Goal: Communication & Community: Answer question/provide support

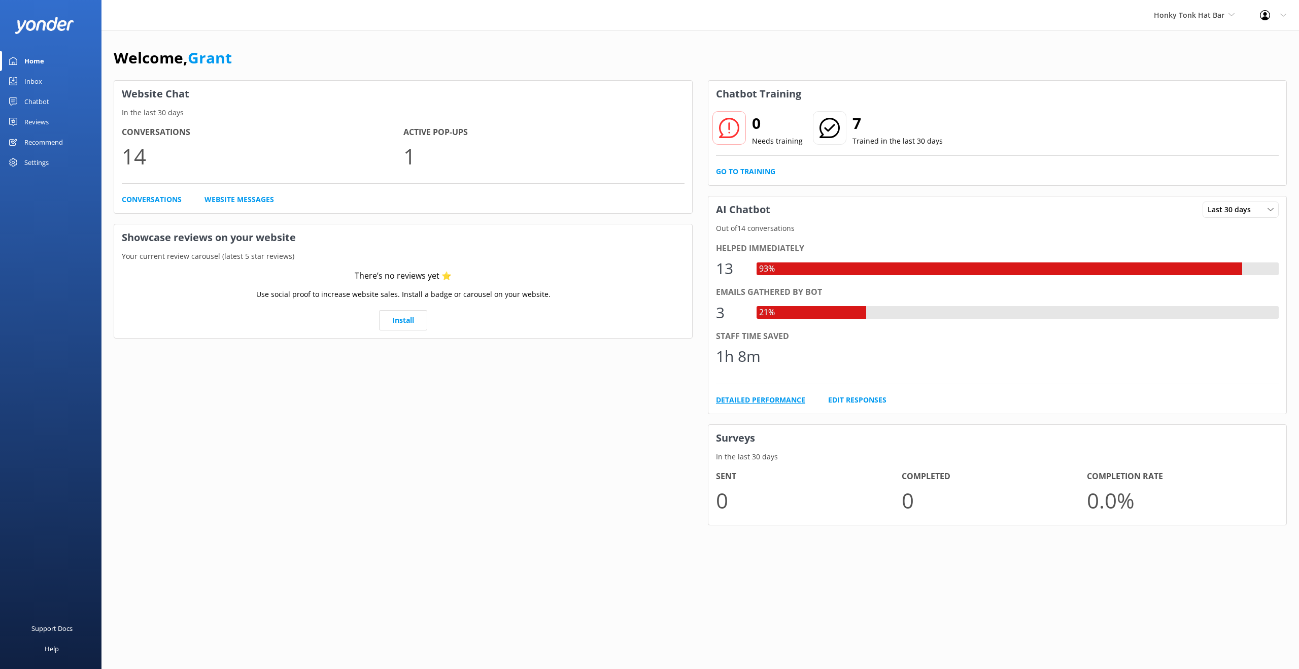
click at [749, 398] on link "Detailed Performance" at bounding box center [760, 399] width 89 height 11
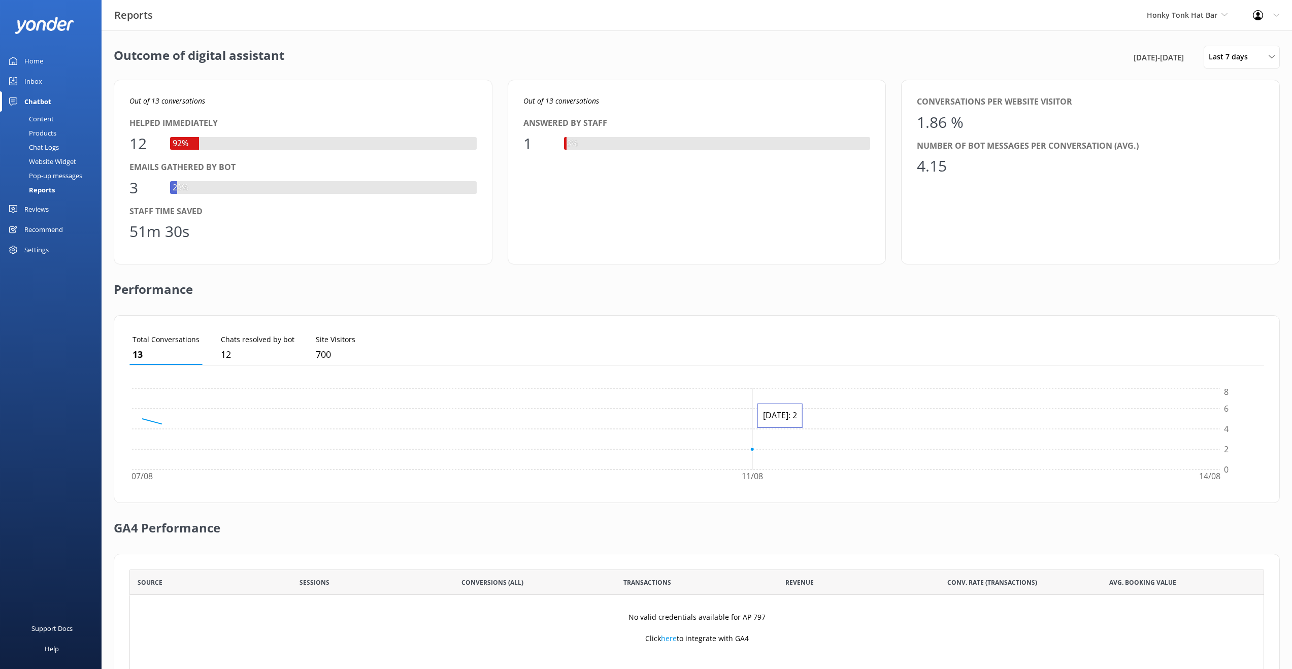
scroll to position [94, 1127]
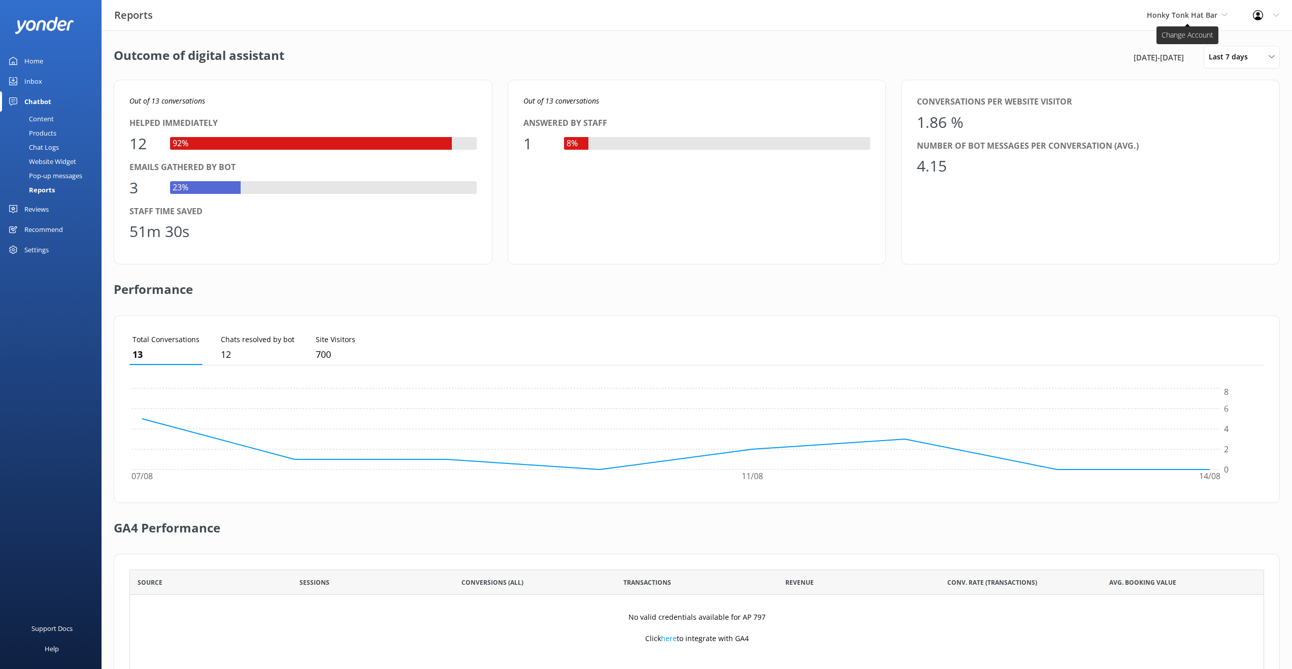
click at [1218, 14] on span "Honky Tonk Hat Bar" at bounding box center [1187, 15] width 81 height 11
click at [1201, 69] on link "Honky Tonk Party Pads" at bounding box center [1185, 67] width 102 height 24
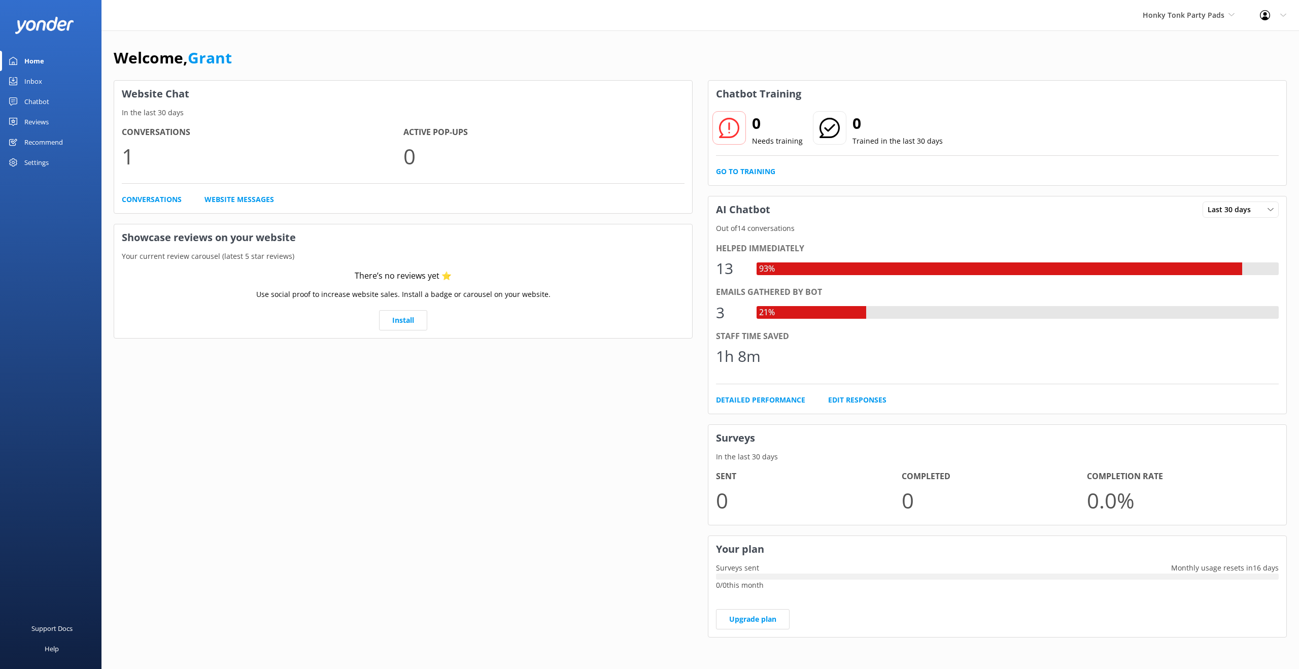
click at [30, 100] on div "Chatbot" at bounding box center [36, 101] width 25 height 20
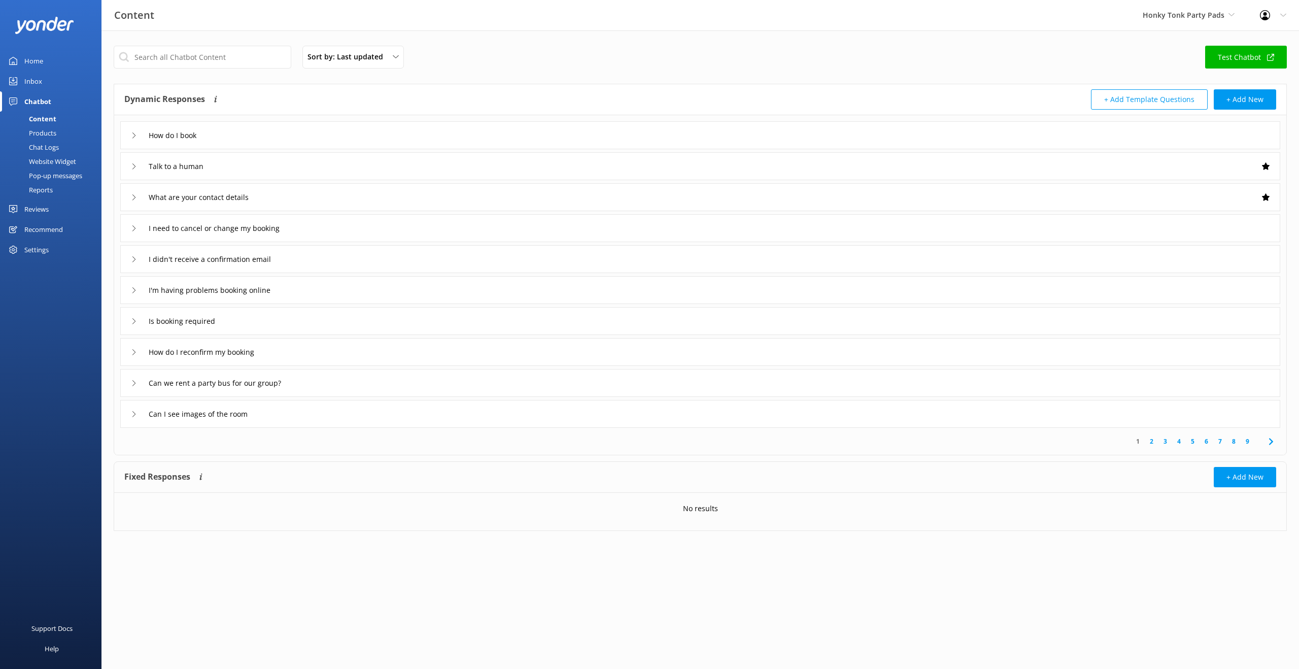
click at [134, 140] on div "How do I book" at bounding box center [165, 135] width 69 height 17
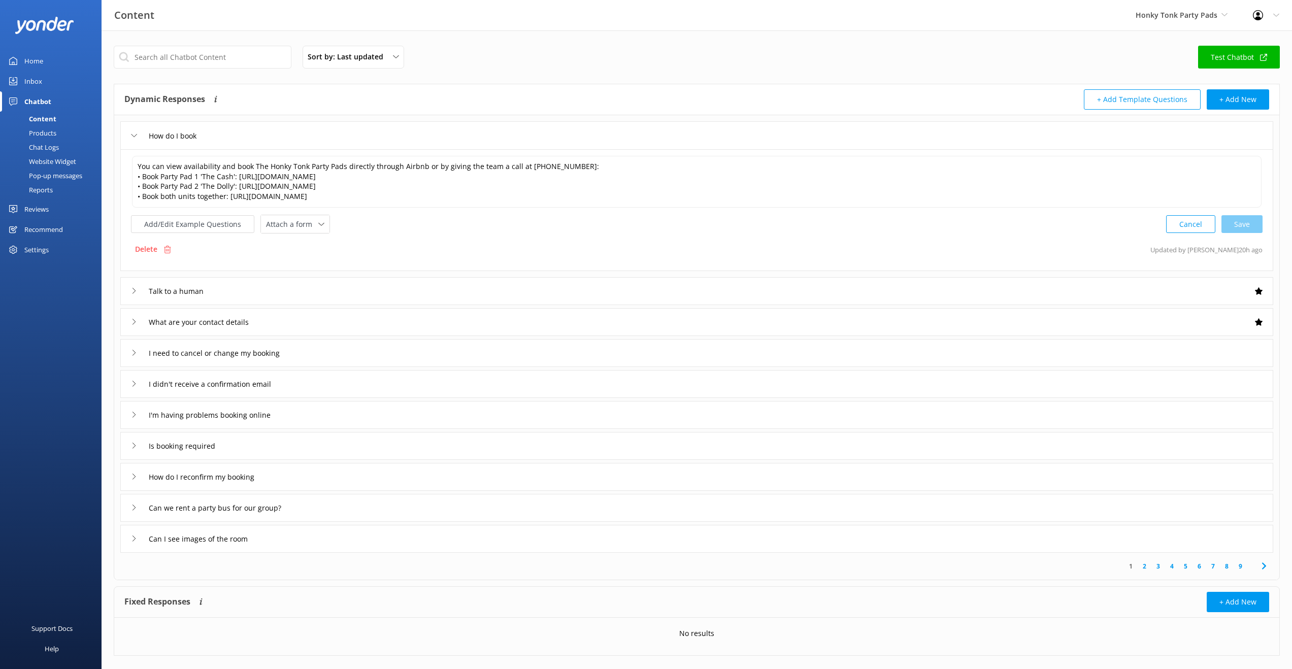
click at [135, 291] on use at bounding box center [133, 291] width 3 height 6
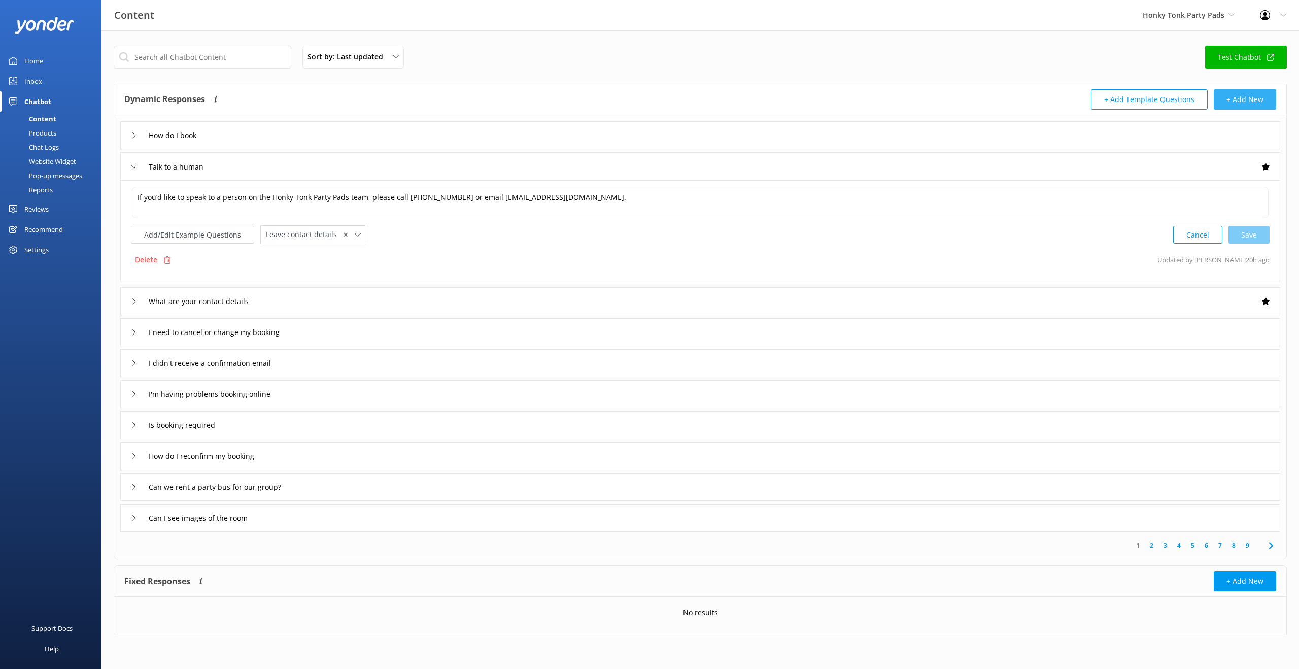
click at [1255, 103] on button "+ Add New" at bounding box center [1245, 99] width 62 height 20
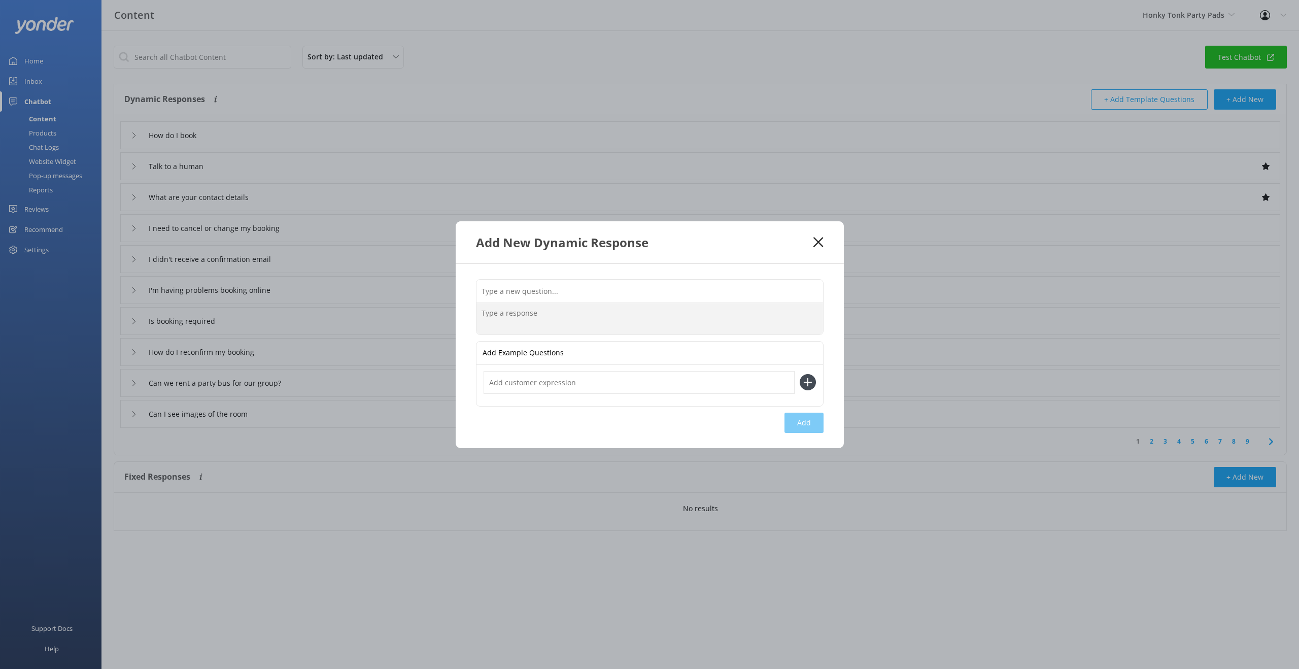
click at [554, 314] on textarea at bounding box center [650, 318] width 347 height 31
click at [544, 284] on input "text" at bounding box center [650, 291] width 347 height 23
click at [519, 292] on input "text" at bounding box center [650, 291] width 347 height 23
type input "Do you have a pool?"
click at [489, 315] on textarea at bounding box center [650, 318] width 347 height 31
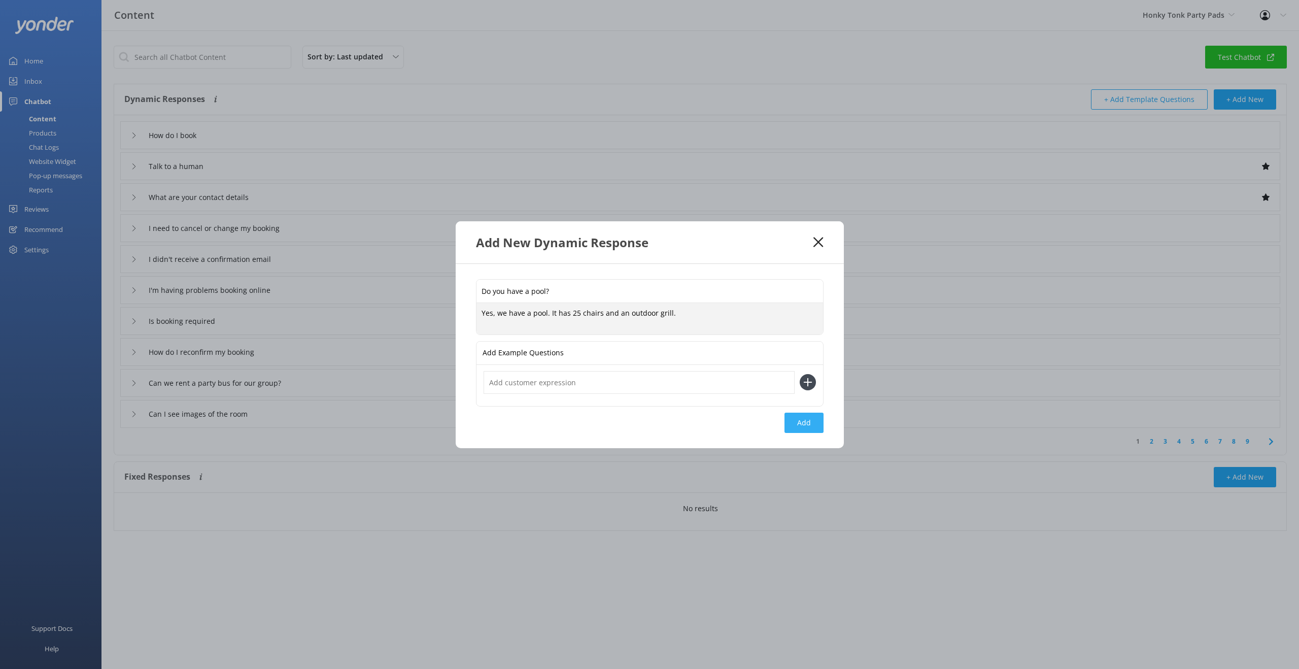
type textarea "Yes, we have a pool. It has 25 chairs and an outdoor grill."
click at [807, 422] on button "Add" at bounding box center [804, 423] width 39 height 20
type input "Do you have a pool?"
type input "How do I book"
type input "Talk to a human"
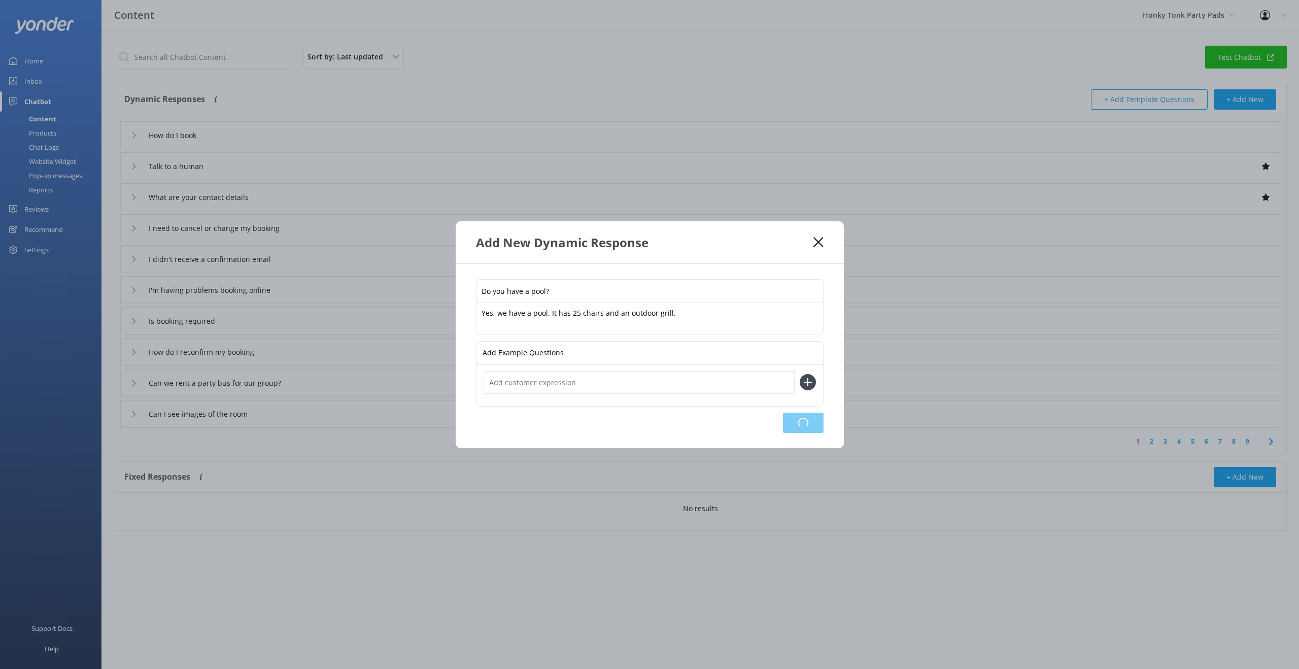
type input "What are your contact details"
type input "I need to cancel or change my booking"
type input "I didn't receive a confirmation email"
type input "I'm having problems booking online"
type input "Is booking required"
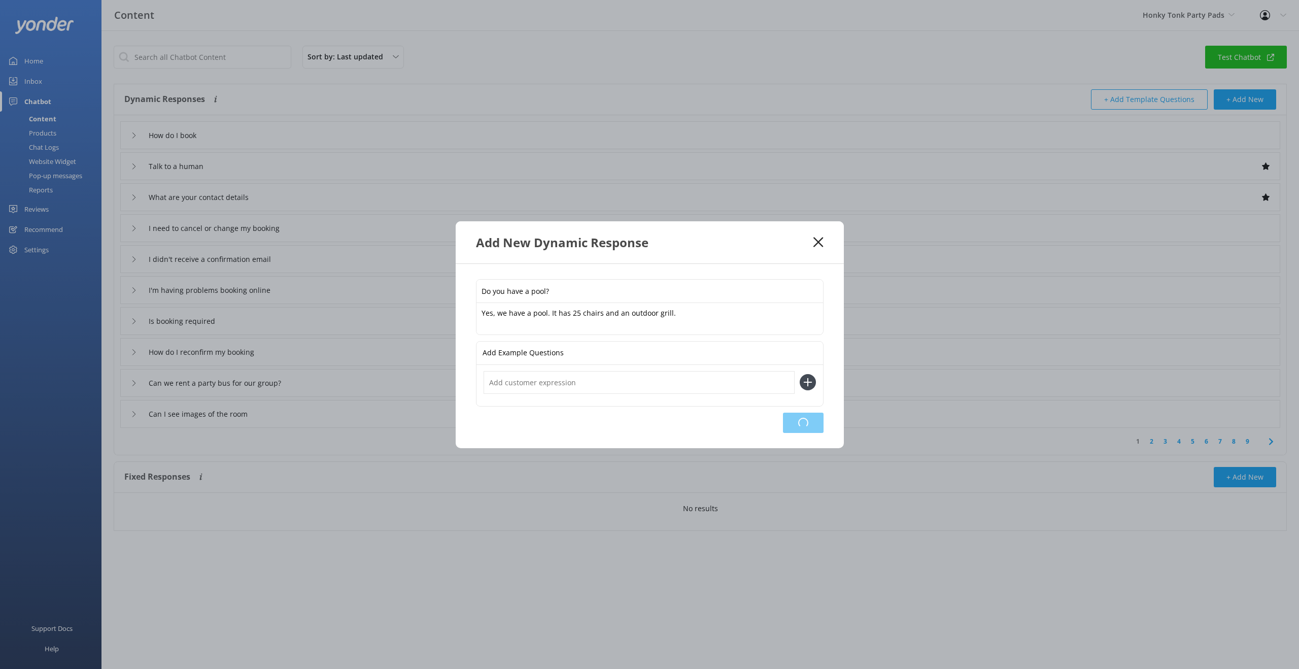
type input "How do I reconfirm my booking"
type input "Can we rent a party bus for our group?"
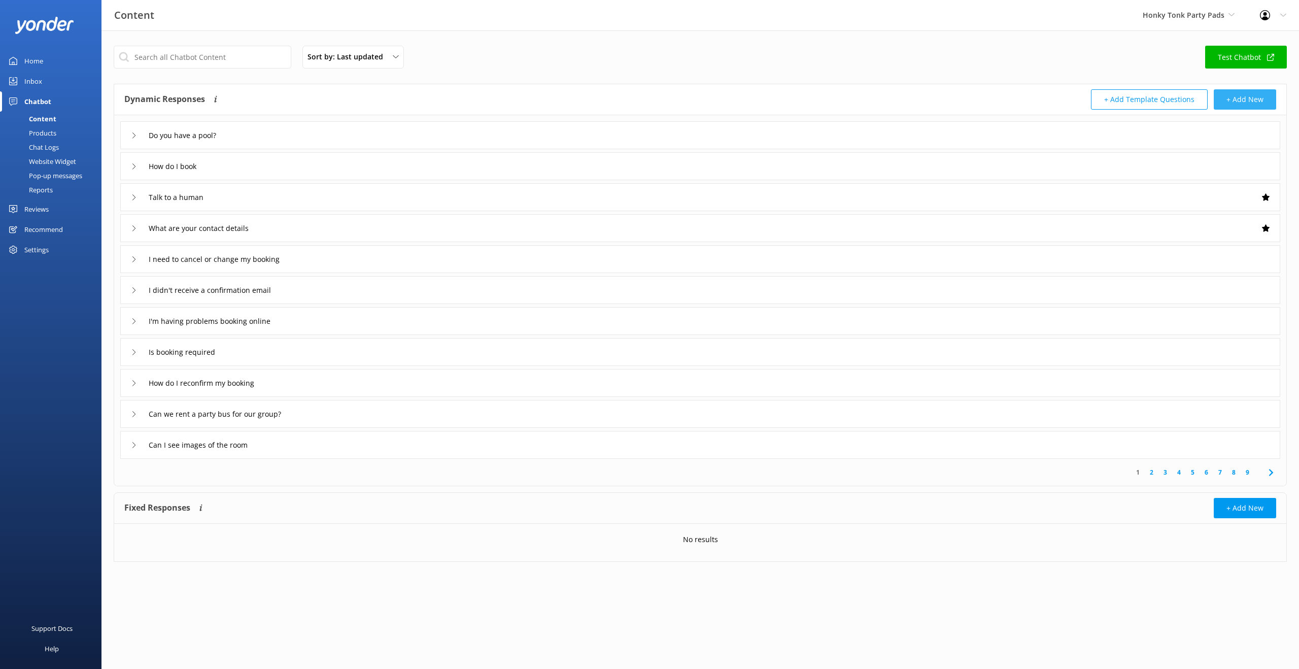
click at [1240, 100] on button "+ Add New" at bounding box center [1245, 99] width 62 height 20
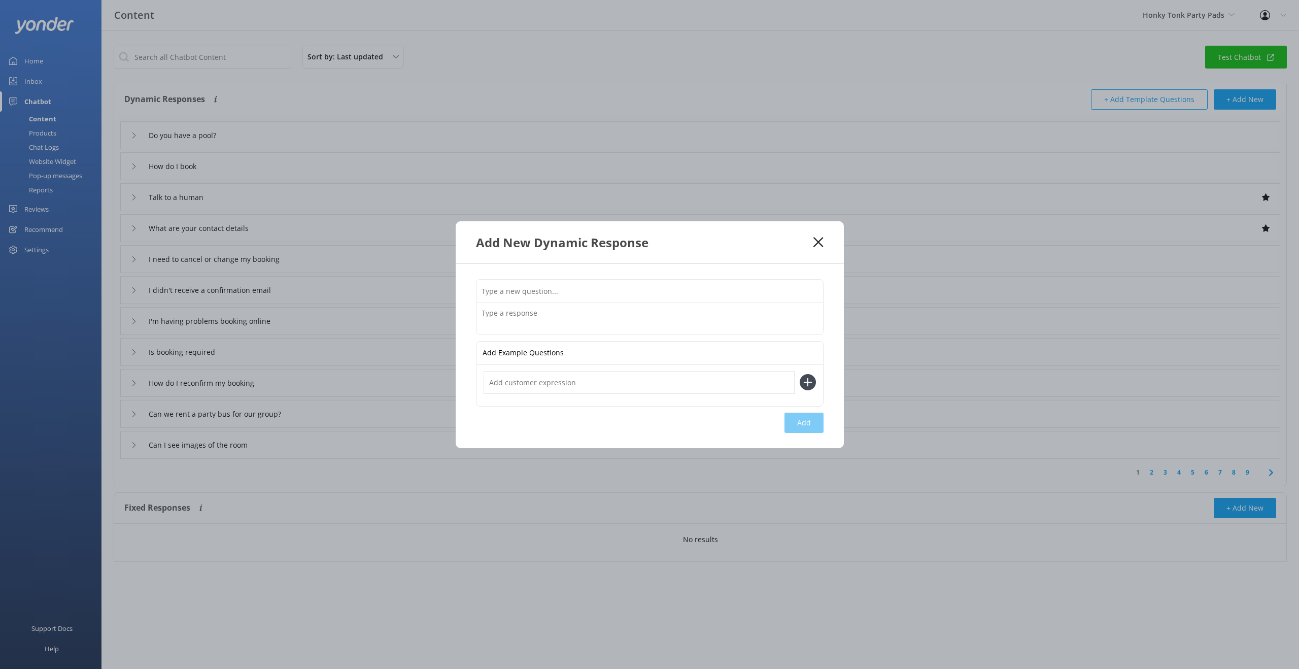
click at [570, 293] on input "text" at bounding box center [650, 291] width 347 height 23
type input "Do you have a gym?"
click at [533, 314] on textarea at bounding box center [650, 318] width 347 height 31
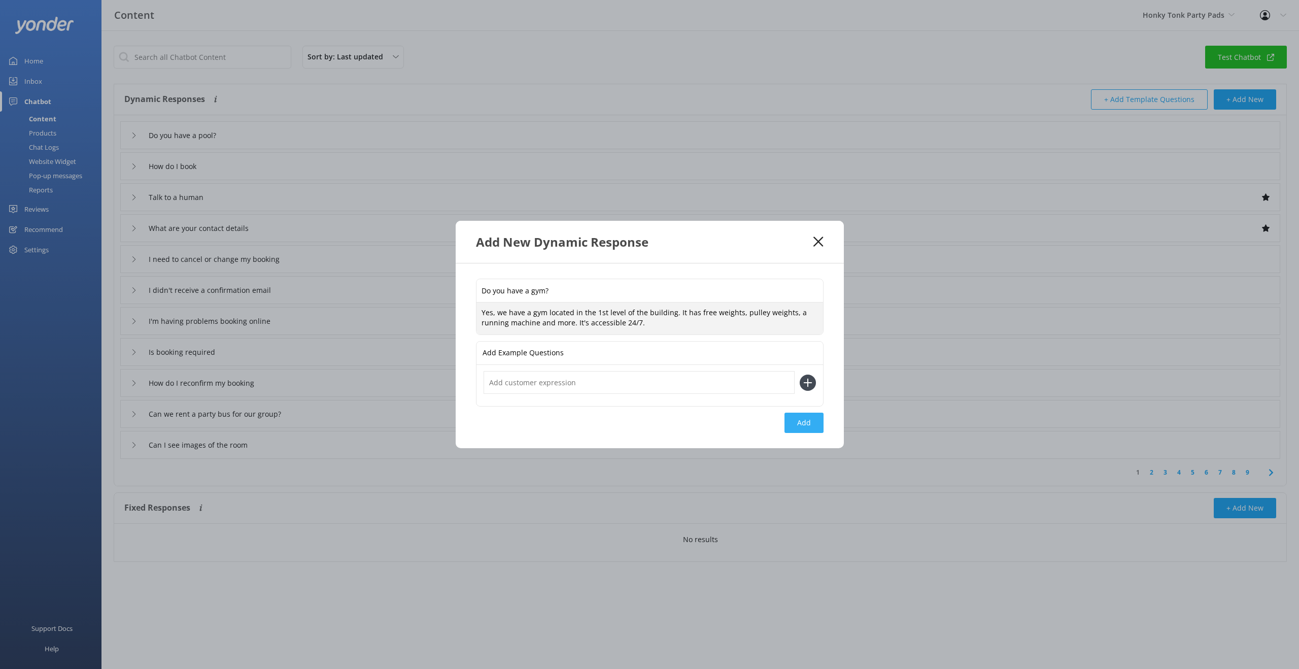
type textarea "Yes, we have a gym located in the 1st level of the building. It has free weight…"
click at [813, 430] on button "Add" at bounding box center [804, 423] width 39 height 20
type input "Do you have a gym?"
type input "Do you have a pool?"
type input "How do I book"
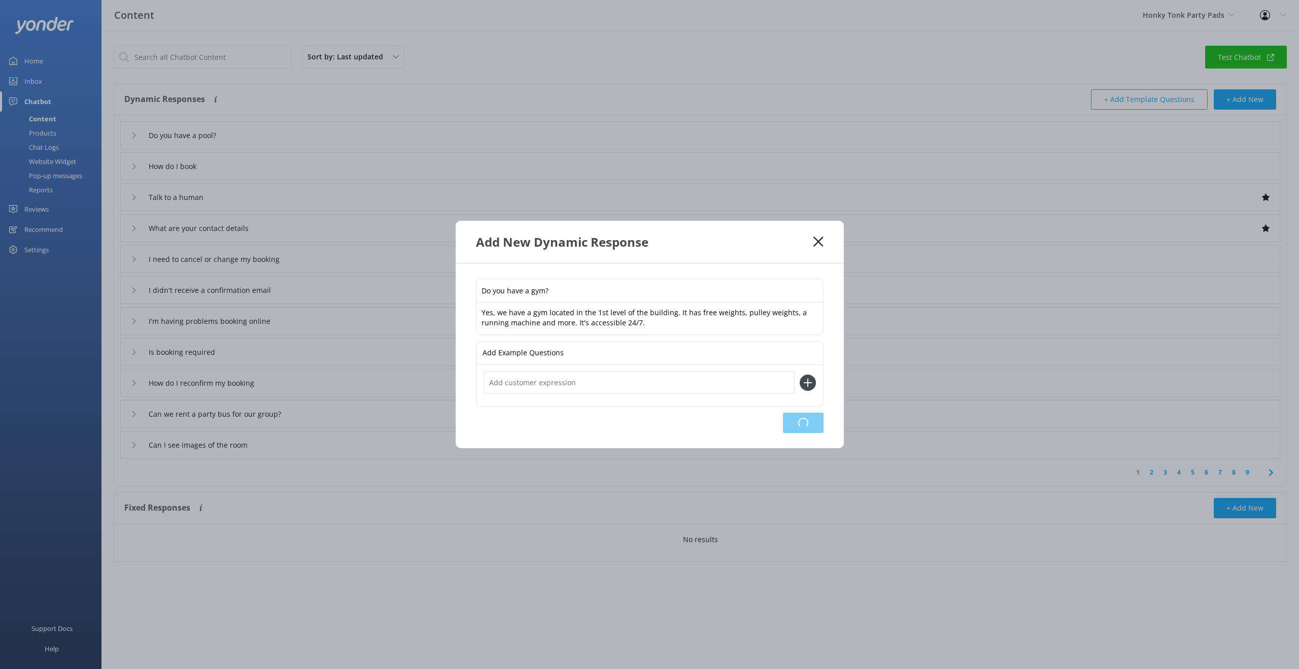
type input "Talk to a human"
type input "What are your contact details"
type input "I need to cancel or change my booking"
type input "I didn't receive a confirmation email"
type input "I'm having problems booking online"
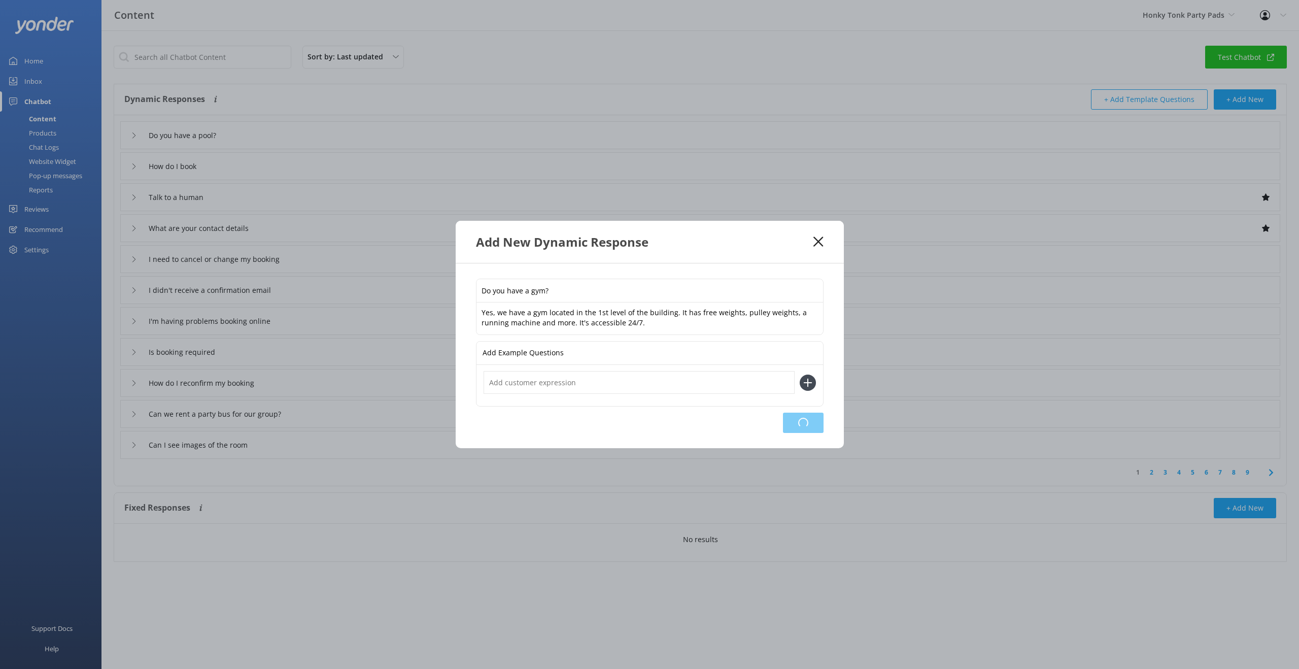
type input "Is booking required"
type input "How do I reconfirm my booking"
type input "Can we rent a party bus for our group?"
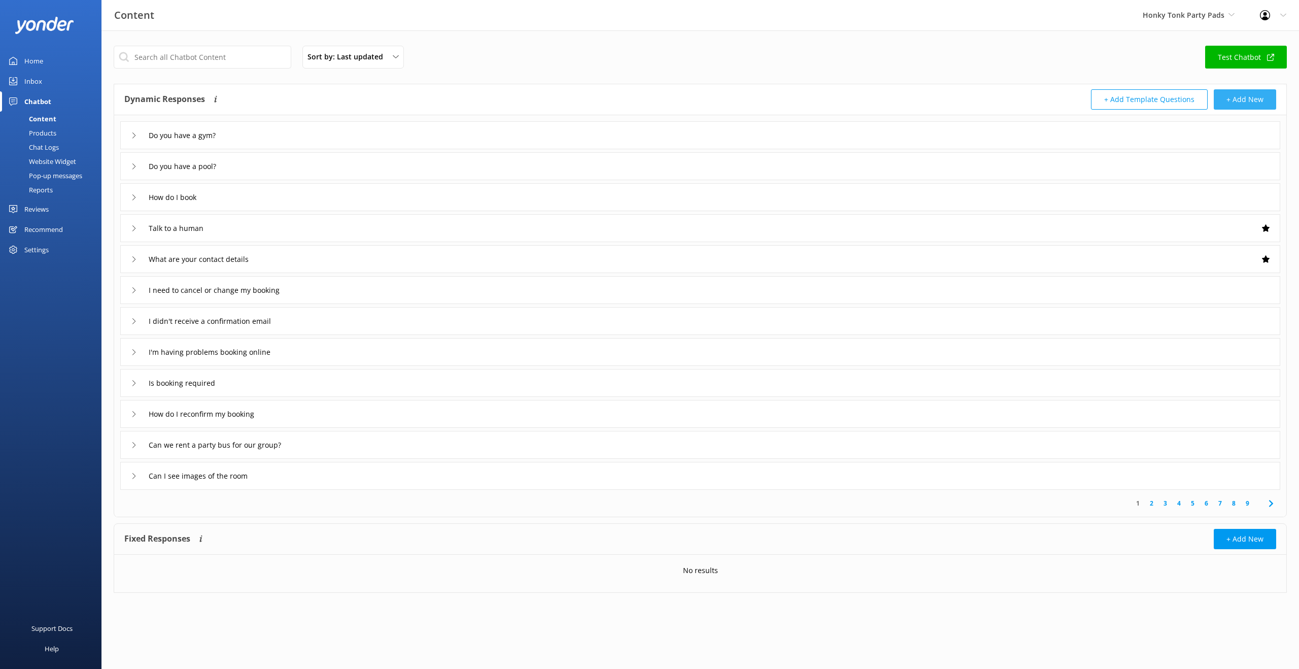
click at [1228, 105] on button "+ Add New" at bounding box center [1245, 99] width 62 height 20
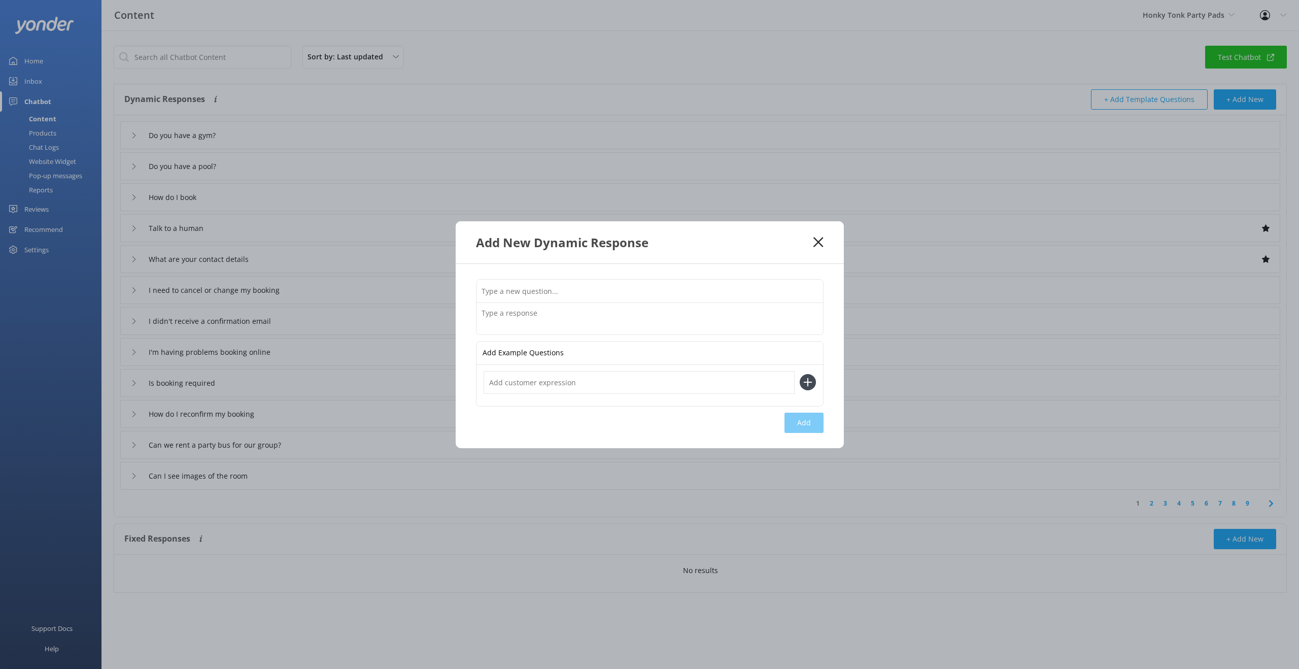
click at [610, 295] on input "text" at bounding box center [650, 291] width 347 height 23
type input "I"
type input "How far away from downtown are you?"
click at [559, 319] on textarea at bounding box center [650, 318] width 347 height 31
type textarea "We are less than a 5 minute ride-share away from downtown."
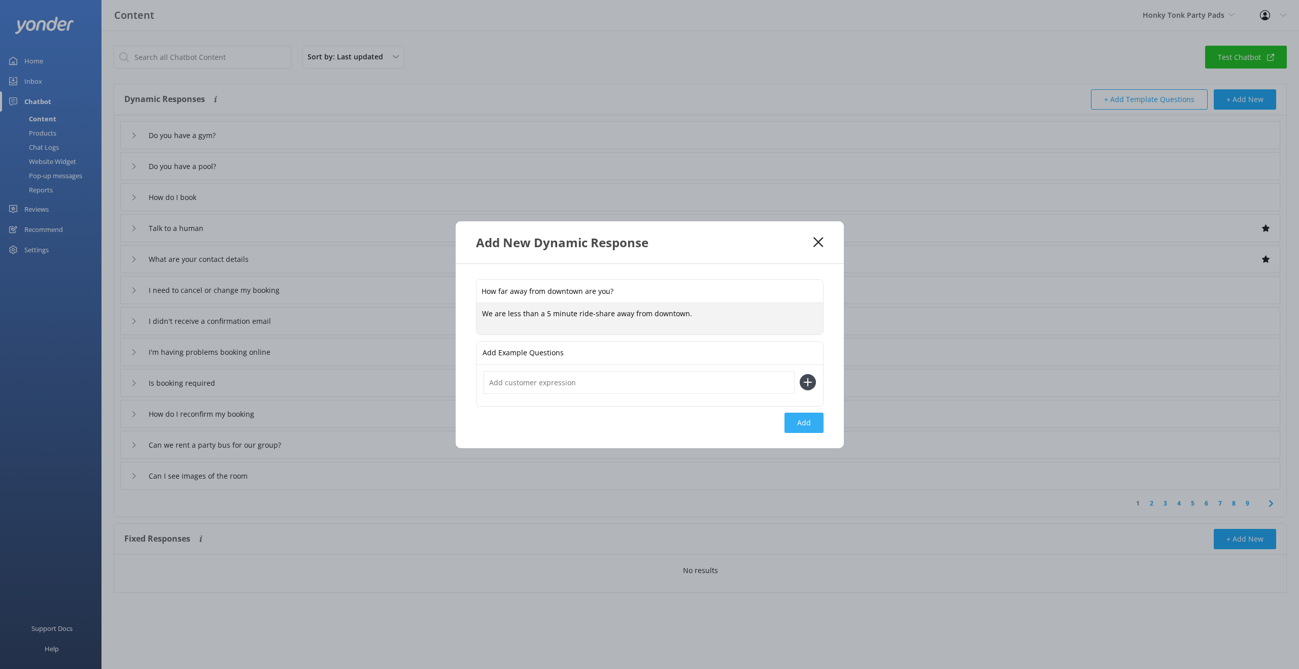
click at [813, 428] on button "Add" at bounding box center [804, 423] width 39 height 20
type input "How far away from downtown are you?"
type input "Do you have a gym?"
type input "Do you have a pool?"
type input "How do I book"
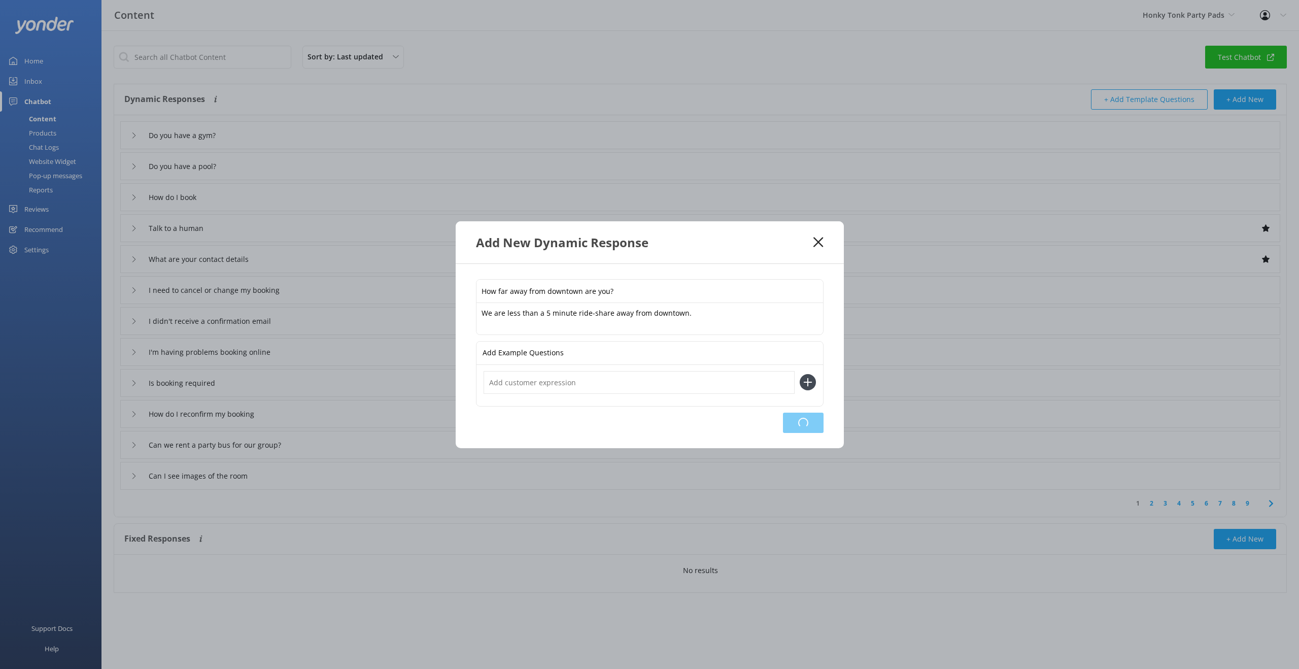
type input "Talk to a human"
type input "What are your contact details"
type input "I need to cancel or change my booking"
type input "I didn't receive a confirmation email"
type input "I'm having problems booking online"
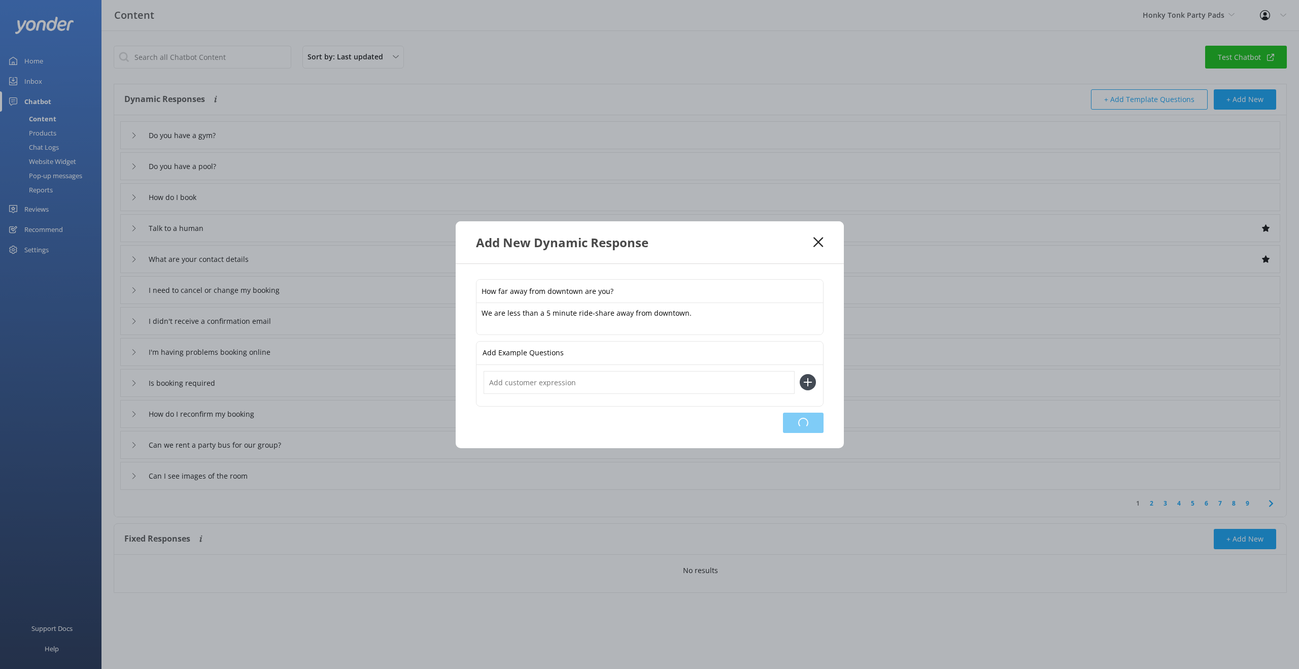
type input "Is booking required"
type input "How do I reconfirm my booking"
type input "Can we rent a party bus for our group?"
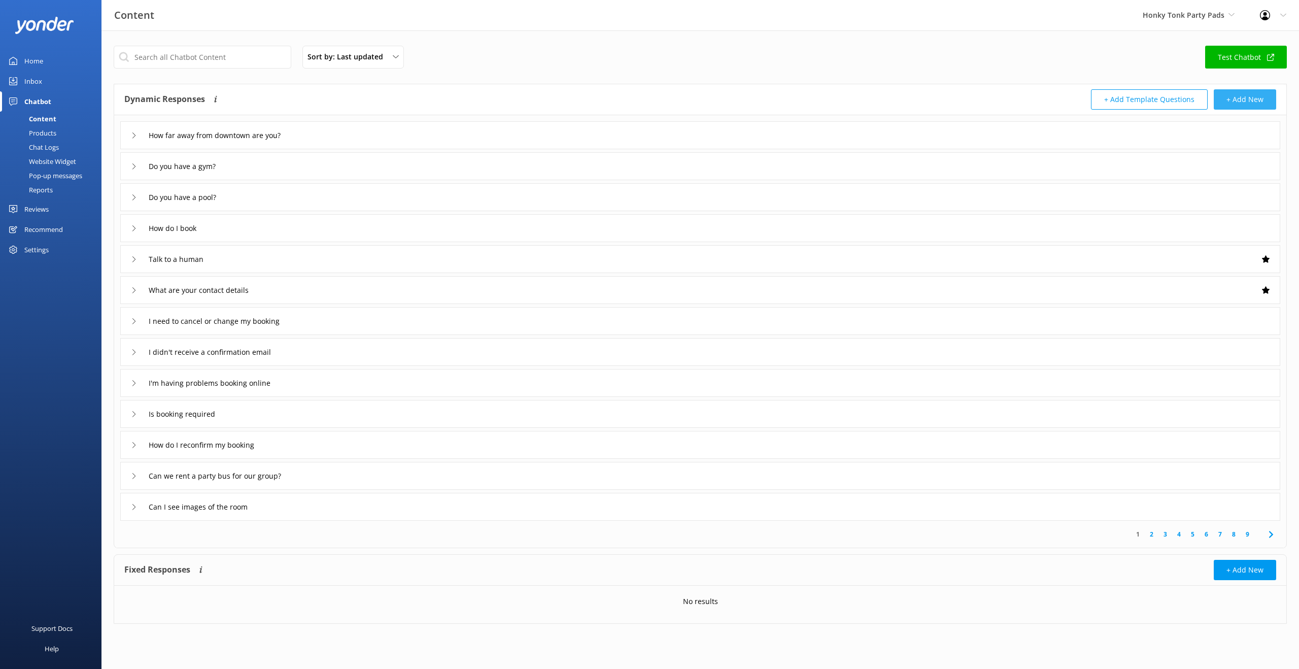
click at [1245, 102] on button "+ Add New" at bounding box center [1245, 99] width 62 height 20
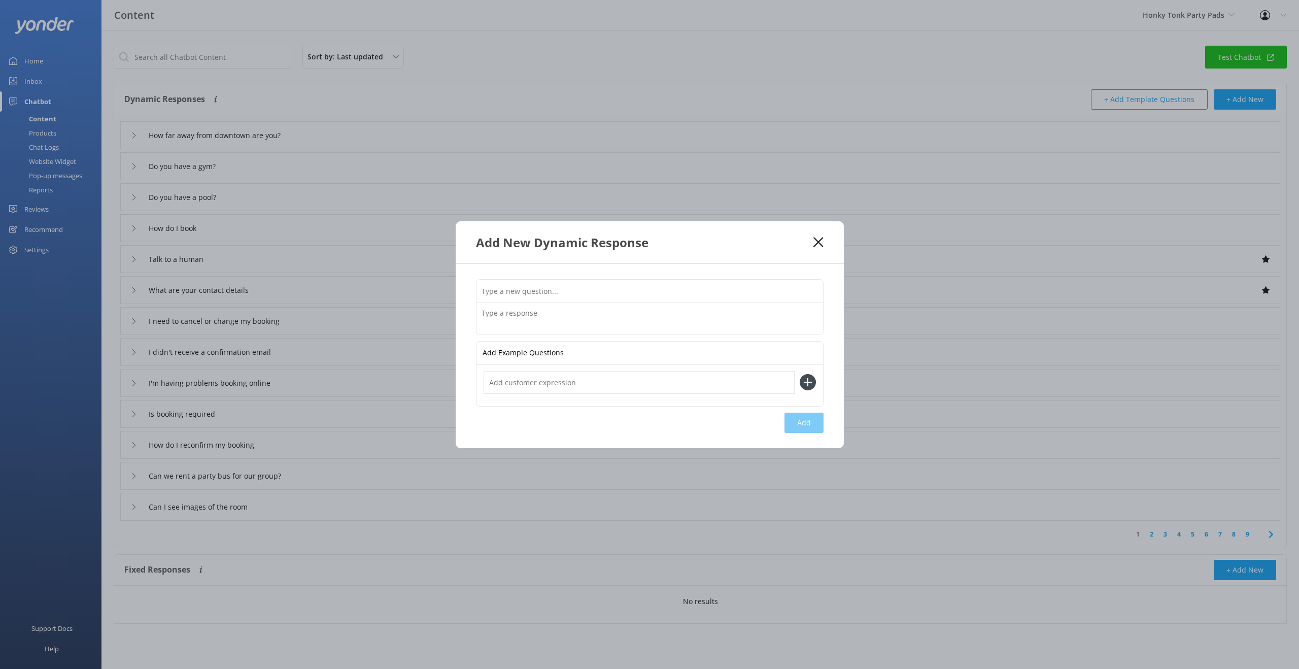
click at [574, 290] on input "text" at bounding box center [650, 291] width 347 height 23
type input "Can we walk to downtown from your unit?"
click at [547, 311] on textarea at bounding box center [650, 318] width 347 height 31
type textarea "You can, but it would be a 30-40 minute walk but it's walkable. It's roughly 20…"
click at [809, 422] on button "Add" at bounding box center [804, 423] width 39 height 20
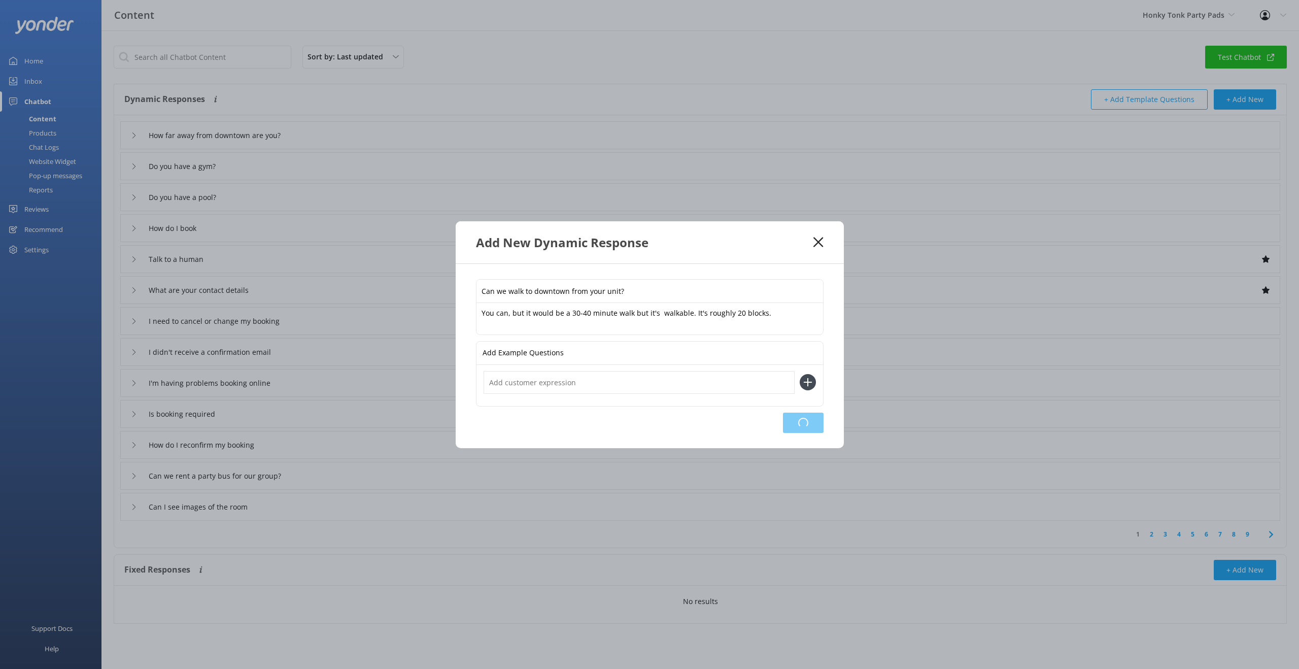
type input "Can we walk to downtown from your unit?"
type input "How far away from downtown are you?"
type input "Do you have a gym?"
type input "Do you have a pool?"
type input "How do I book"
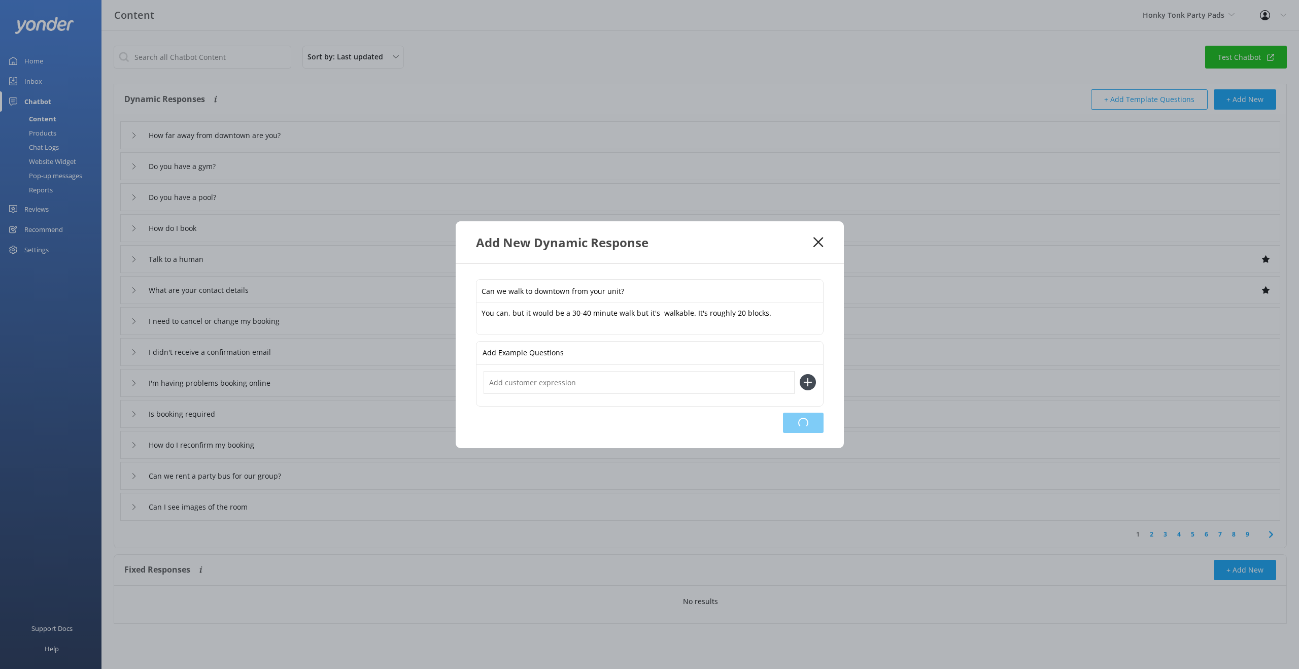
type input "Talk to a human"
type input "What are your contact details"
type input "I need to cancel or change my booking"
type input "I didn't receive a confirmation email"
type input "I'm having problems booking online"
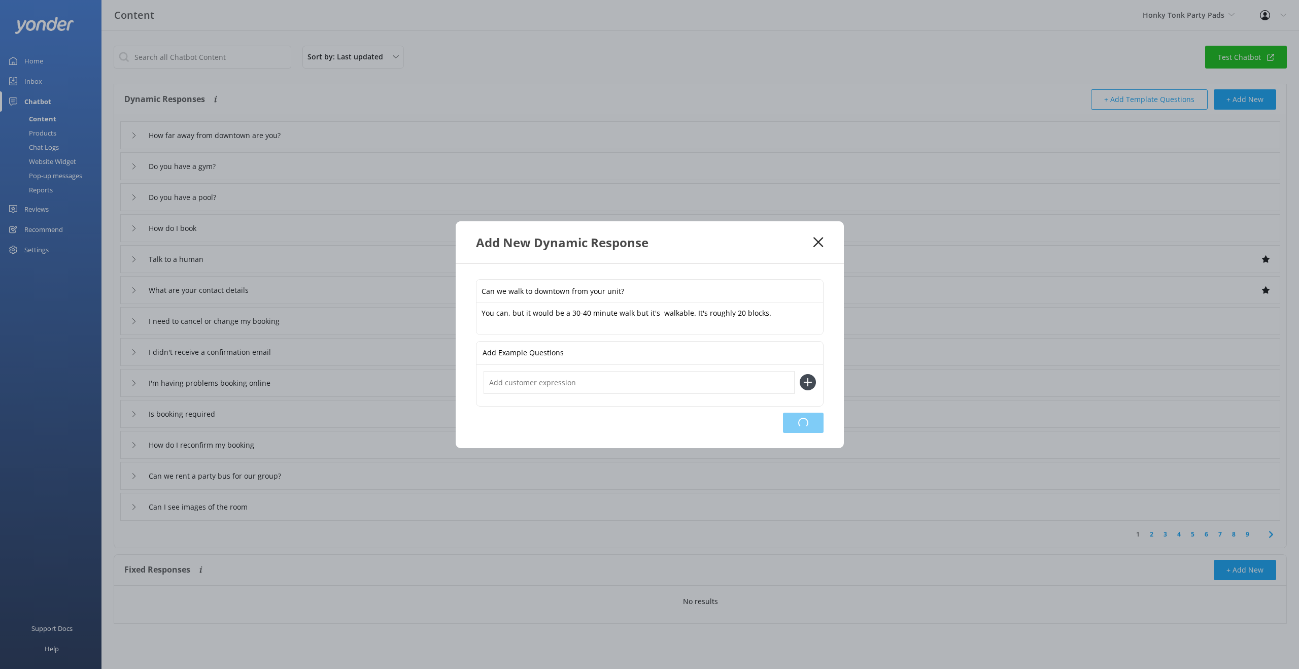
type input "Is booking required"
type input "How do I reconfirm my booking"
type input "Can we rent a party bus for our group?"
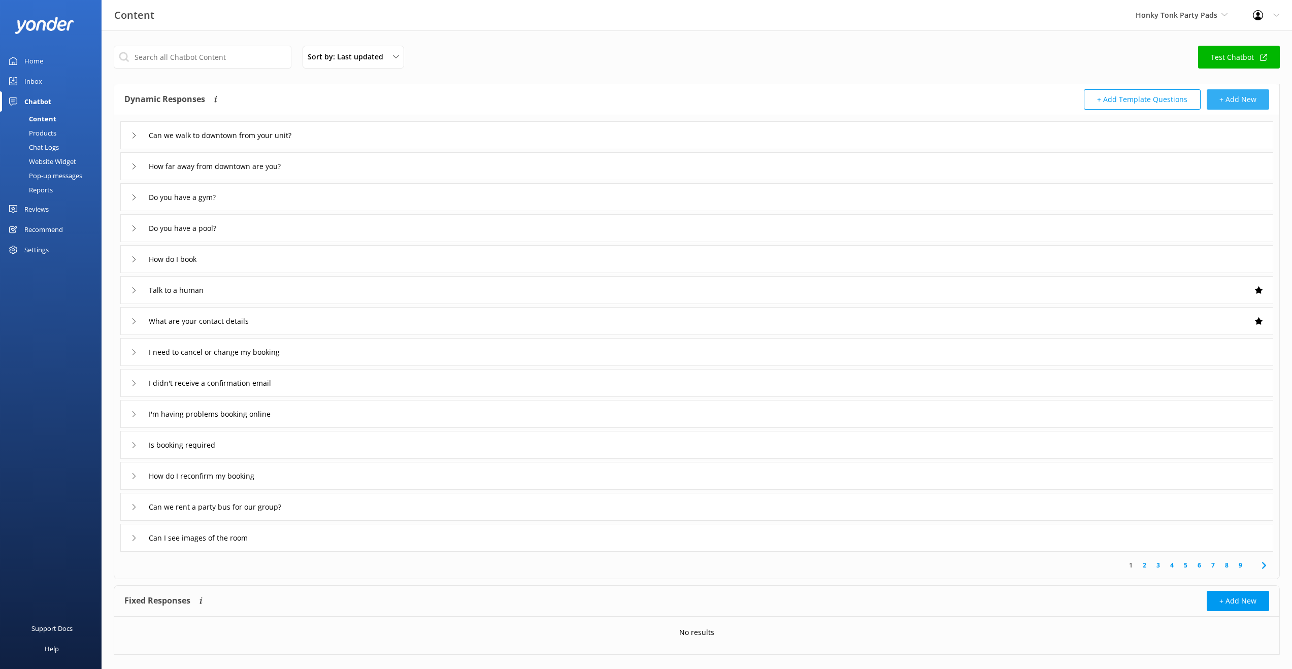
click at [1252, 97] on button "+ Add New" at bounding box center [1238, 99] width 62 height 20
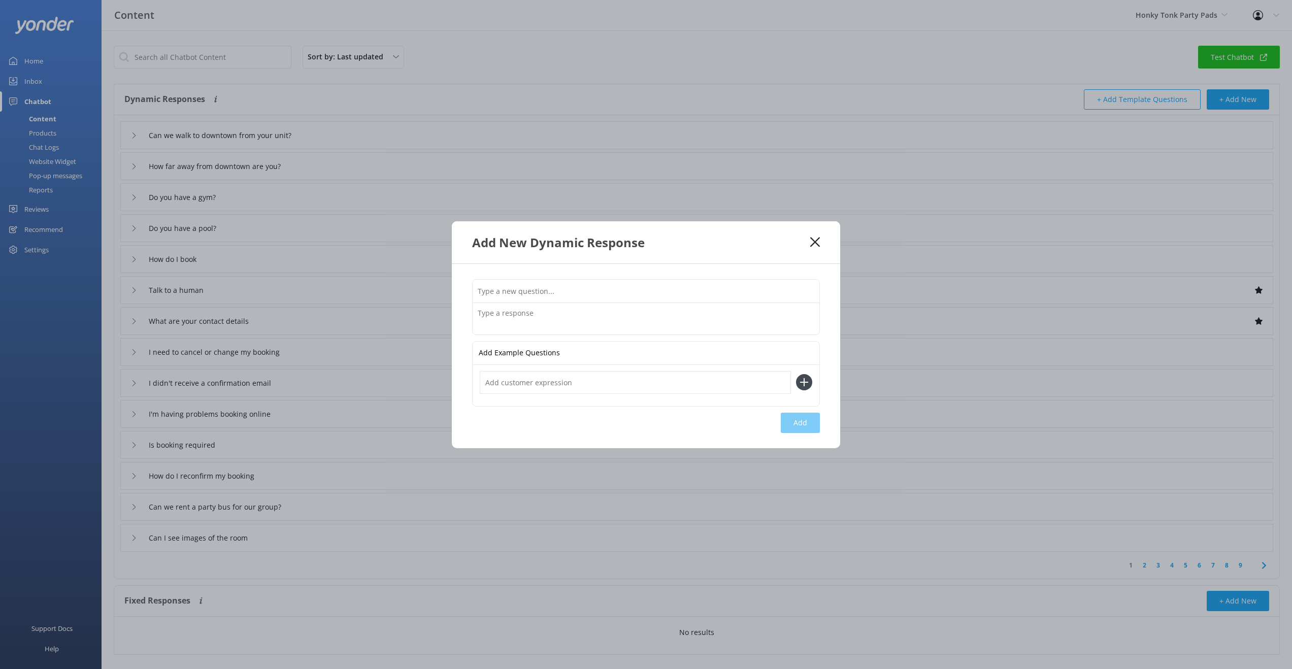
click at [545, 293] on input "text" at bounding box center [646, 291] width 347 height 23
type input "Can we do longer term stays?"
click at [524, 312] on textarea at bounding box center [646, 318] width 347 height 31
click at [550, 324] on textarea "Yes, we can work with you for longer term stays. You would need to contact us d…" at bounding box center [646, 319] width 347 height 32
type textarea "Yes, we can work with you for longer term stays. You would need to contact us d…"
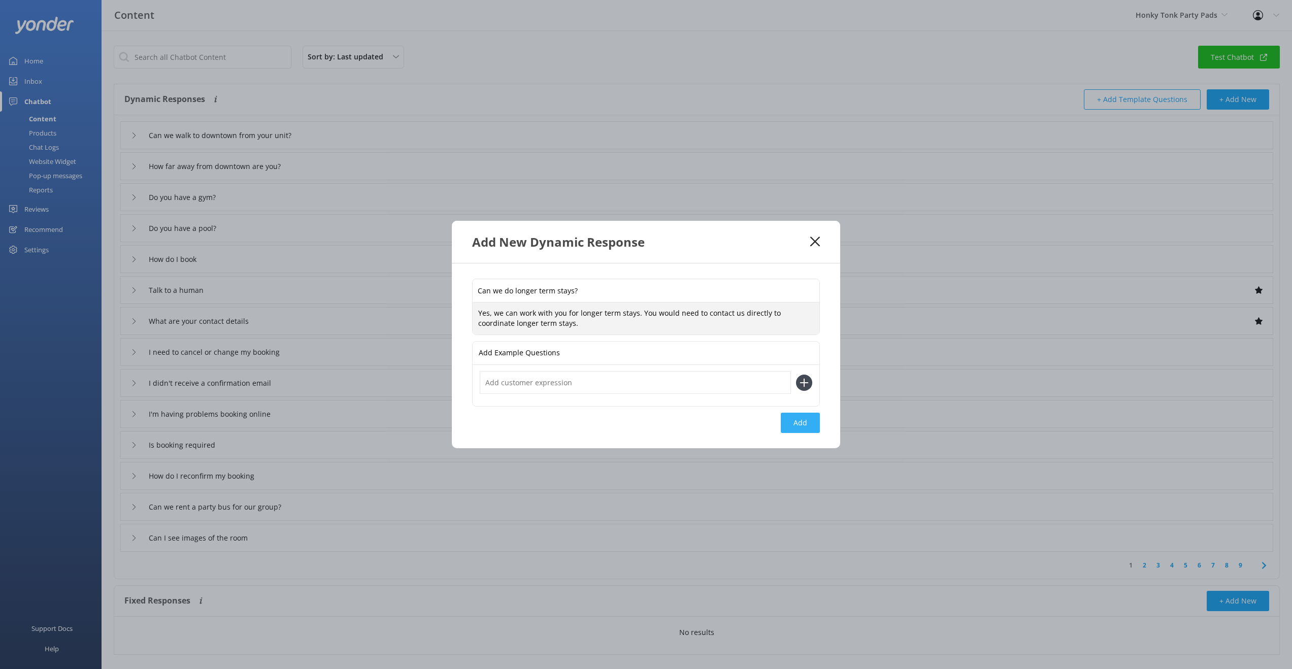
click at [794, 428] on button "Add" at bounding box center [800, 423] width 39 height 20
type input "Can we do longer term stays?"
type input "Can we walk to downtown from your unit?"
type input "How far away from downtown are you?"
type input "Do you have a gym?"
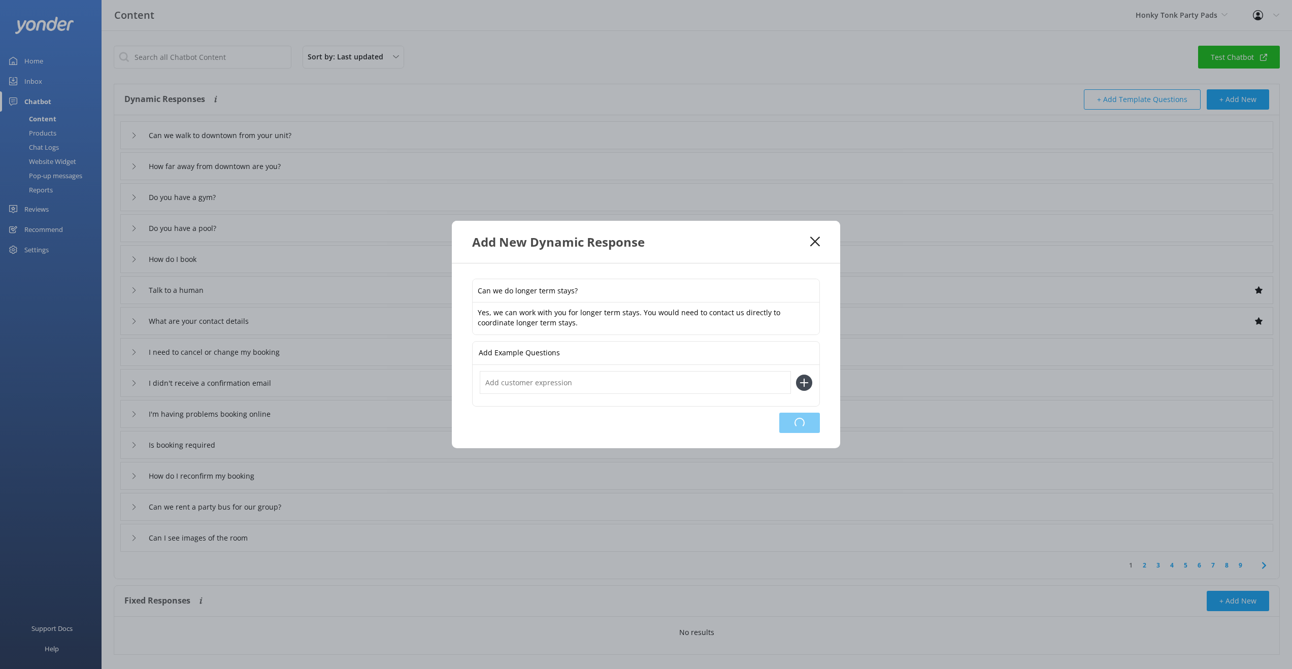
type input "Do you have a pool?"
type input "How do I book"
type input "Talk to a human"
type input "What are your contact details"
type input "I need to cancel or change my booking"
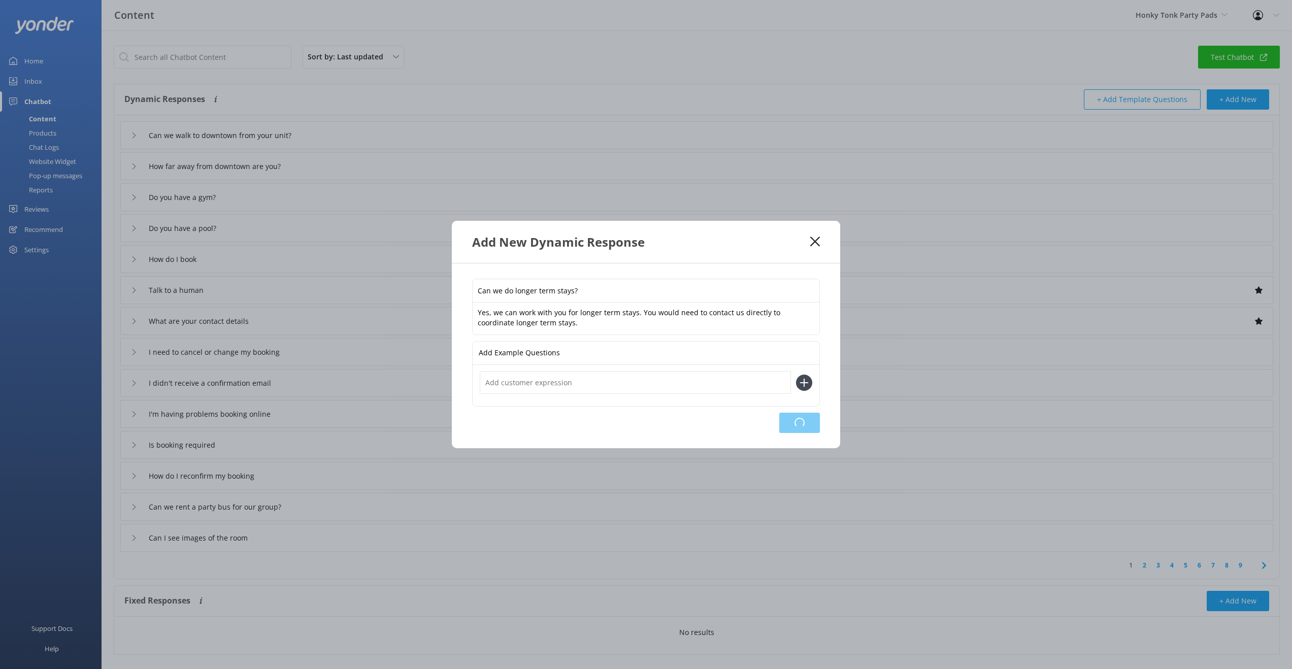
type input "I didn't receive a confirmation email"
type input "I'm having problems booking online"
type input "Is booking required"
type input "How do I reconfirm my booking"
type input "Can we rent a party bus for our group?"
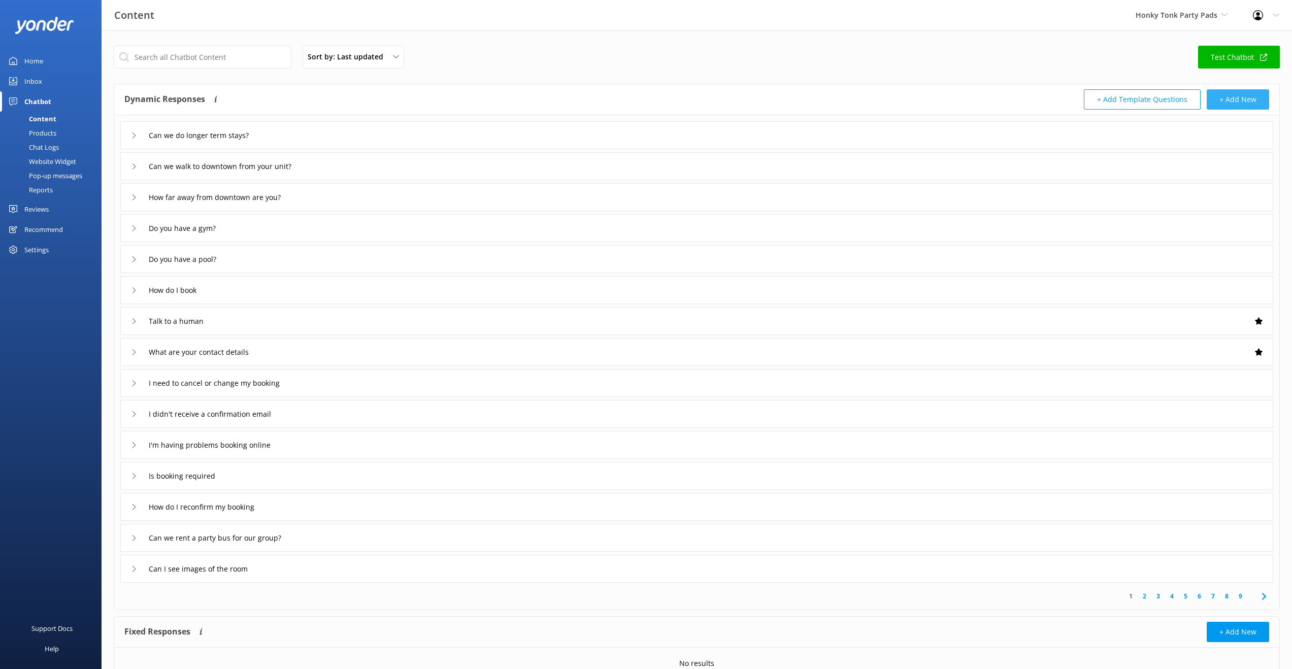
click at [1227, 98] on button "+ Add New" at bounding box center [1238, 99] width 62 height 20
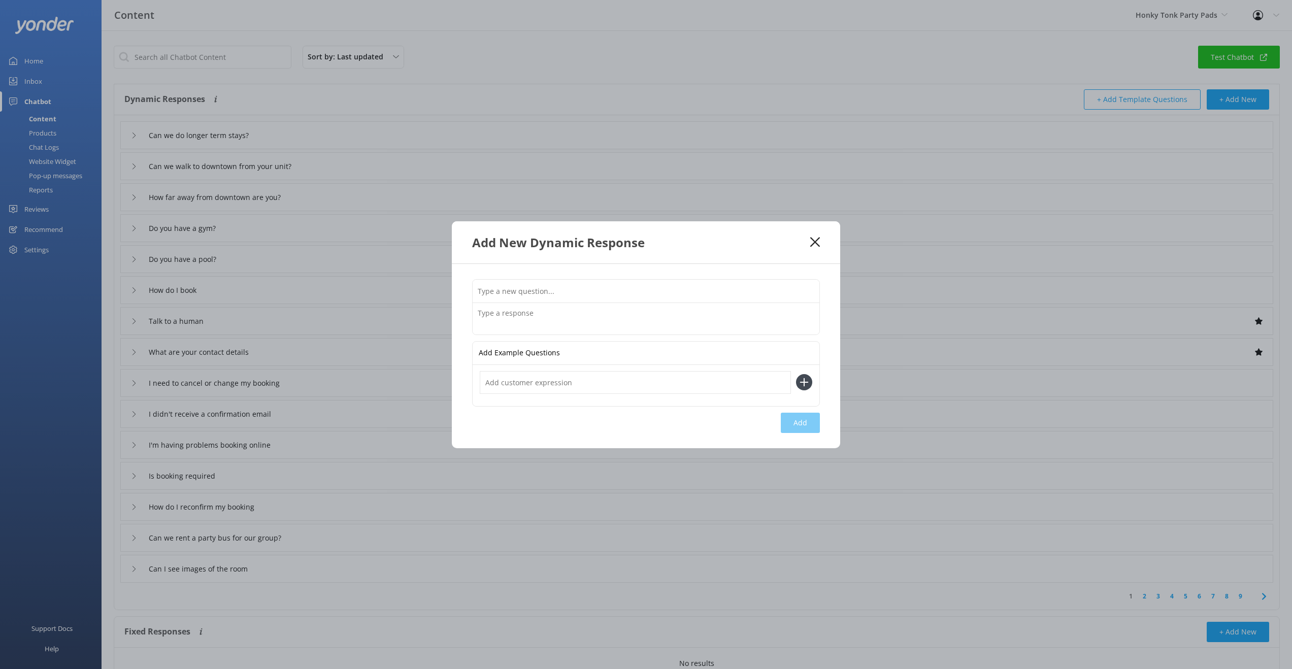
click at [508, 293] on input "text" at bounding box center [646, 291] width 347 height 23
type input "How close to [GEOGRAPHIC_DATA] are is the unit?"
click at [517, 318] on textarea at bounding box center [646, 318] width 347 height 31
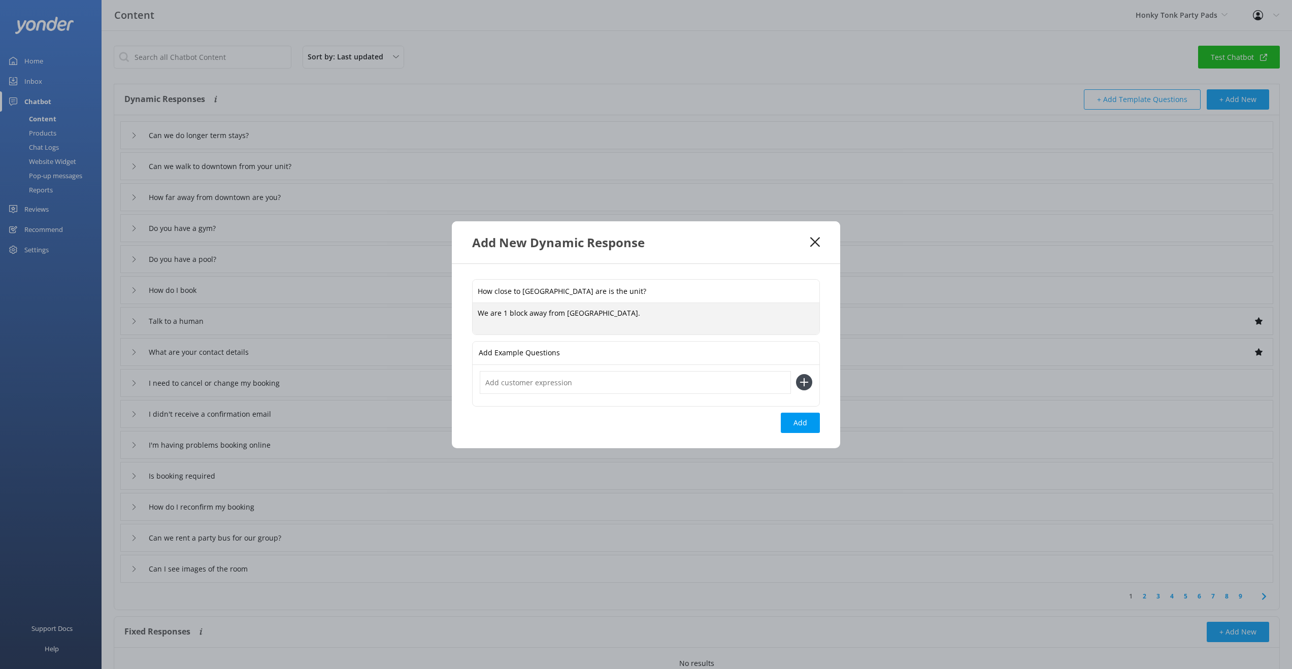
click at [658, 316] on textarea "We are 1 block away from [GEOGRAPHIC_DATA]." at bounding box center [646, 318] width 347 height 31
type textarea "We are 1 block away from [GEOGRAPHIC_DATA]. You can walk to campus if you choos…"
drag, startPoint x: 799, startPoint y: 418, endPoint x: 802, endPoint y: 413, distance: 6.1
click at [799, 418] on button "Add" at bounding box center [800, 423] width 39 height 20
type input "How close to [GEOGRAPHIC_DATA] are is the unit?"
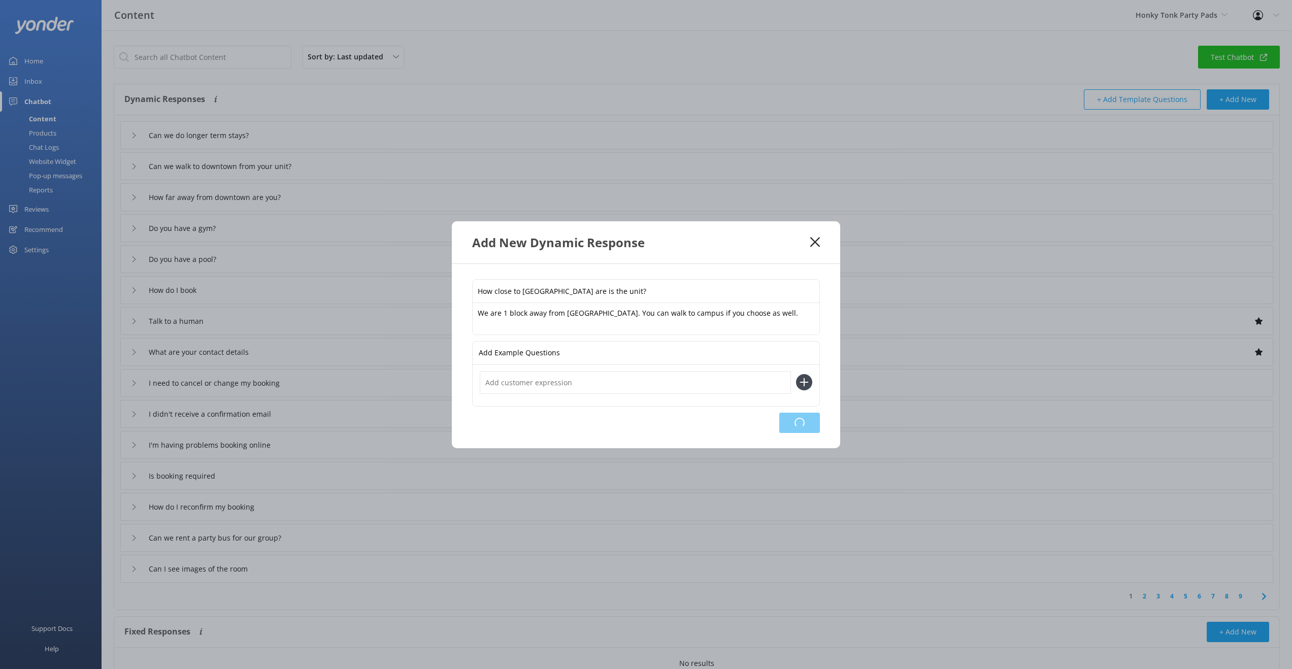
type input "Can we do longer term stays?"
type input "Can we walk to downtown from your unit?"
type input "How far away from downtown are you?"
type input "Do you have a gym?"
type input "Do you have a pool?"
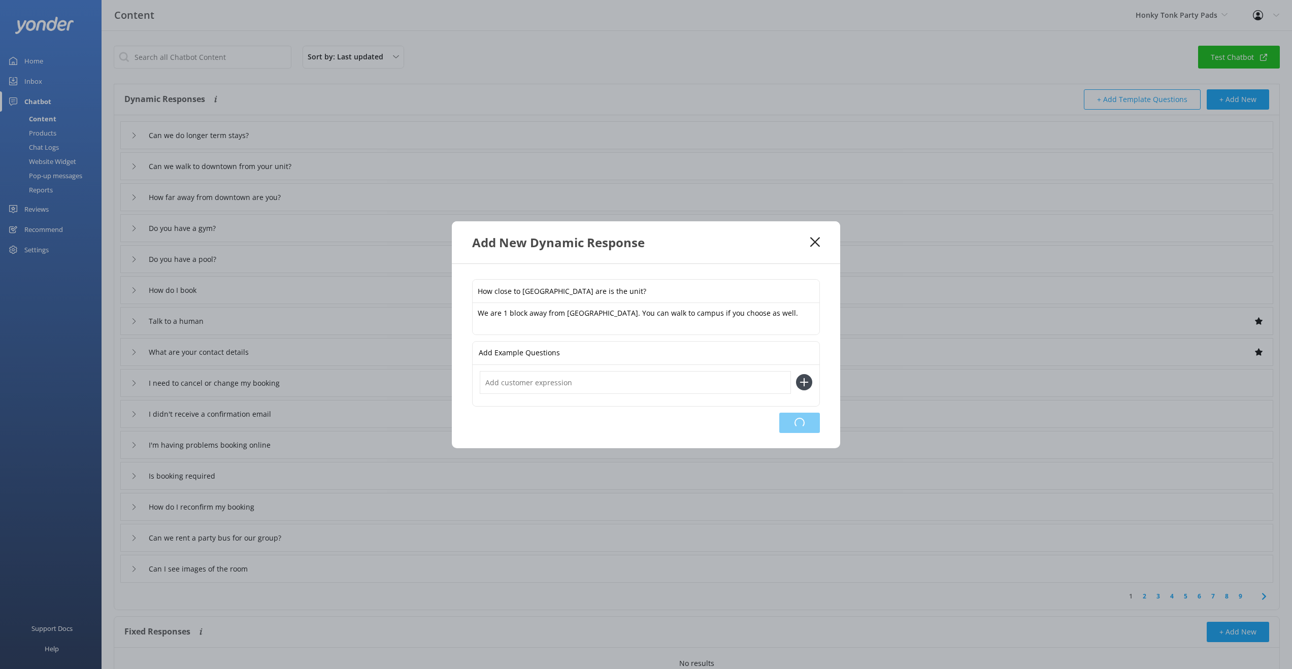
type input "How do I book"
type input "Talk to a human"
type input "What are your contact details"
type input "I need to cancel or change my booking"
type input "I didn't receive a confirmation email"
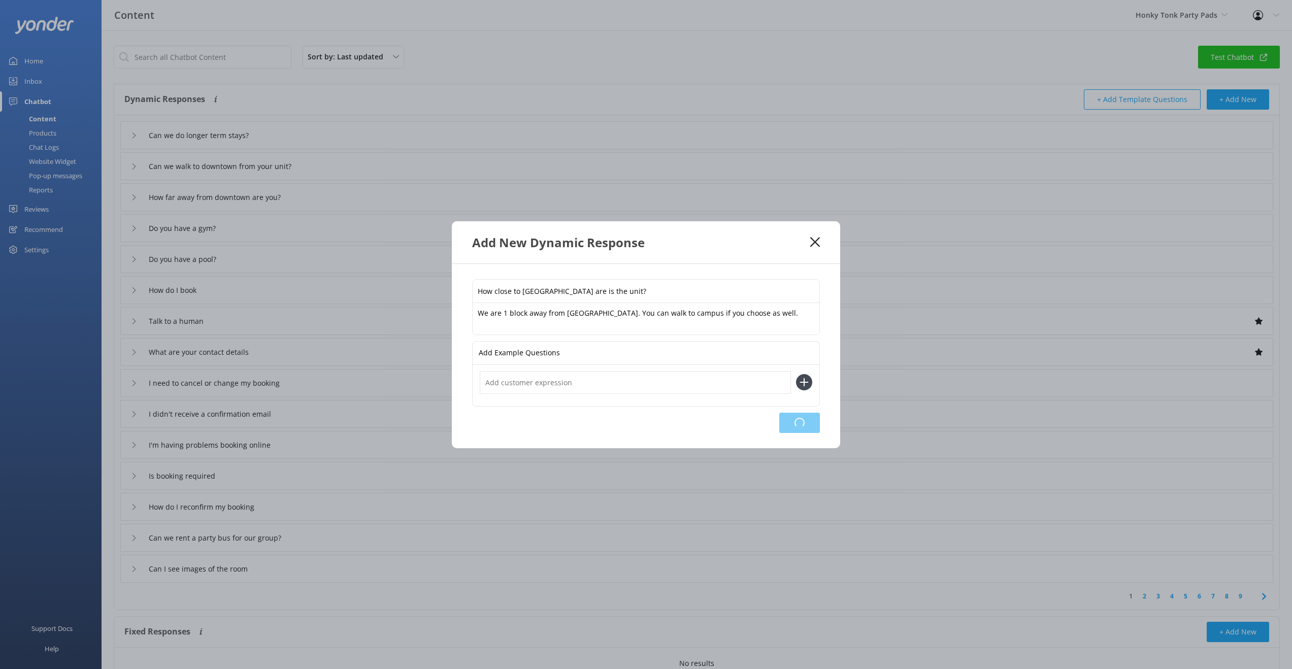
type input "I'm having problems booking online"
type input "Is booking required"
type input "How do I reconfirm my booking"
type input "Can we rent a party bus for our group?"
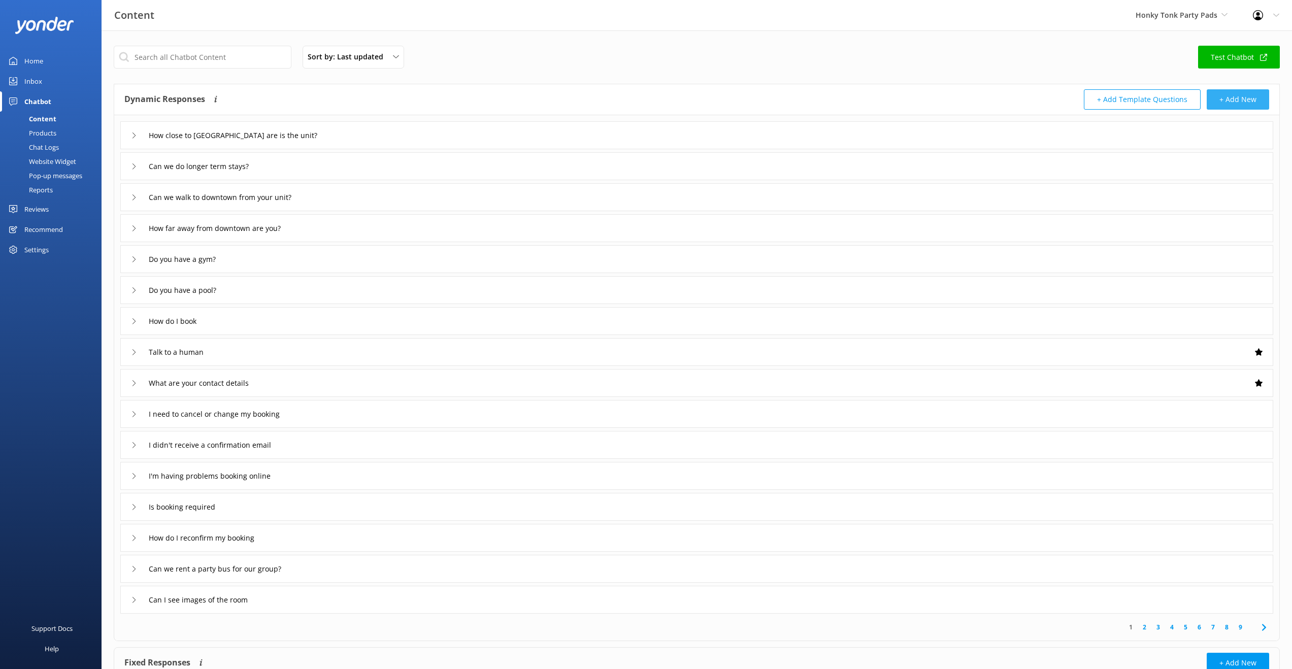
click at [1229, 99] on button "+ Add New" at bounding box center [1238, 99] width 62 height 20
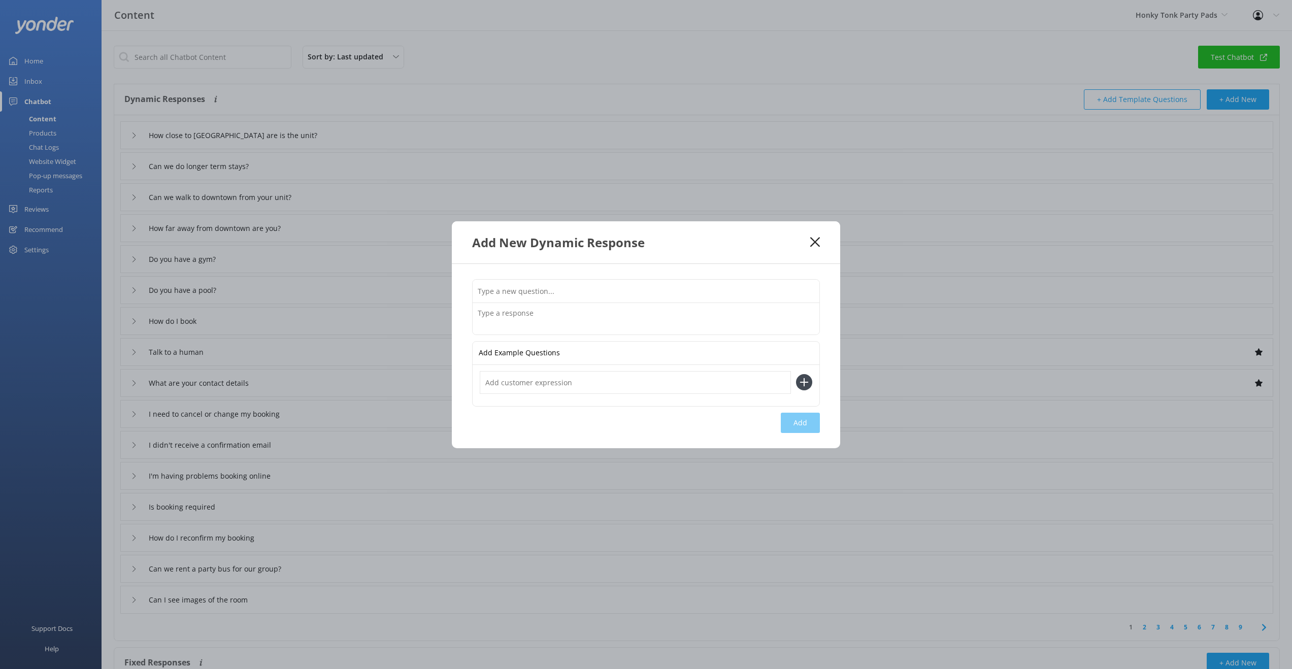
click at [524, 288] on input "text" at bounding box center [646, 291] width 347 height 23
type input "Does your unit have a balcony?"
click at [524, 310] on textarea at bounding box center [646, 318] width 347 height 31
type textarea "Yes, each unit has an outdoor balcony. It has room for seating for two people."
click at [792, 423] on button "Add" at bounding box center [800, 423] width 39 height 20
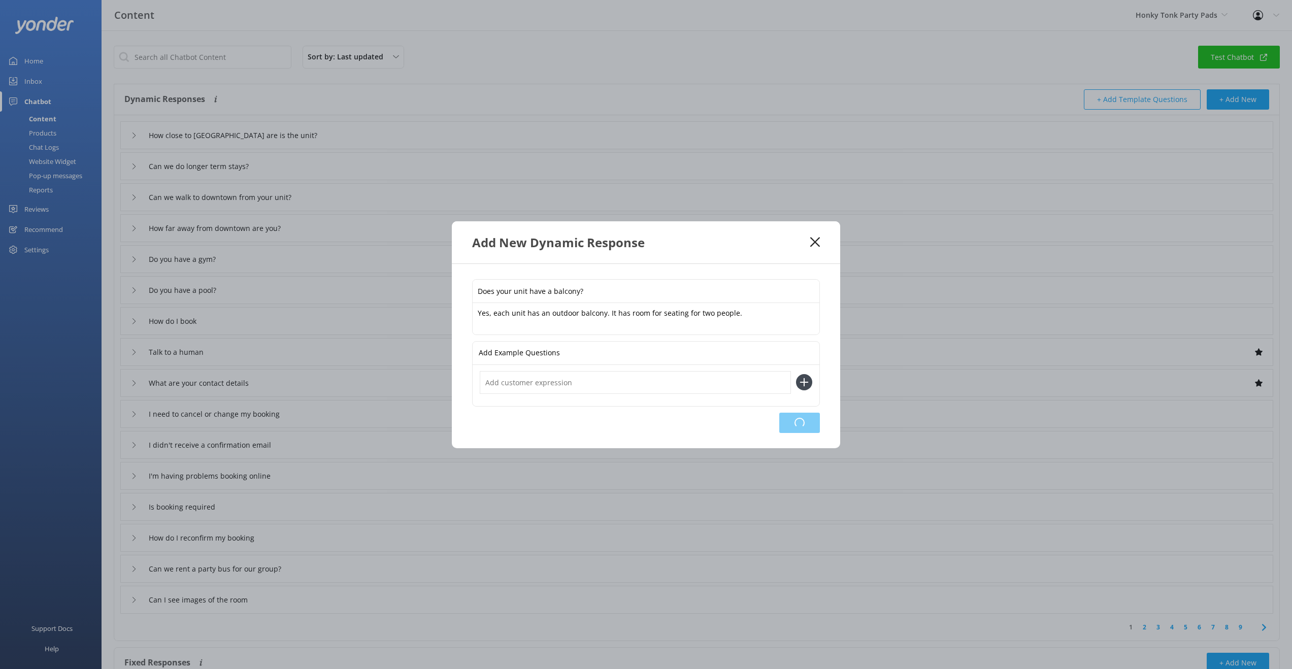
type input "Does your unit have a balcony?"
type input "How close to [GEOGRAPHIC_DATA] are is the unit?"
type input "Can we do longer term stays?"
type input "Can we walk to downtown from your unit?"
type input "How far away from downtown are you?"
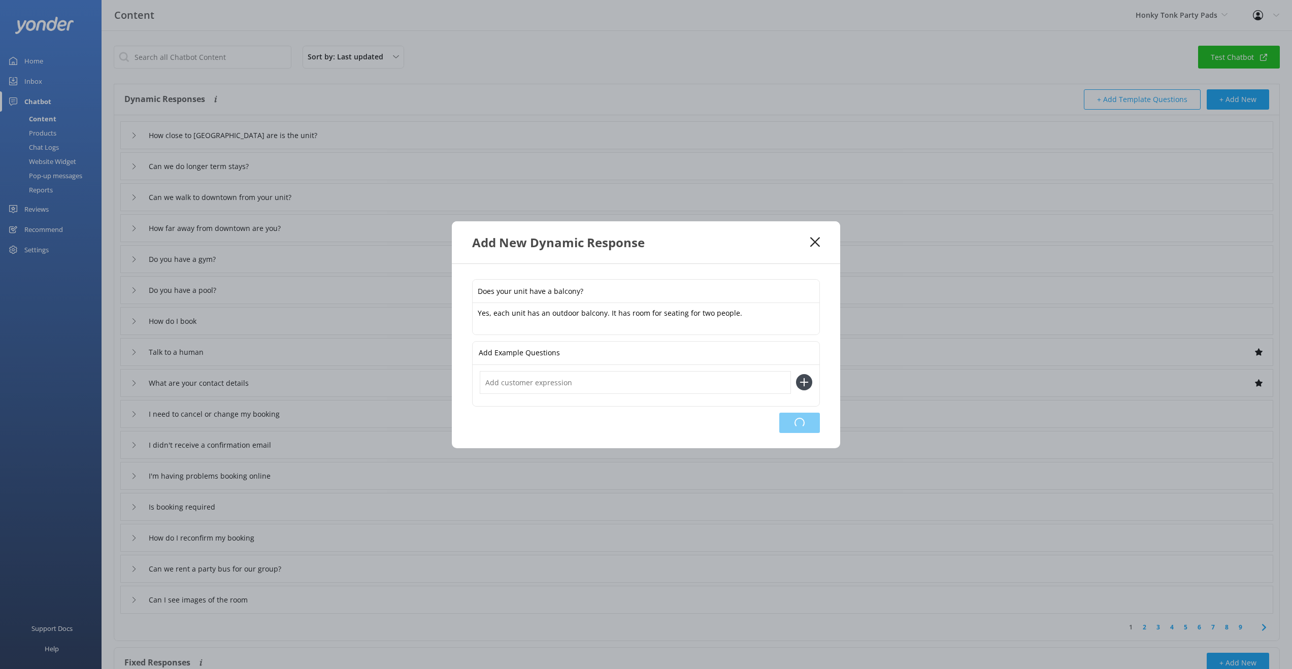
type input "Do you have a gym?"
type input "Do you have a pool?"
type input "How do I book"
type input "Talk to a human"
type input "What are your contact details"
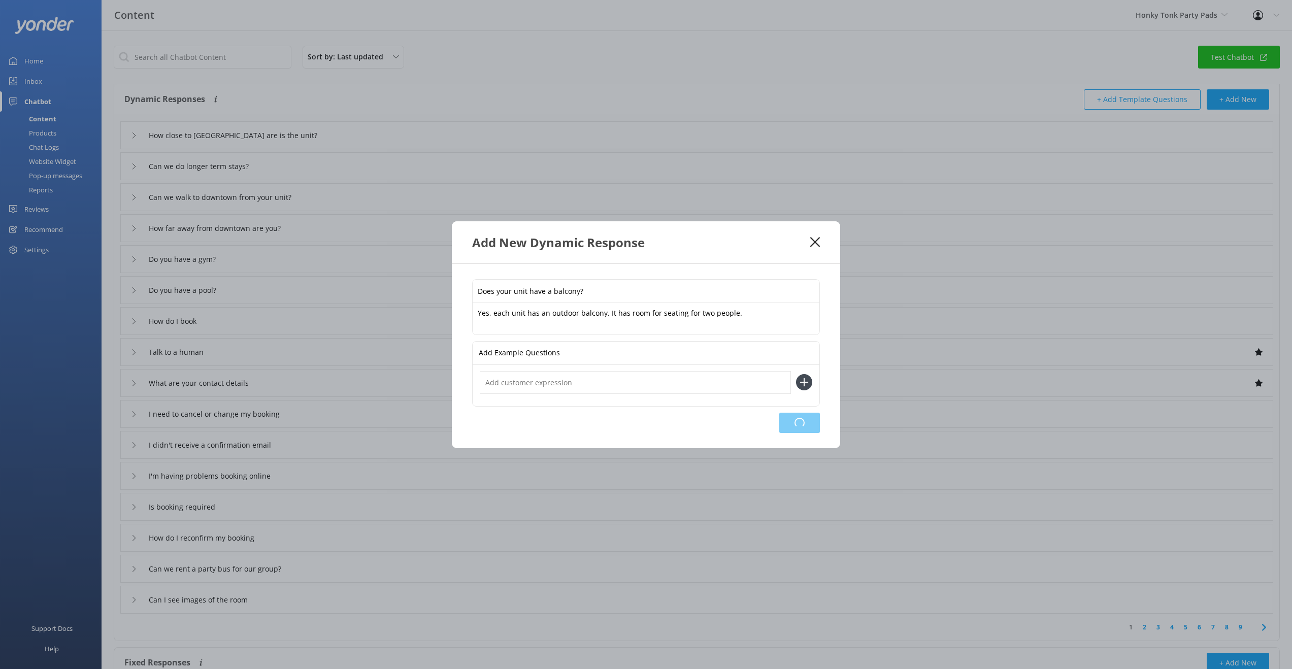
type input "I need to cancel or change my booking"
type input "I didn't receive a confirmation email"
type input "I'm having problems booking online"
type input "Is booking required"
type input "How do I reconfirm my booking"
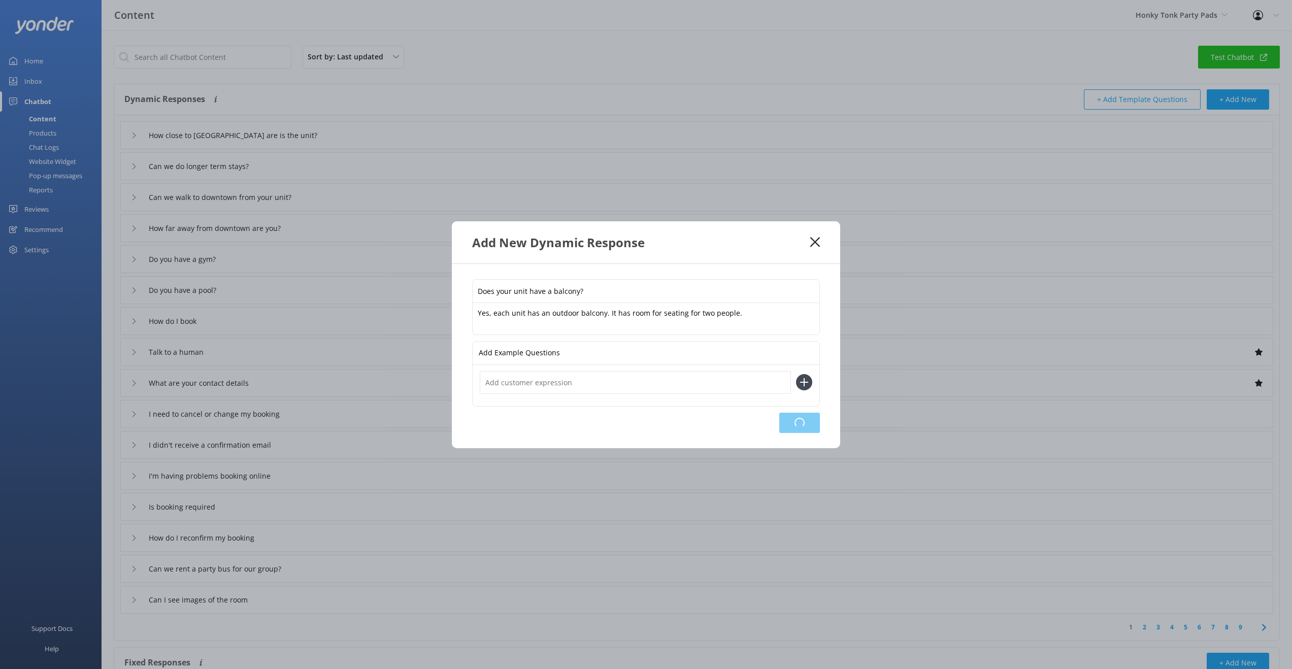
type input "Can we rent a party bus for our group?"
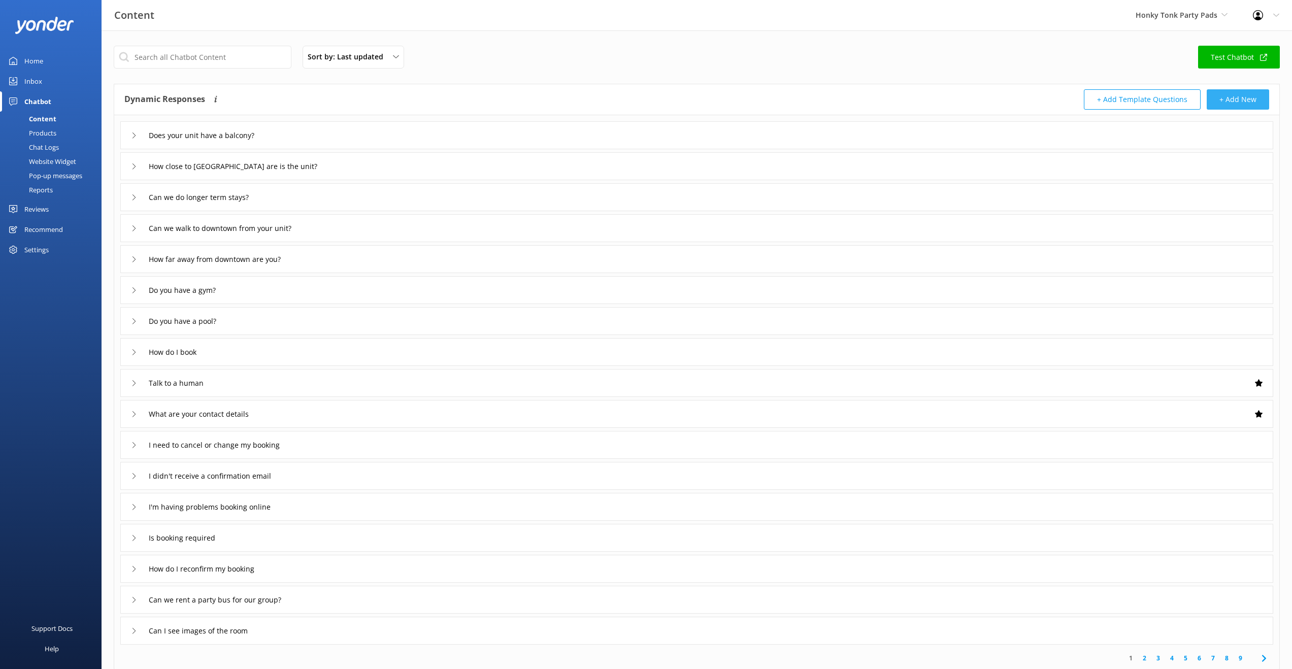
click at [1224, 104] on button "+ Add New" at bounding box center [1238, 99] width 62 height 20
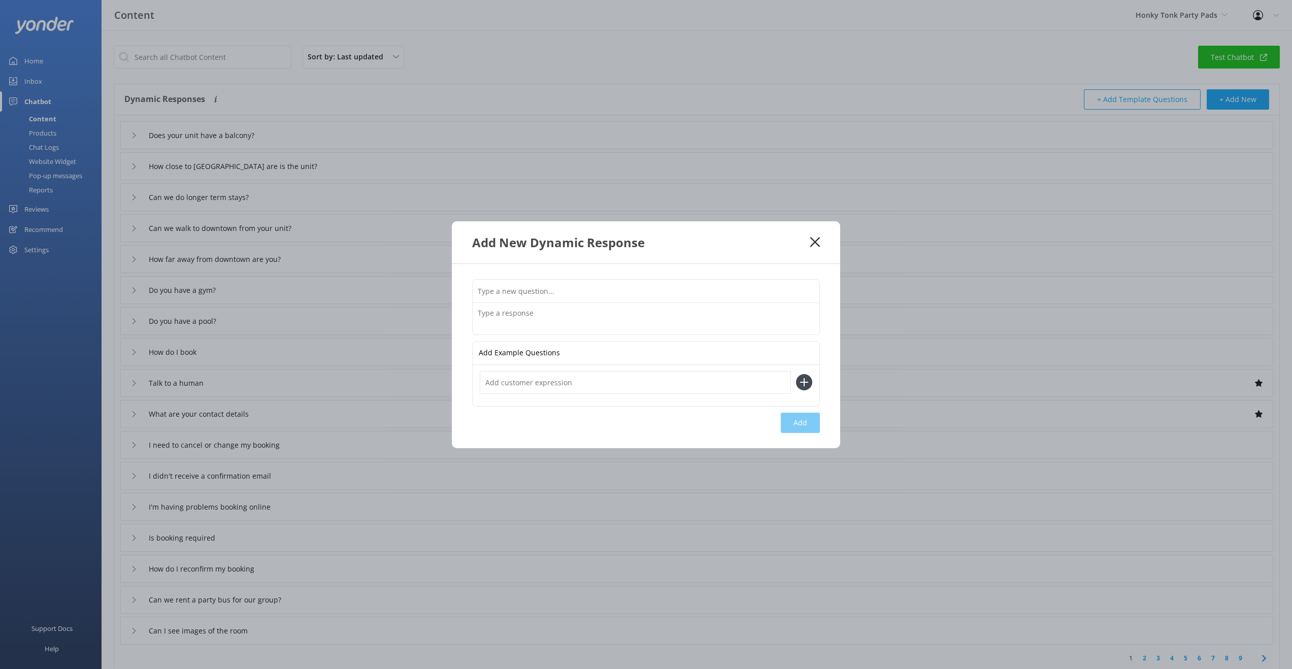
click at [534, 292] on input "text" at bounding box center [646, 291] width 347 height 23
type input "Is your unit pet friendly?"
click at [512, 314] on textarea at bounding box center [646, 318] width 347 height 31
click at [705, 313] on textarea "Currently our units are not pet friendly. Sorry for the incoivience" at bounding box center [646, 318] width 347 height 31
click at [690, 314] on textarea "Currently our units are not pet friendly. Sorry for the incoveicne" at bounding box center [646, 318] width 347 height 31
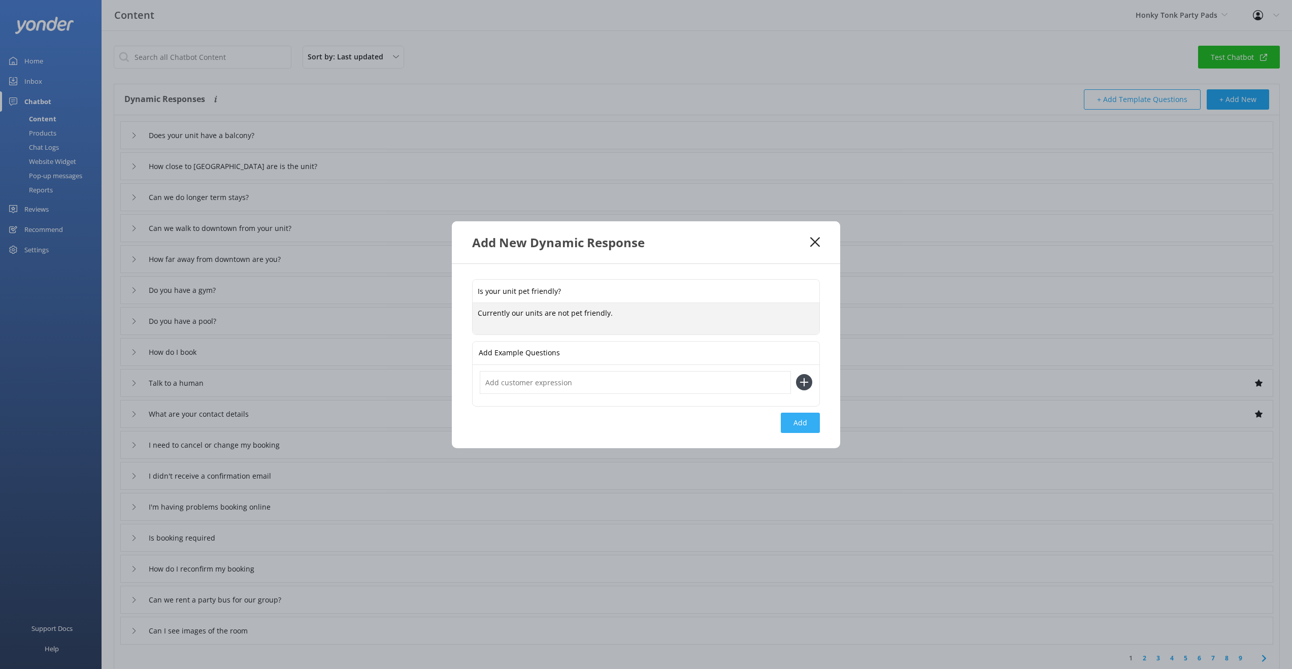
type textarea "Currently our units are not pet friendly."
click at [797, 421] on button "Add" at bounding box center [800, 423] width 39 height 20
type input "Is your unit pet friendly?"
type input "Does your unit have a balcony?"
type input "How close to [GEOGRAPHIC_DATA] are is the unit?"
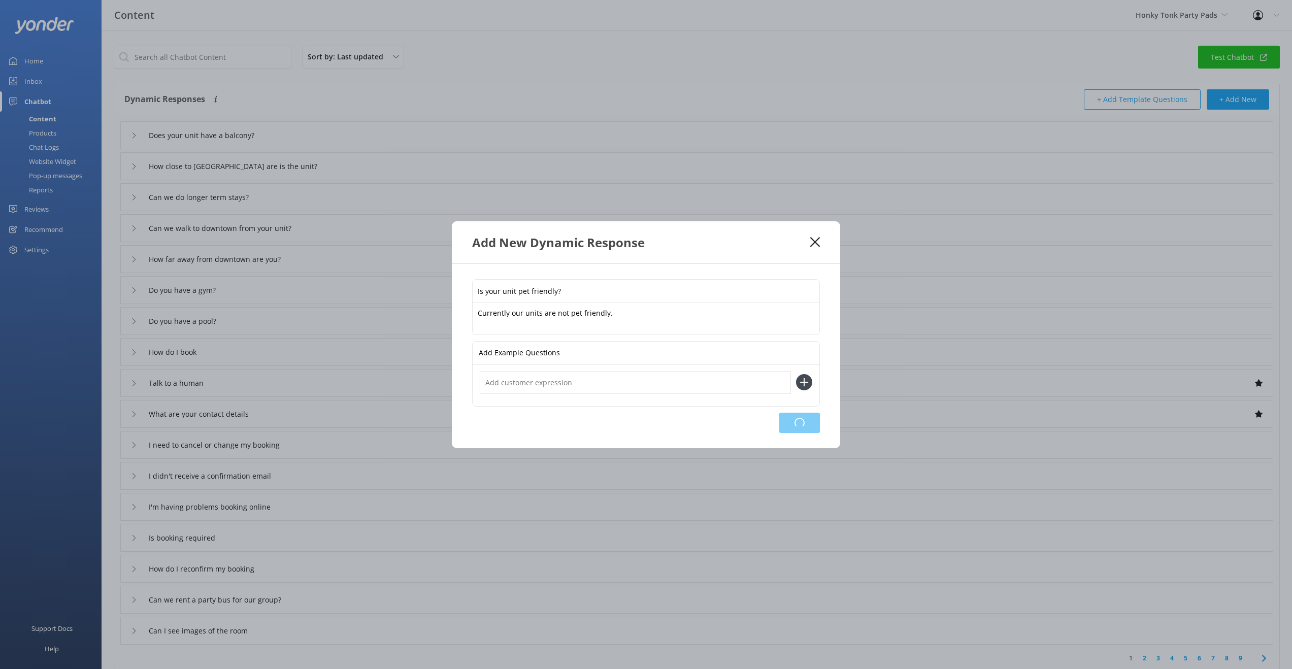
type input "Can we do longer term stays?"
type input "Can we walk to downtown from your unit?"
type input "How far away from downtown are you?"
type input "Do you have a gym?"
type input "Do you have a pool?"
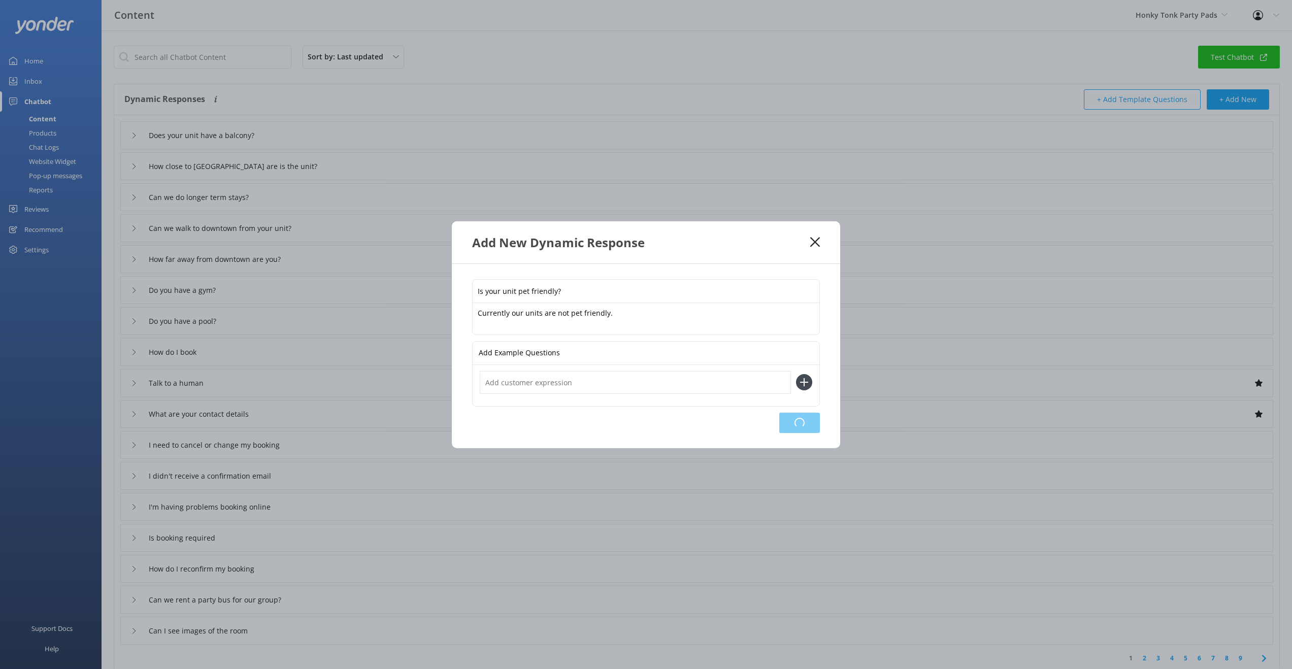
type input "How do I book"
type input "Talk to a human"
type input "What are your contact details"
type input "I need to cancel or change my booking"
type input "I didn't receive a confirmation email"
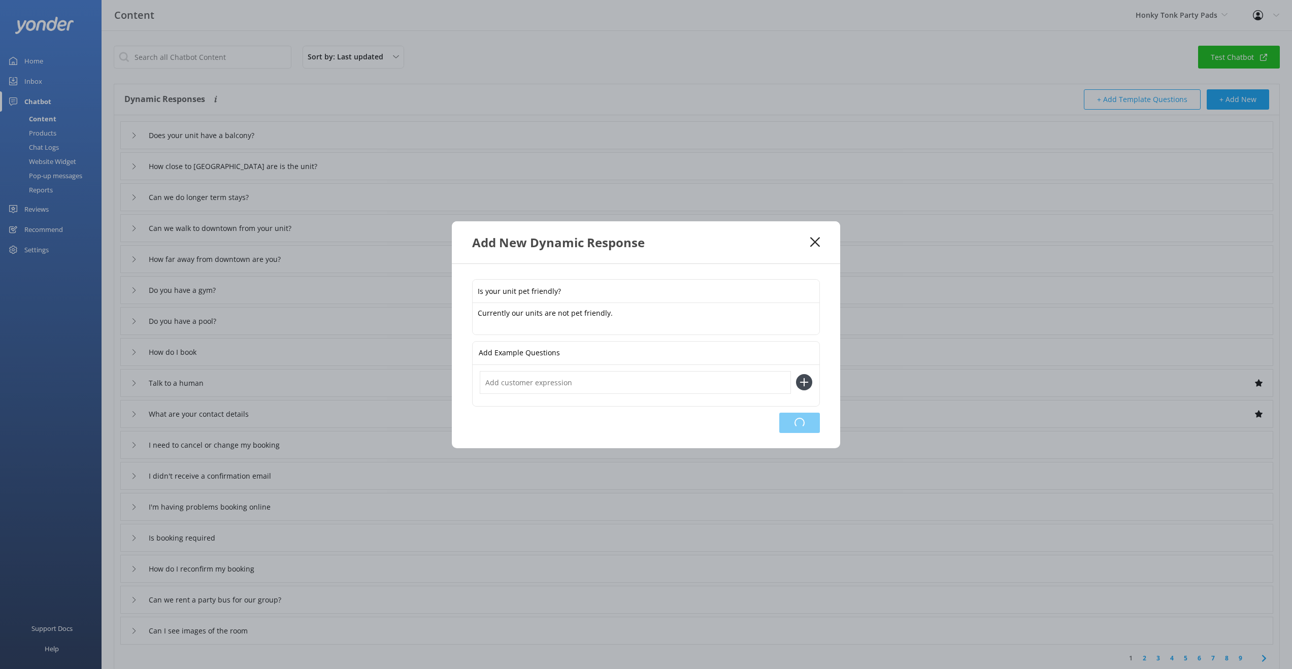
type input "I'm having problems booking online"
type input "Is booking required"
type input "How do I reconfirm my booking"
type input "Can we rent a party bus for our group?"
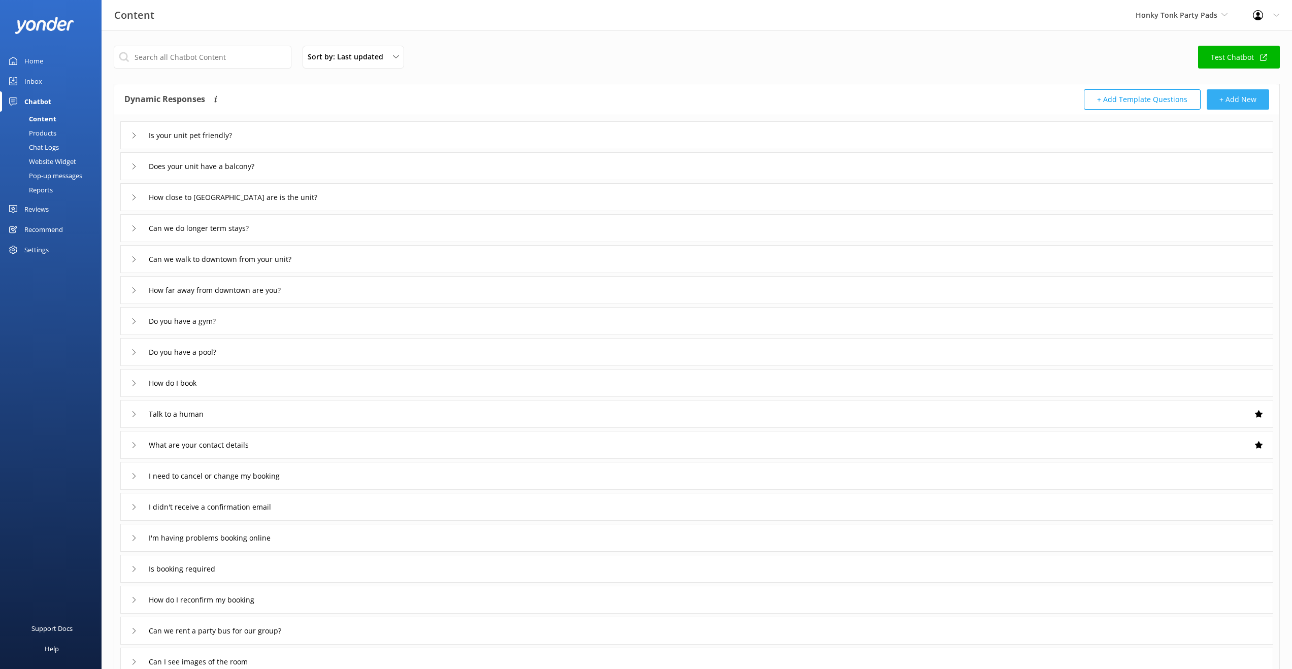
click at [1247, 98] on button "+ Add New" at bounding box center [1238, 99] width 62 height 20
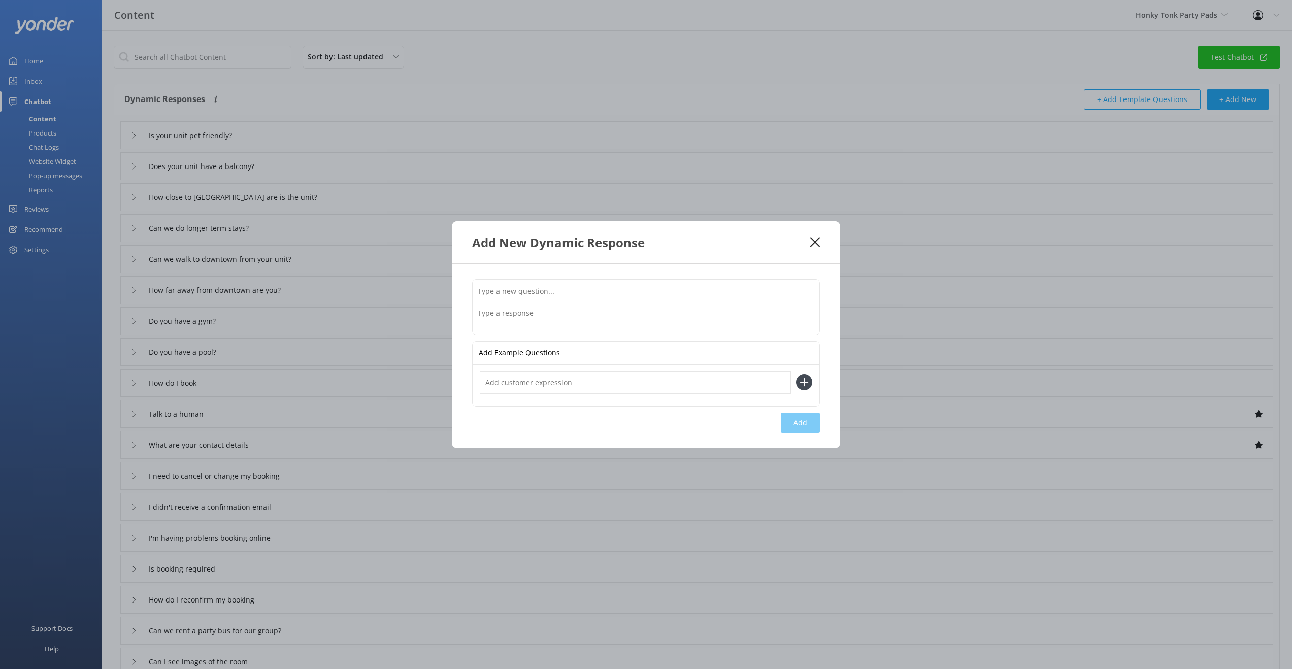
click at [532, 291] on input "text" at bounding box center [646, 291] width 347 height 23
type input "Do you allow smoking in the unit?"
click at [520, 320] on textarea at bounding box center [646, 318] width 347 height 31
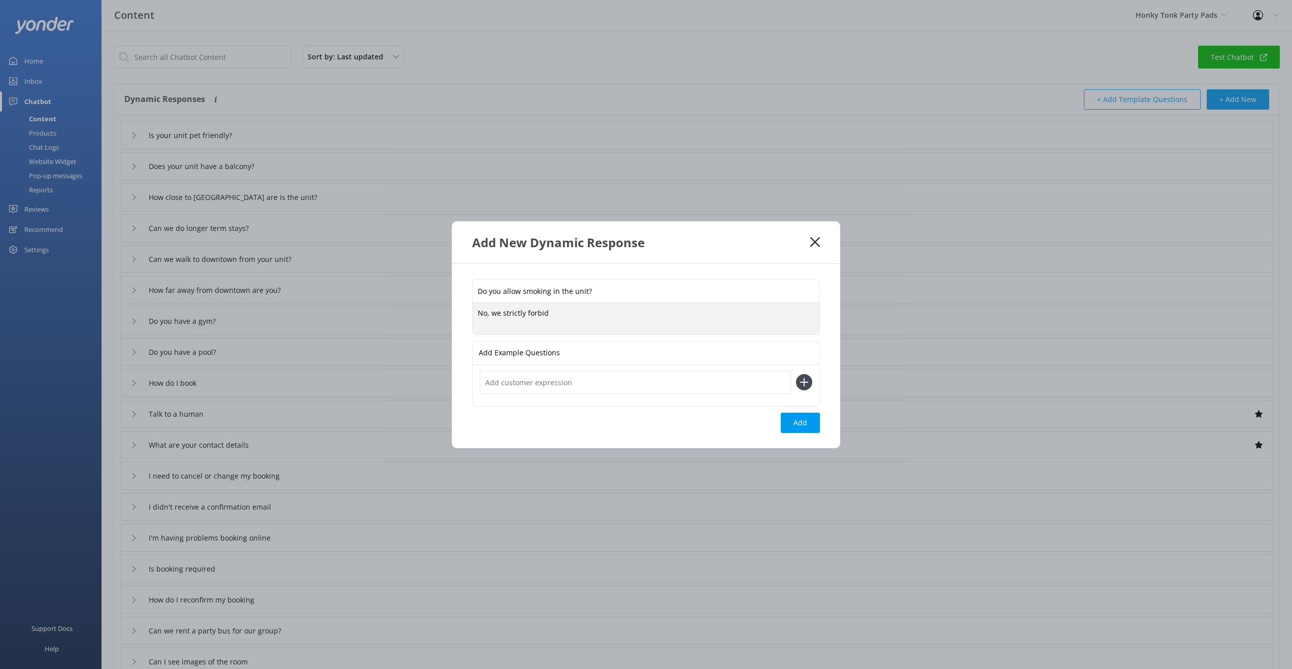
click at [551, 315] on textarea "No, we strictly forbid" at bounding box center [646, 318] width 347 height 31
type textarea "No, we strictly forbid smoking or vaping in our units. So please go to balcony …"
click at [799, 427] on button "Add" at bounding box center [800, 423] width 39 height 20
type input "Do you allow smoking in the unit?"
type input "Is your unit pet friendly?"
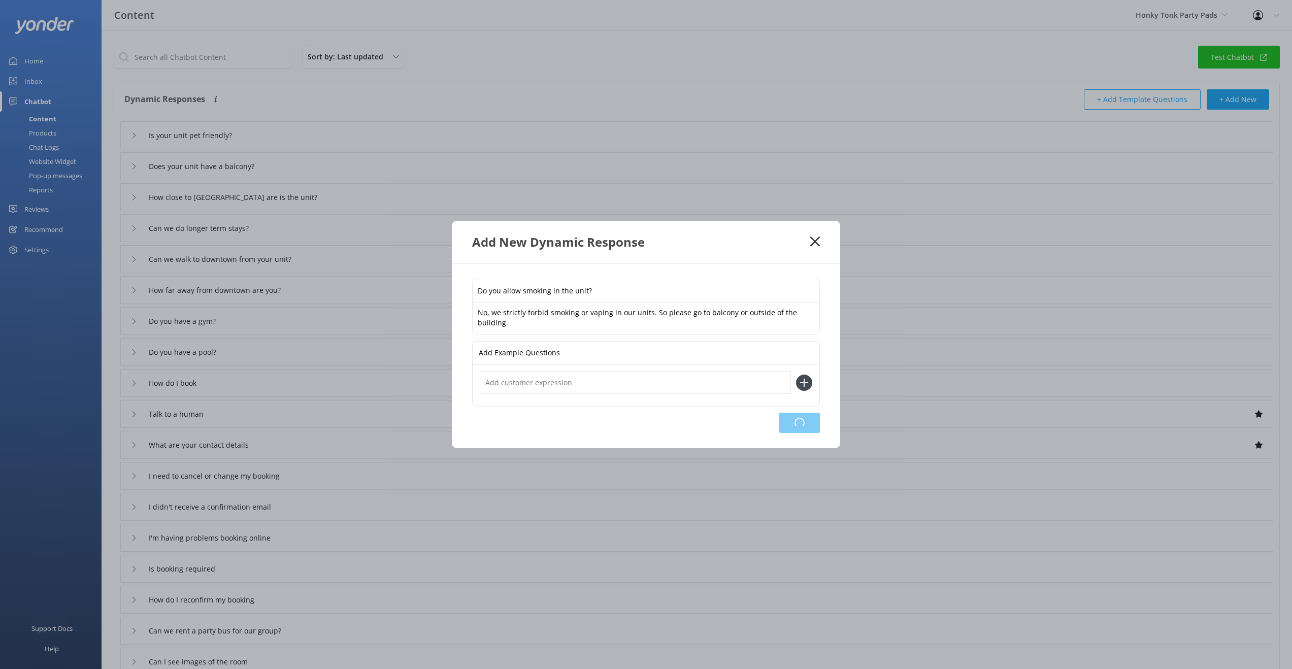
type input "Does your unit have a balcony?"
type input "How close to [GEOGRAPHIC_DATA] are is the unit?"
type input "Can we do longer term stays?"
type input "Can we walk to downtown from your unit?"
type input "How far away from downtown are you?"
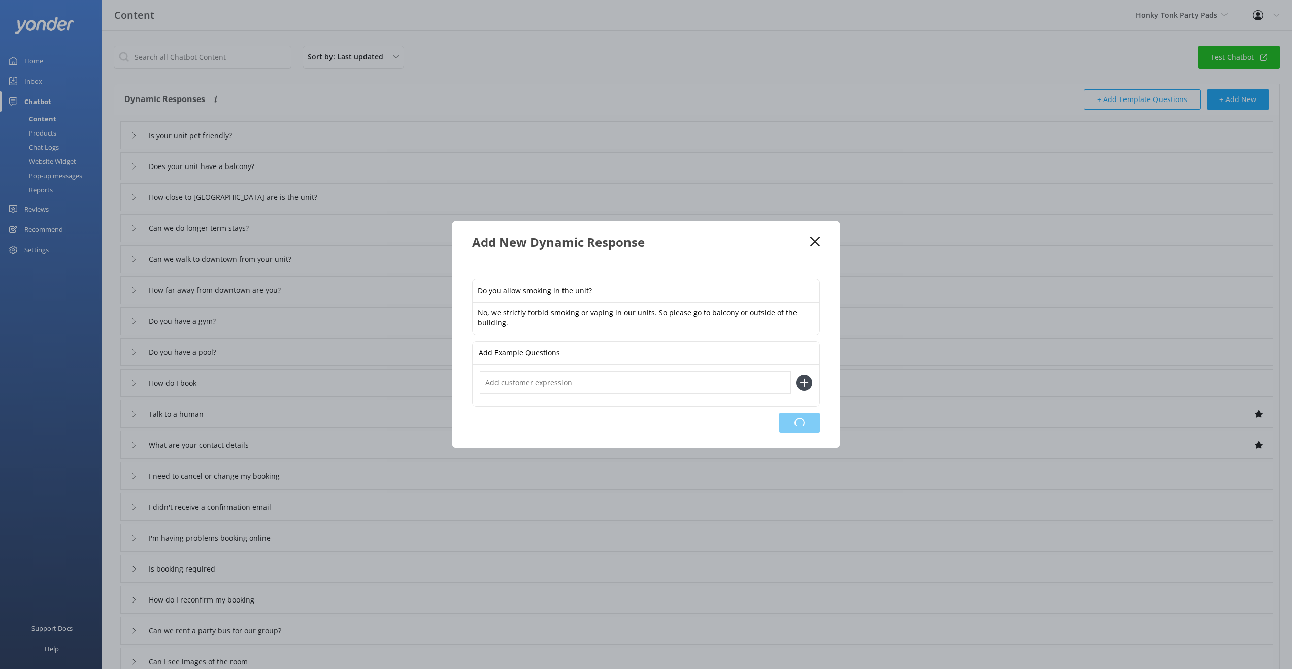
type input "Do you have a gym?"
type input "Do you have a pool?"
type input "How do I book"
type input "Talk to a human"
type input "What are your contact details"
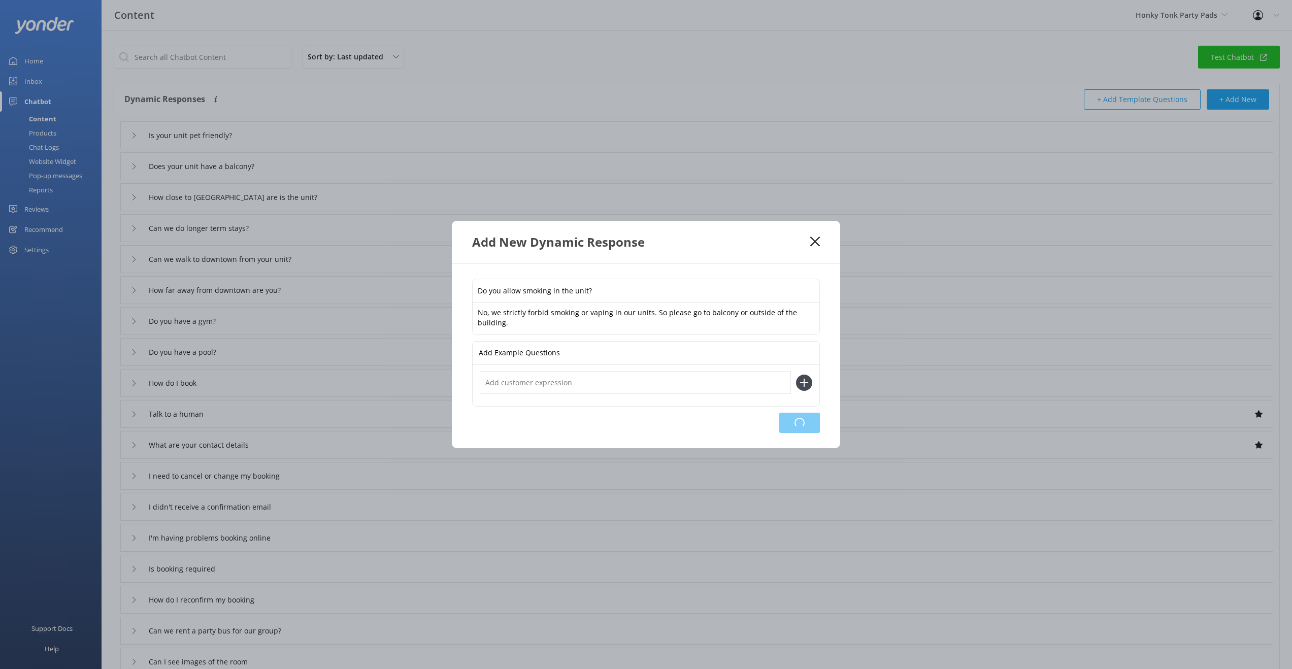
type input "I need to cancel or change my booking"
type input "I didn't receive a confirmation email"
type input "I'm having problems booking online"
type input "Is booking required"
type input "How do I reconfirm my booking"
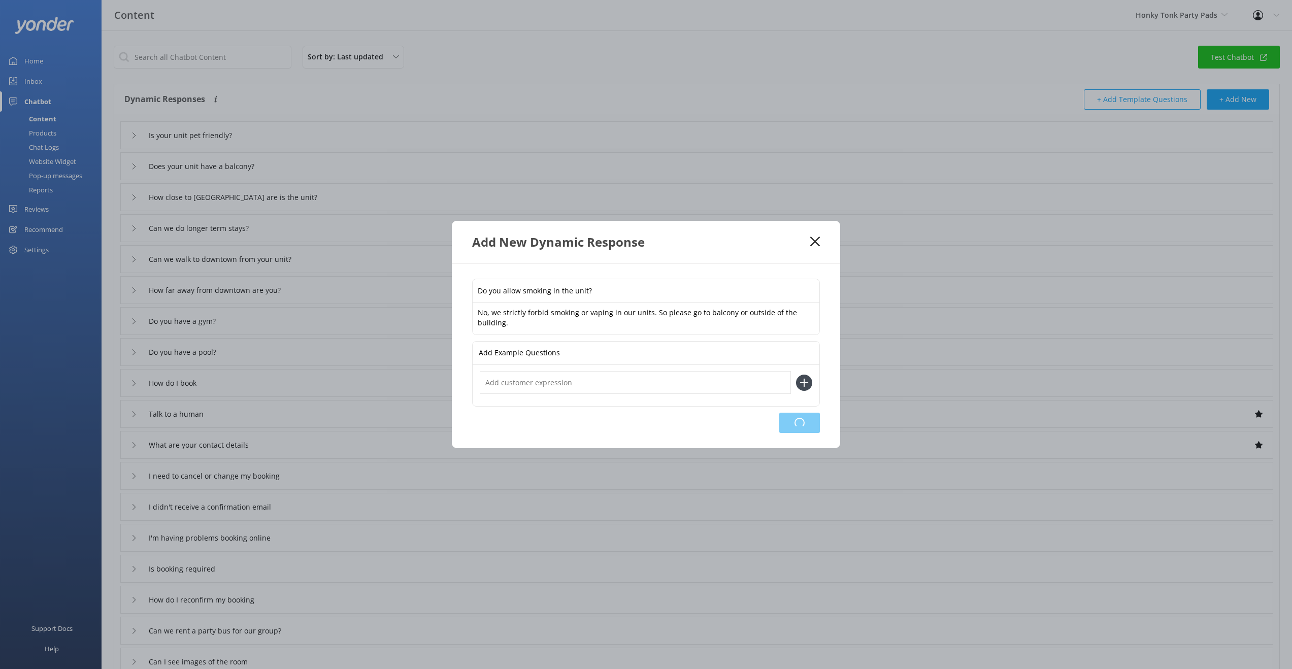
type input "Can we rent a party bus for our group?"
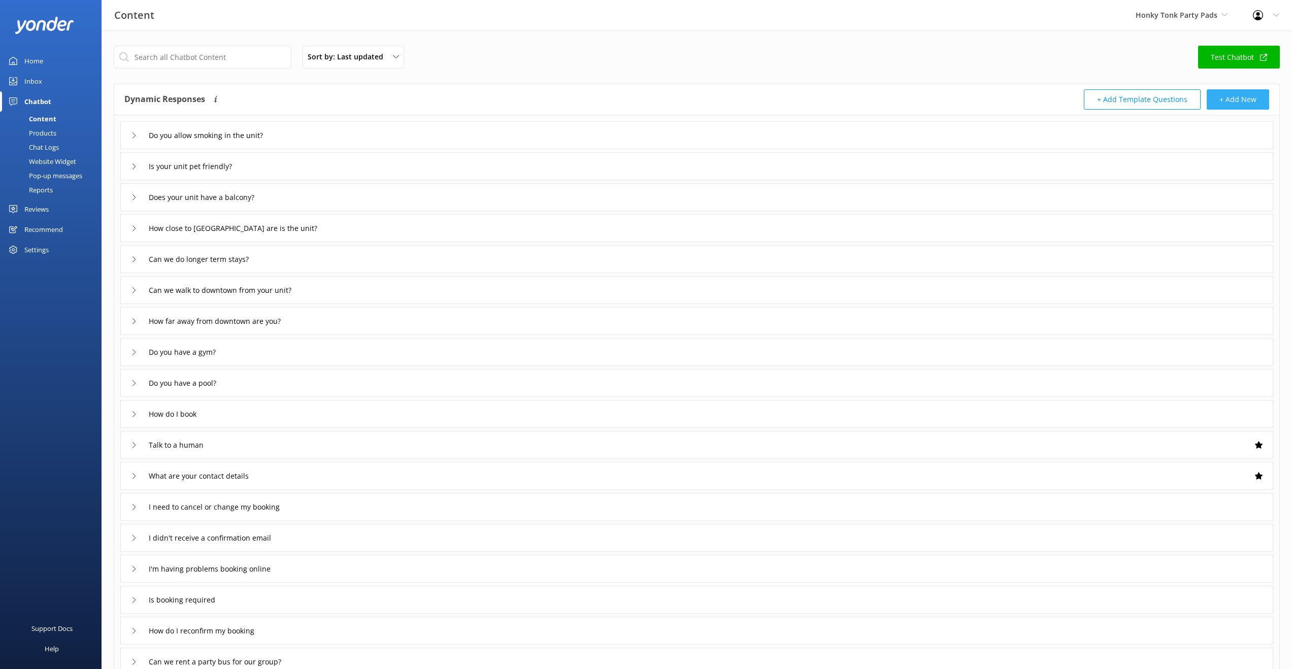
click at [1254, 98] on button "+ Add New" at bounding box center [1238, 99] width 62 height 20
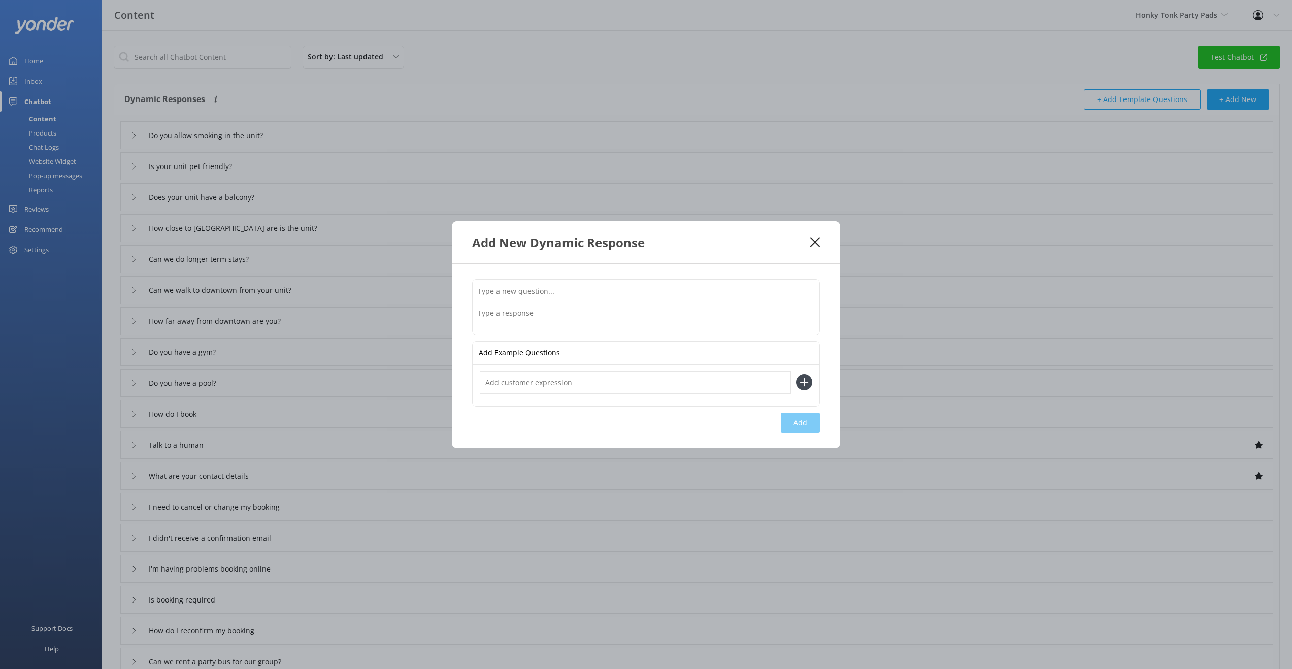
click at [562, 289] on input "text" at bounding box center [646, 291] width 347 height 23
type input "D"
type input "Do you have a full kitchen?"
click at [545, 320] on textarea at bounding box center [646, 318] width 347 height 31
click at [739, 313] on textarea "Yes! Each unit comes with a full kitchen, with stove, oven, full sized refridat…" at bounding box center [646, 318] width 347 height 31
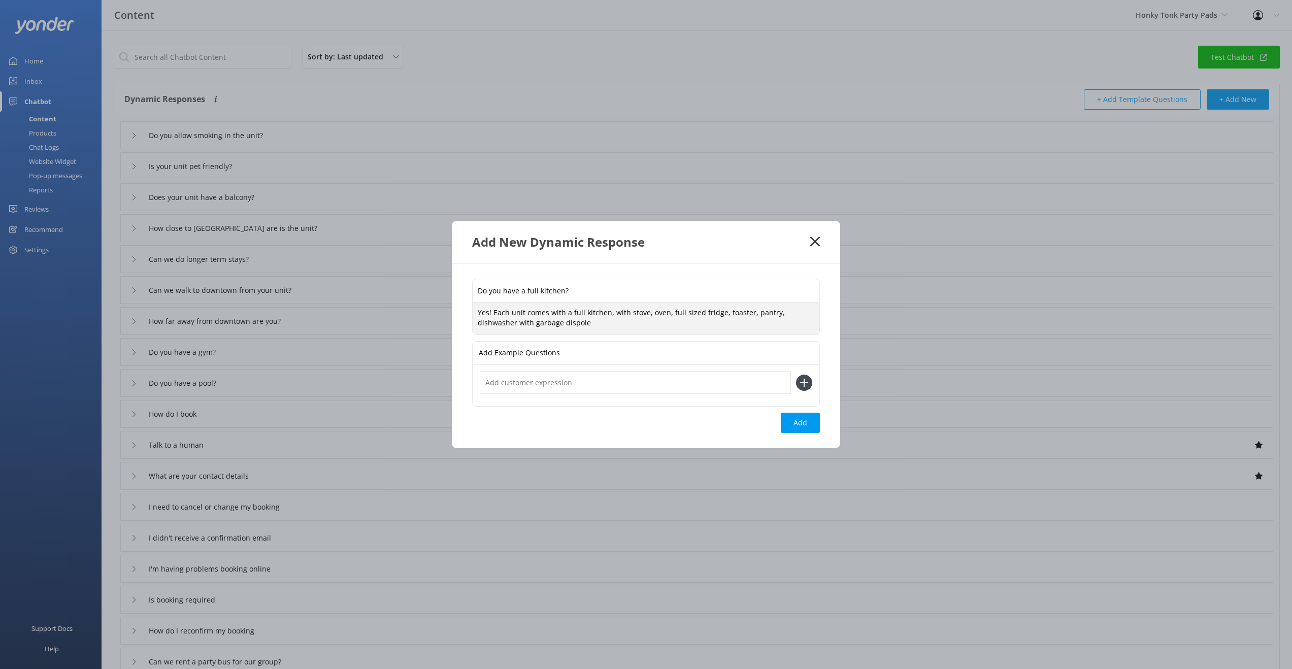
click at [551, 326] on textarea "Yes! Each unit comes with a full kitchen, with stove, oven, full sized fridge, …" at bounding box center [646, 319] width 347 height 32
type textarea "Yes! Each unit comes with a full kitchen, with stove, oven, full sized fridge, …"
click at [812, 427] on button "Add" at bounding box center [800, 423] width 39 height 20
type input "Do you have a full kitchen?"
type input "Do you allow smoking in the unit?"
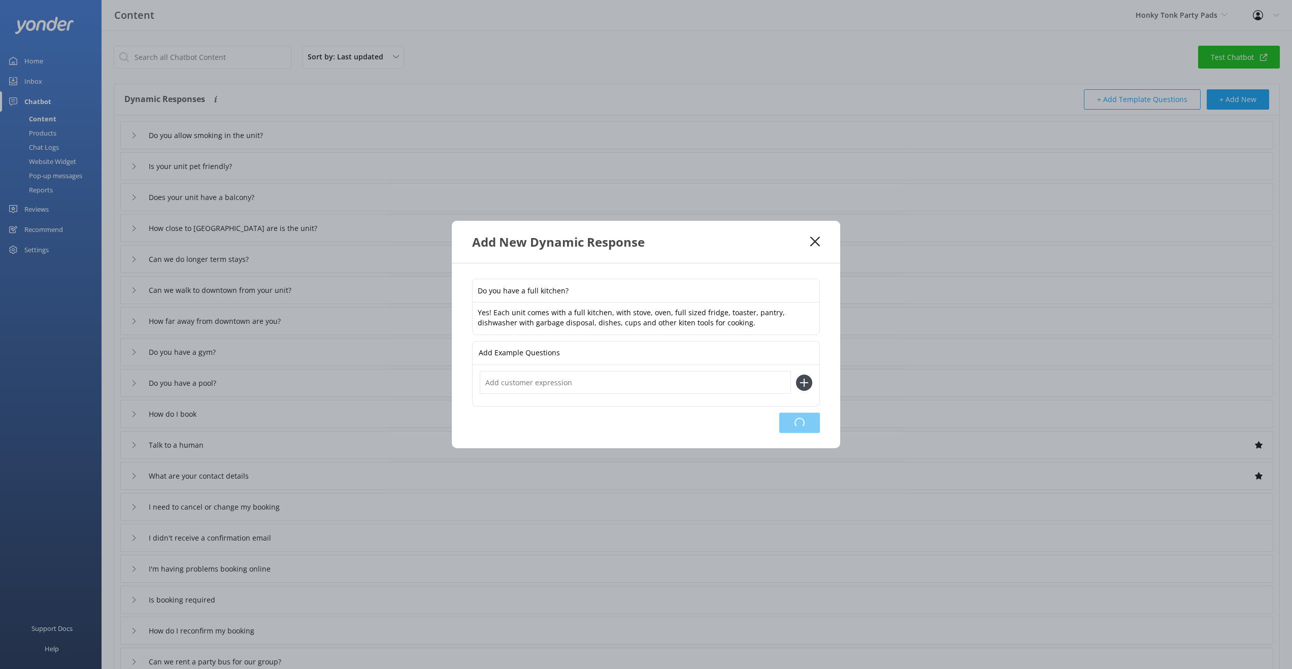
type input "Is your unit pet friendly?"
type input "Does your unit have a balcony?"
type input "How close to [GEOGRAPHIC_DATA] are is the unit?"
type input "Can we do longer term stays?"
type input "Can we walk to downtown from your unit?"
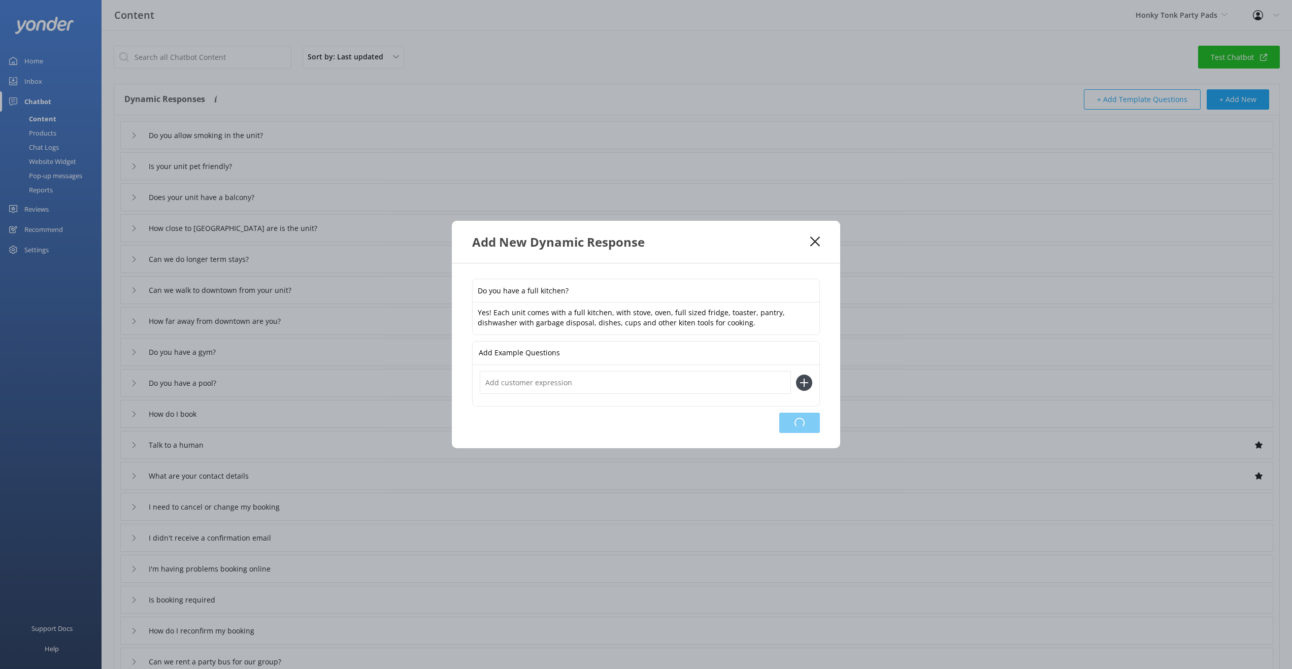
type input "How far away from downtown are you?"
type input "Do you have a gym?"
type input "Do you have a pool?"
type input "How do I book"
type input "Talk to a human"
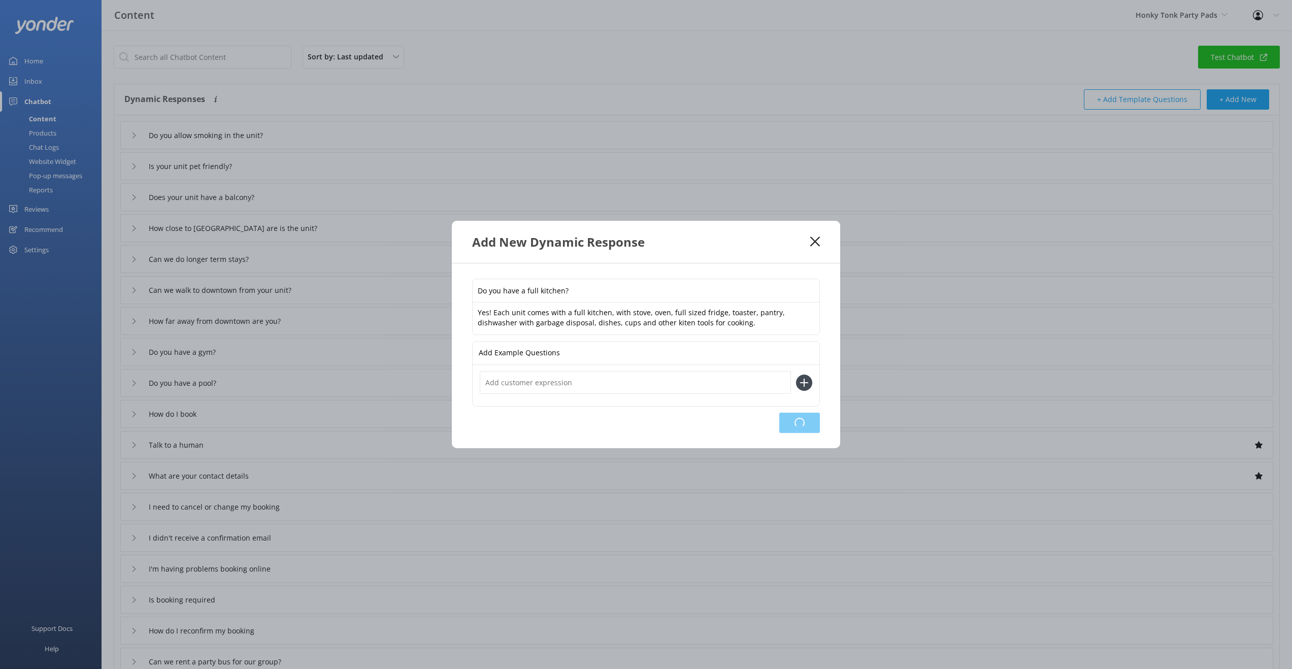
type input "What are your contact details"
type input "I need to cancel or change my booking"
type input "I didn't receive a confirmation email"
type input "I'm having problems booking online"
type input "Is booking required"
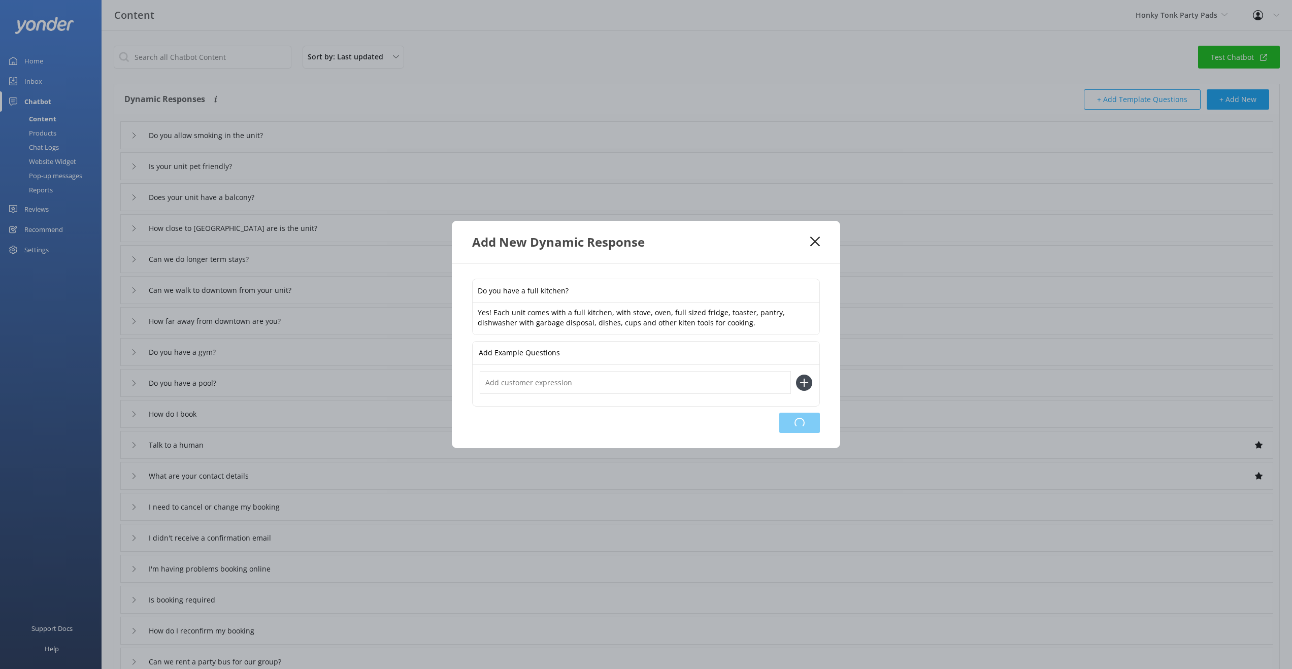
type input "How do I reconfirm my booking"
type input "Can we rent a party bus for our group?"
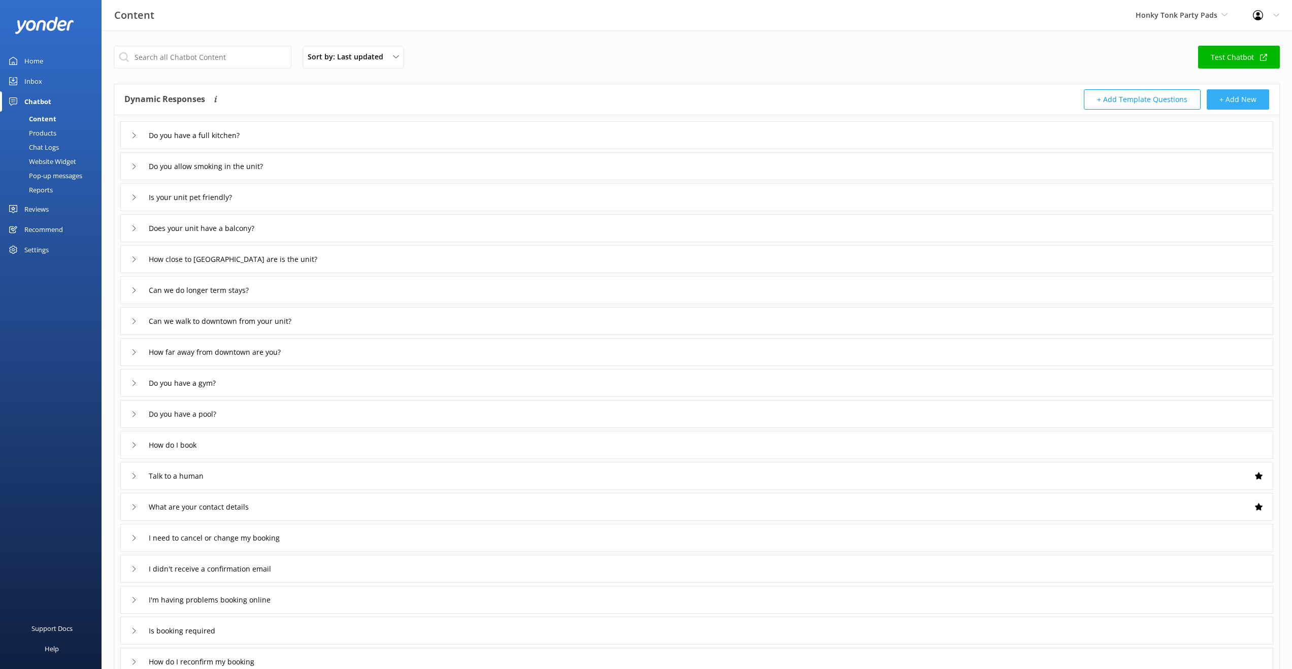
click at [1245, 97] on button "+ Add New" at bounding box center [1238, 99] width 62 height 20
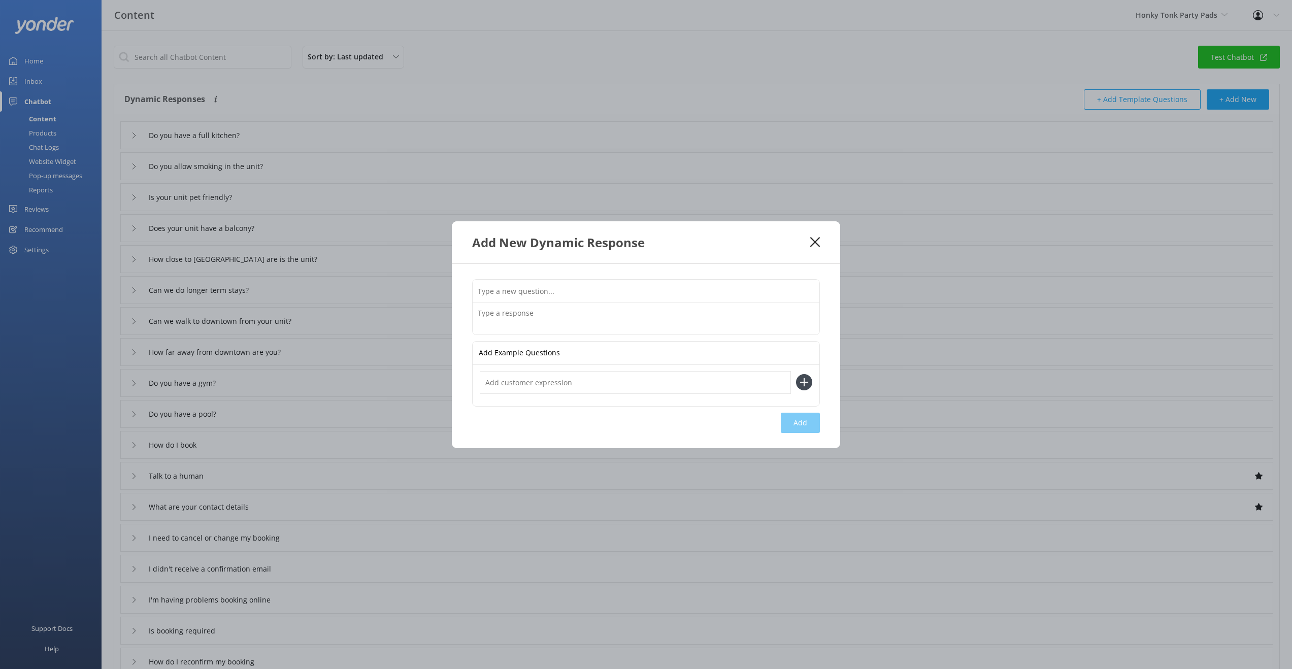
click at [555, 289] on input "text" at bounding box center [646, 291] width 347 height 23
type input "Do you have a garage for parking?"
click at [499, 310] on textarea at bounding box center [646, 318] width 347 height 31
type textarea "Yes, each unit comes with free parking in our parking garage. We do NOT have an…"
click at [800, 421] on button "Add" at bounding box center [800, 423] width 39 height 20
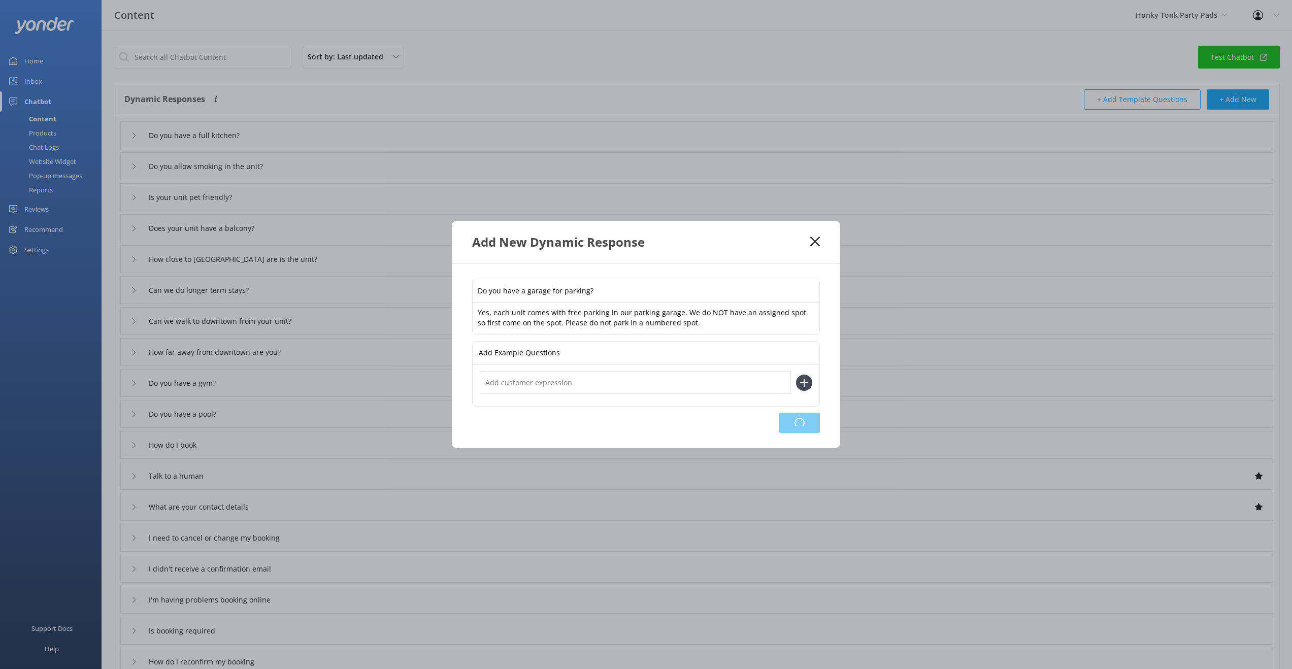
type input "Do you have a garage for parking?"
type input "Do you have a full kitchen?"
type input "Do you allow smoking in the unit?"
type input "Is your unit pet friendly?"
type input "Does your unit have a balcony?"
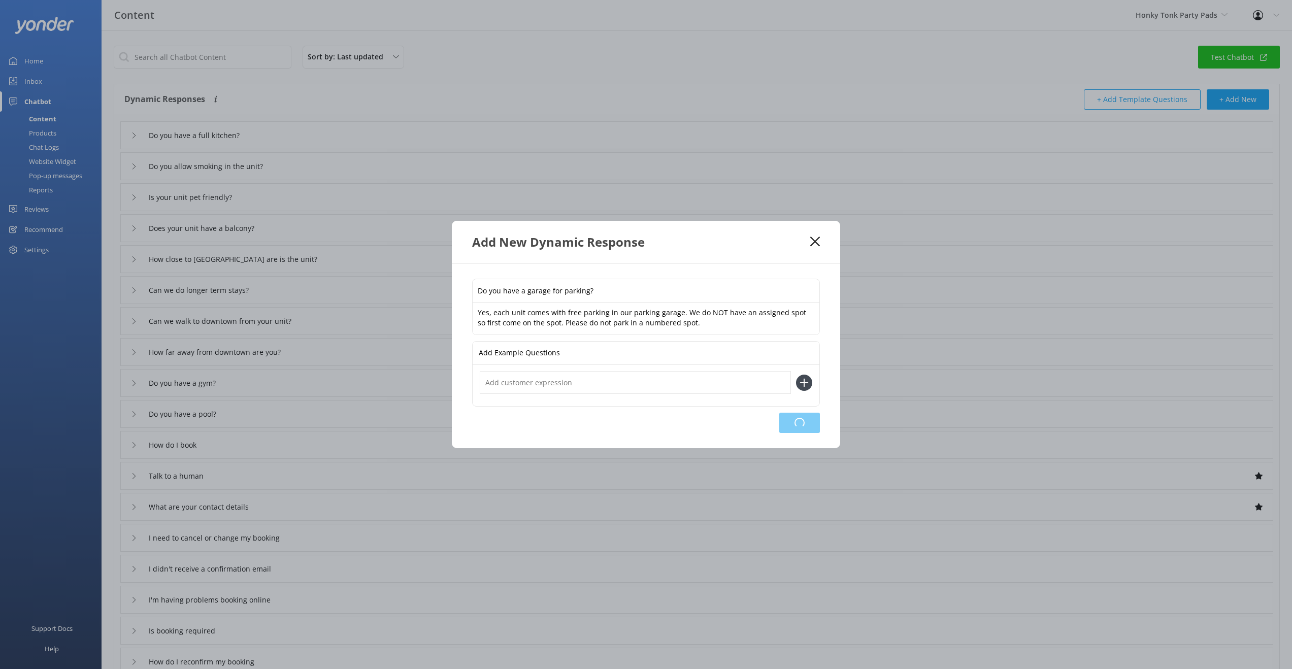
type input "How close to [GEOGRAPHIC_DATA] are is the unit?"
type input "Can we do longer term stays?"
type input "Can we walk to downtown from your unit?"
type input "How far away from downtown are you?"
type input "Do you have a gym?"
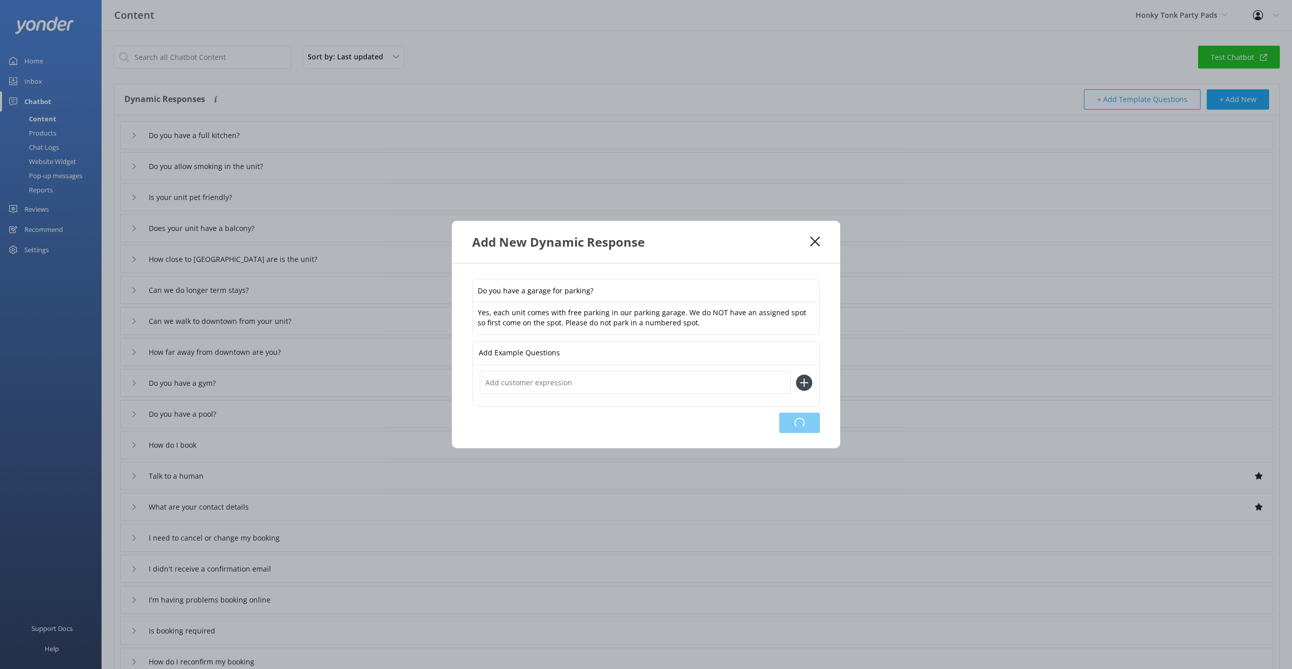
type input "Do you have a pool?"
type input "How do I book"
type input "Talk to a human"
type input "What are your contact details"
type input "I need to cancel or change my booking"
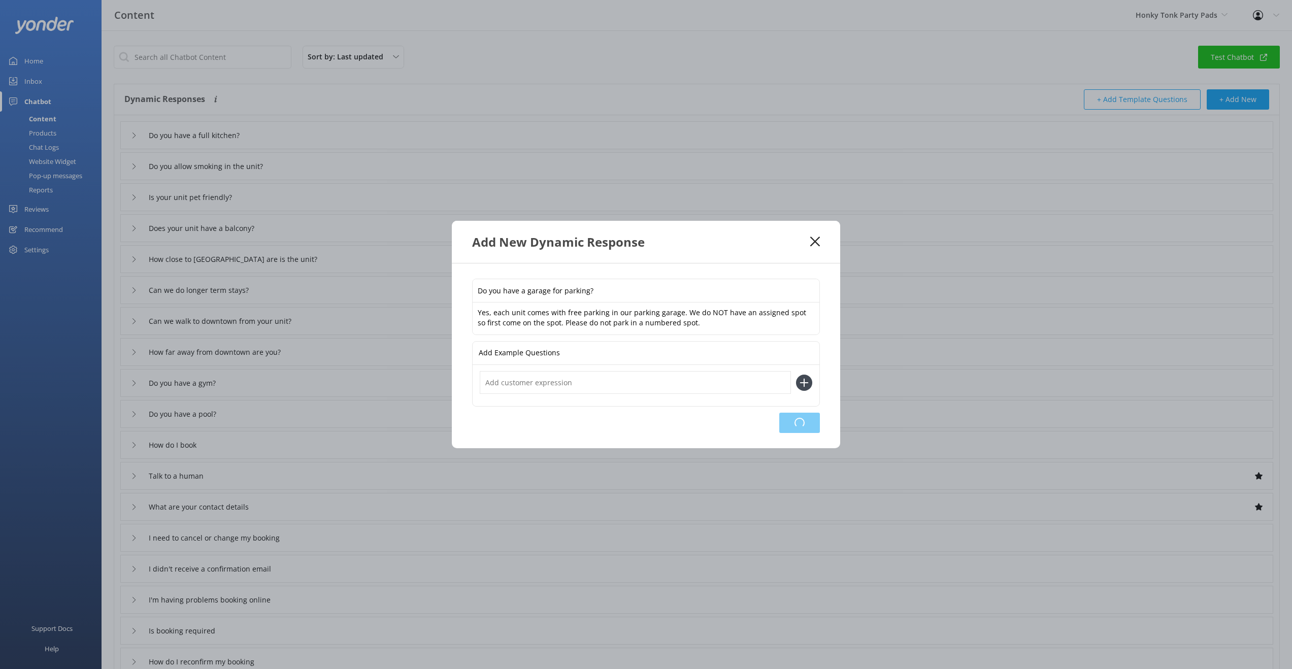
type input "I didn't receive a confirmation email"
type input "I'm having problems booking online"
type input "Is booking required"
type input "How do I reconfirm my booking"
type input "Can we rent a party bus for our group?"
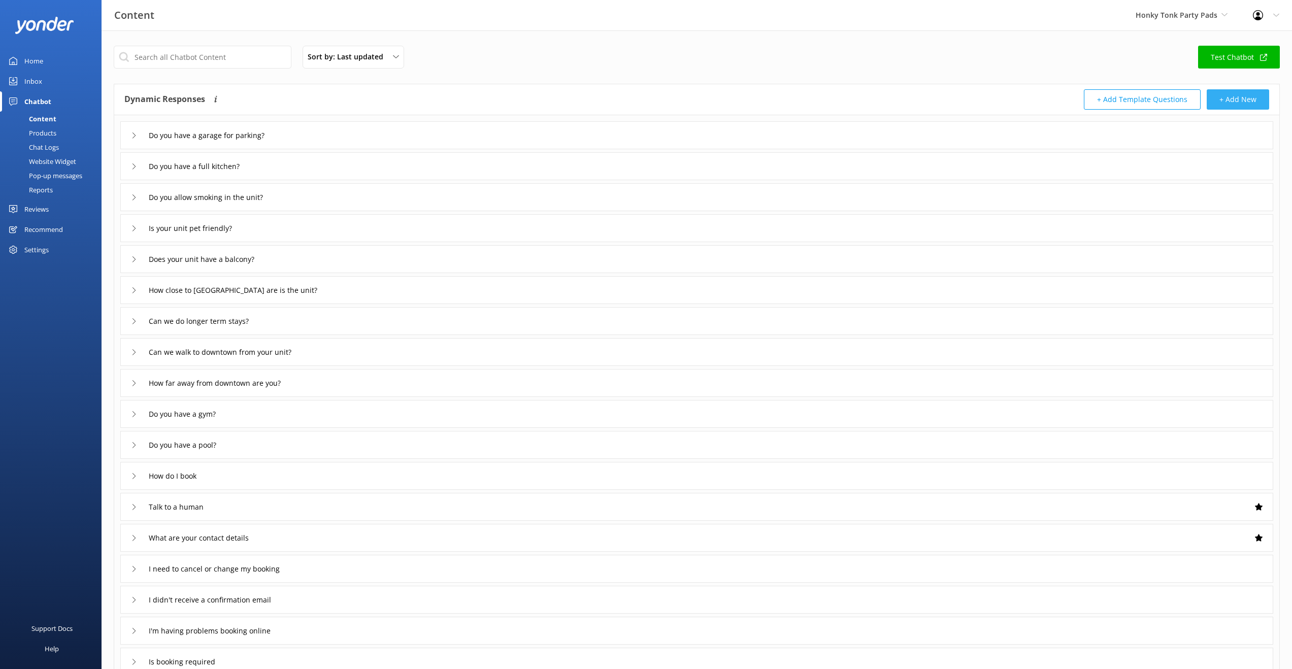
click at [1239, 103] on button "+ Add New" at bounding box center [1238, 99] width 62 height 20
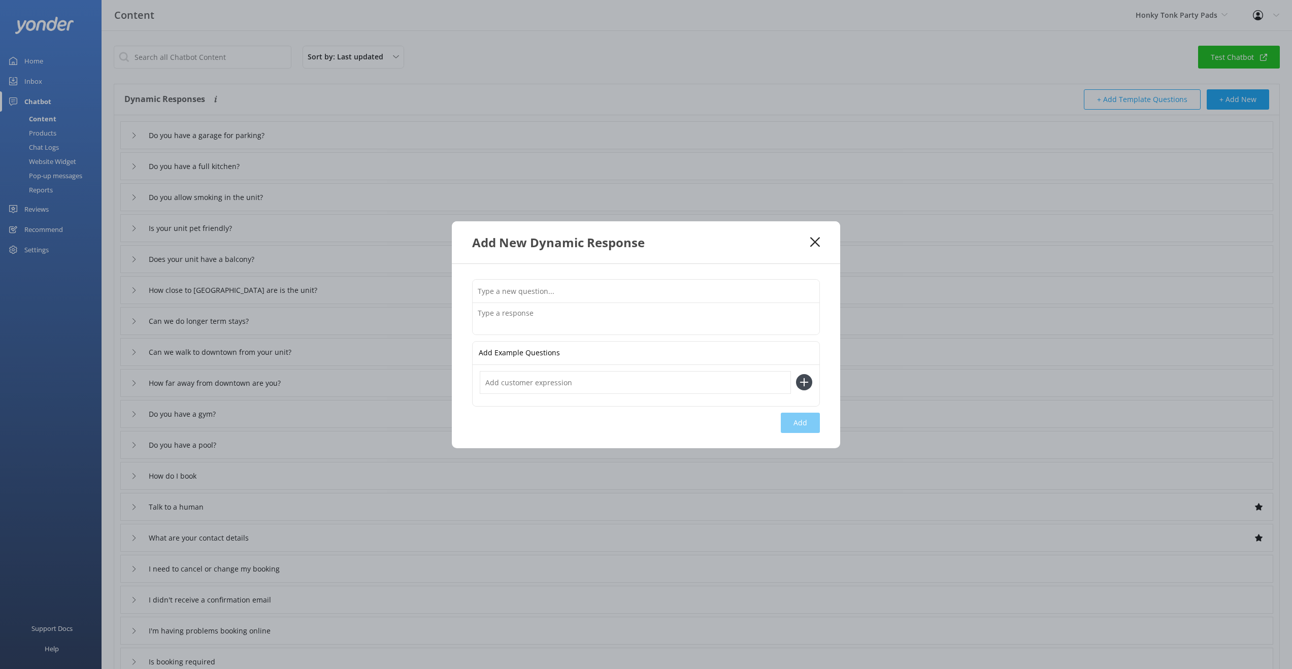
click at [551, 290] on input "text" at bounding box center [646, 291] width 347 height 23
type input "A"
type input "Is the building quite?"
click at [532, 319] on textarea at bounding box center [646, 318] width 347 height 31
type textarea "Yes, our building is more family oriented, small group and more quite. So you c…"
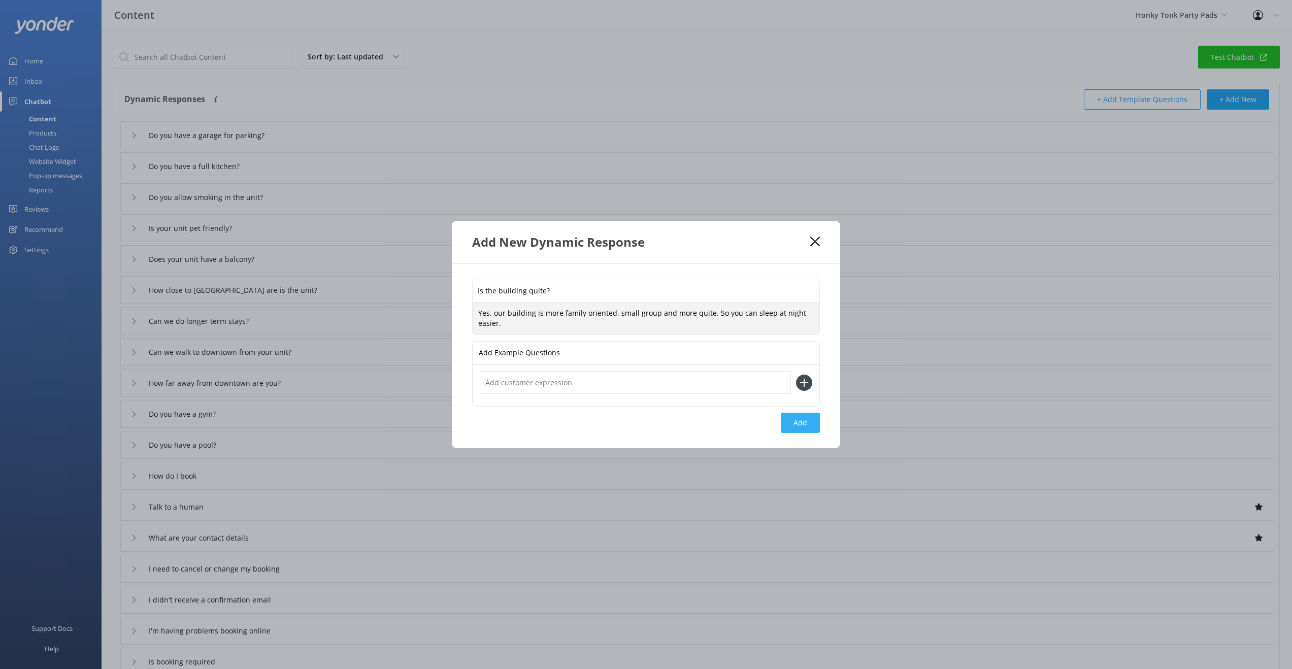
click at [806, 421] on button "Add" at bounding box center [800, 423] width 39 height 20
type input "Is the building quite?"
type input "Do you have a garage for parking?"
type input "Do you have a full kitchen?"
type input "Do you allow smoking in the unit?"
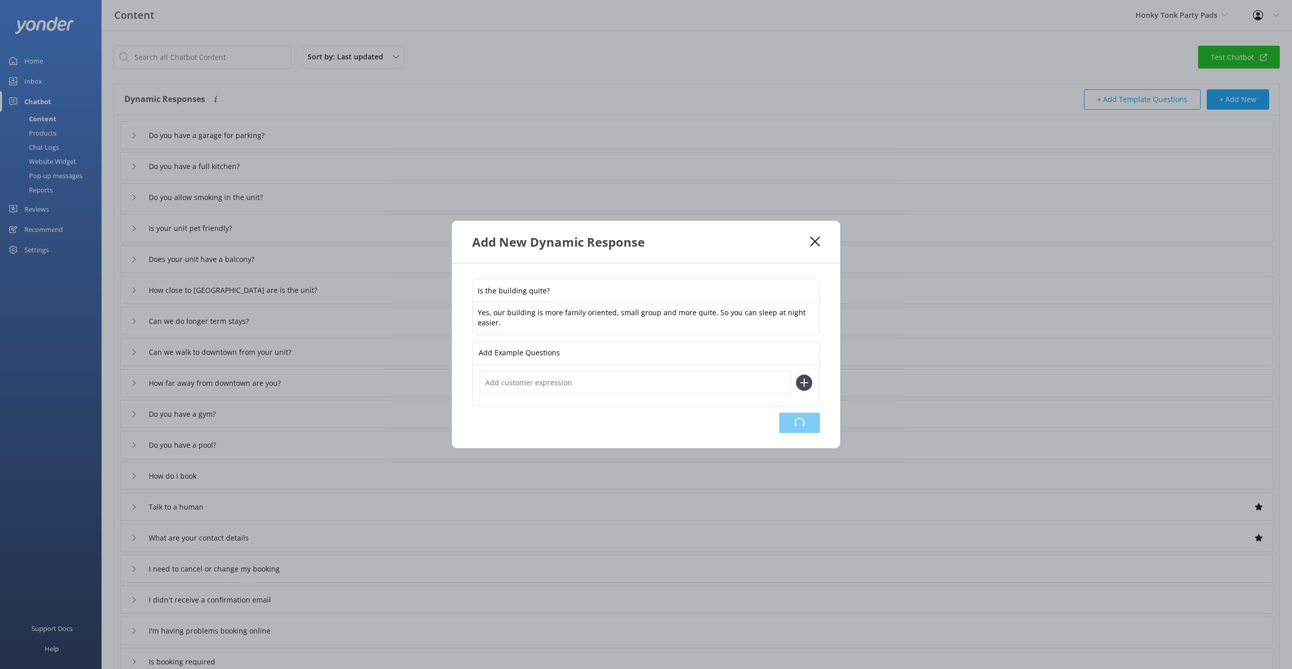
type input "Is your unit pet friendly?"
type input "Does your unit have a balcony?"
type input "How close to [GEOGRAPHIC_DATA] are is the unit?"
type input "Can we do longer term stays?"
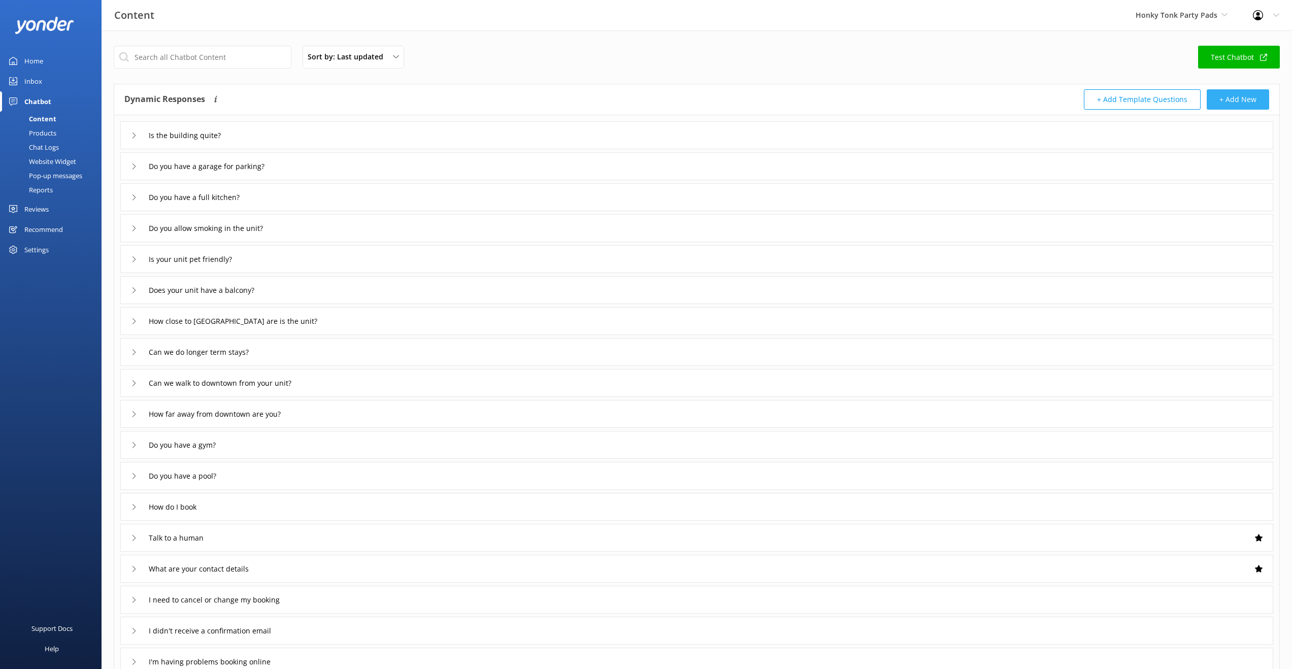
click at [1236, 102] on button "+ Add New" at bounding box center [1238, 99] width 62 height 20
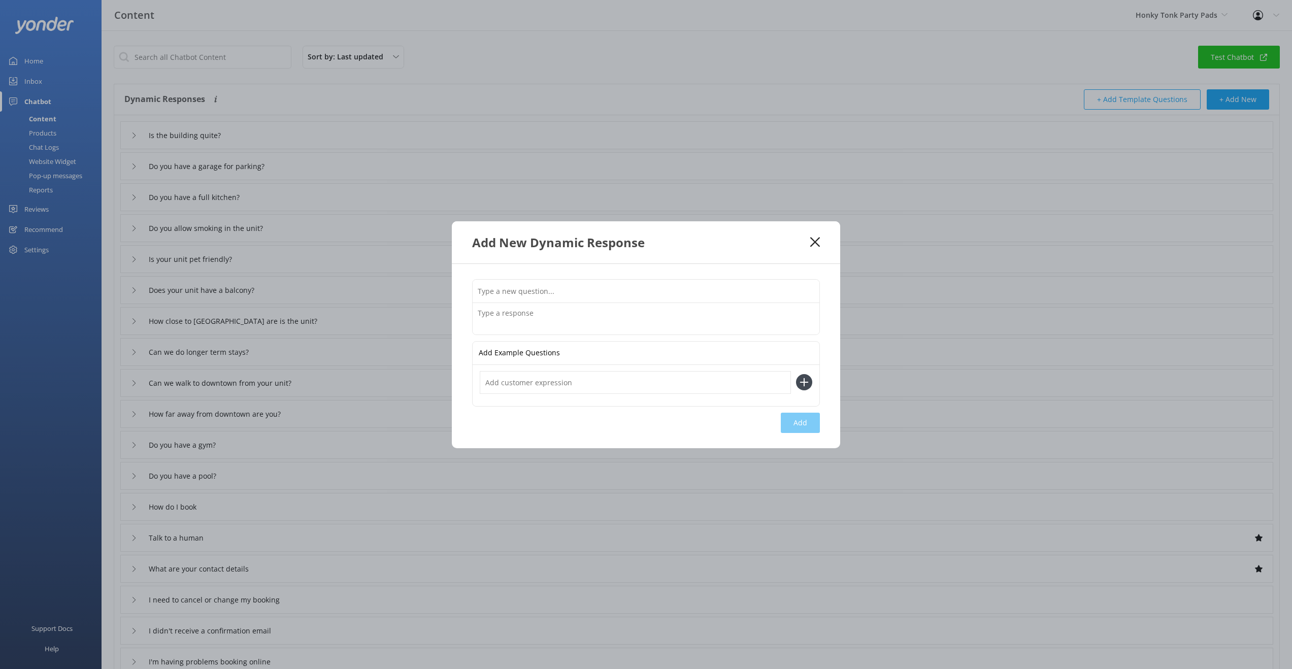
click at [613, 292] on input "text" at bounding box center [646, 291] width 347 height 23
click at [533, 319] on textarea at bounding box center [646, 318] width 347 height 31
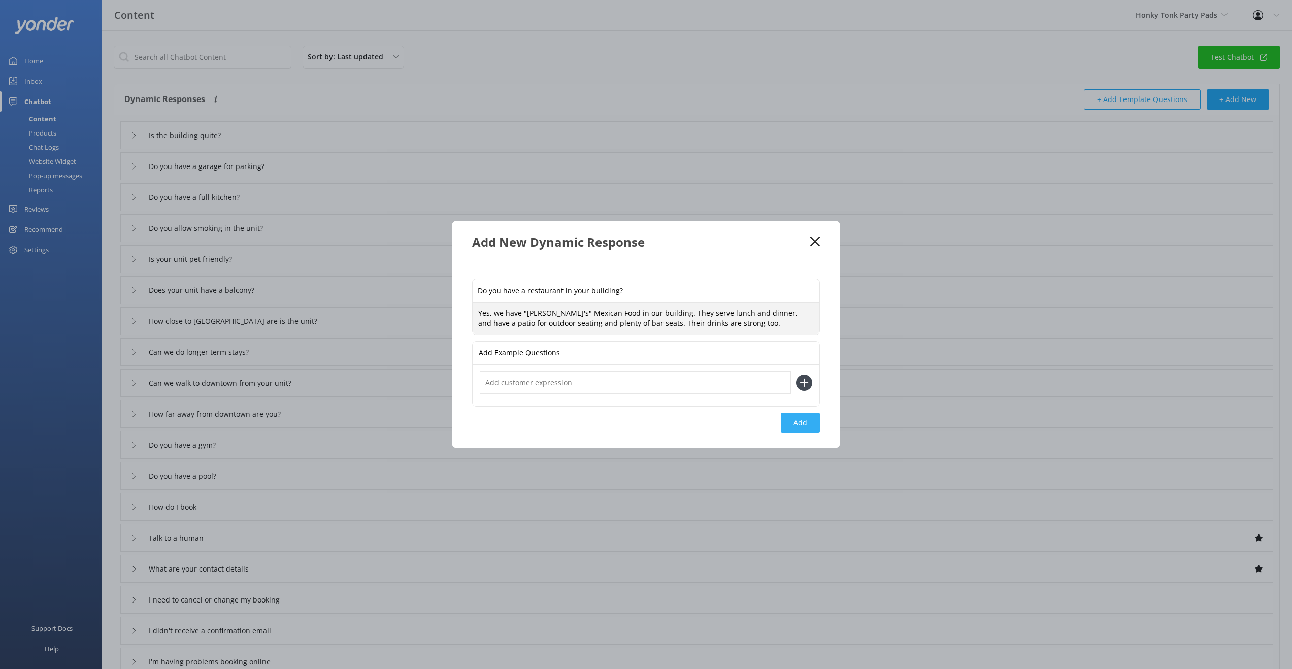
click at [800, 421] on button "Add" at bounding box center [800, 423] width 39 height 20
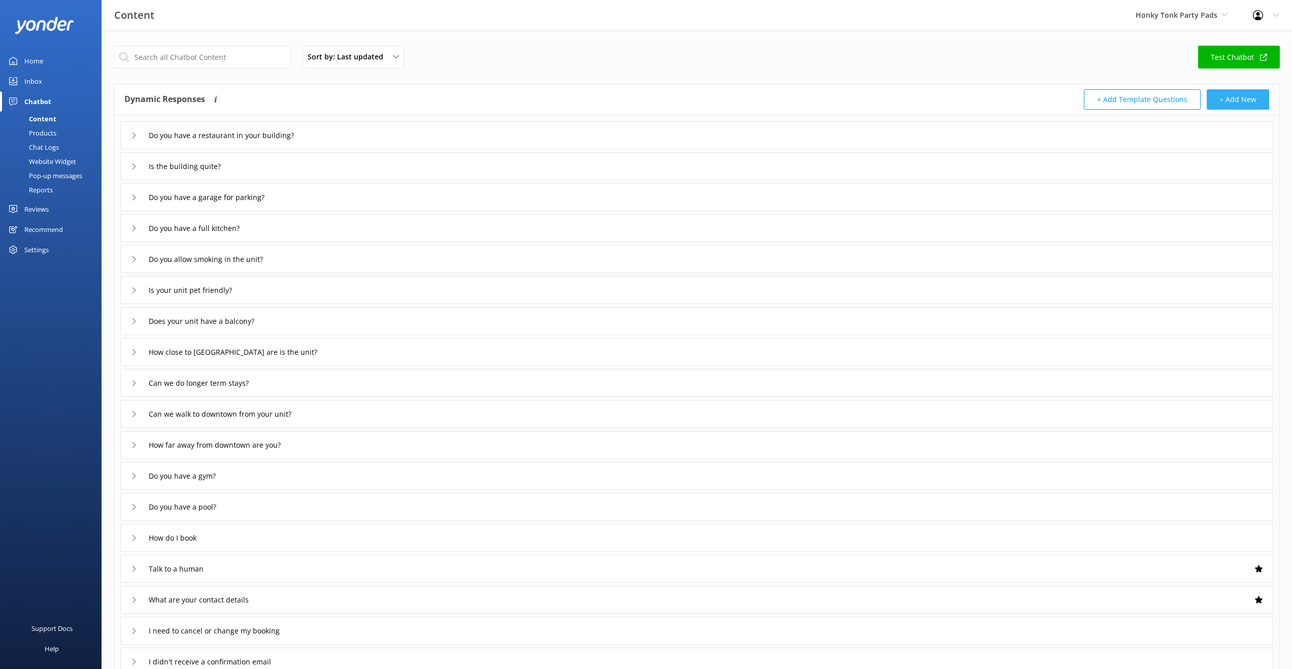
click at [1251, 102] on button "+ Add New" at bounding box center [1238, 99] width 62 height 20
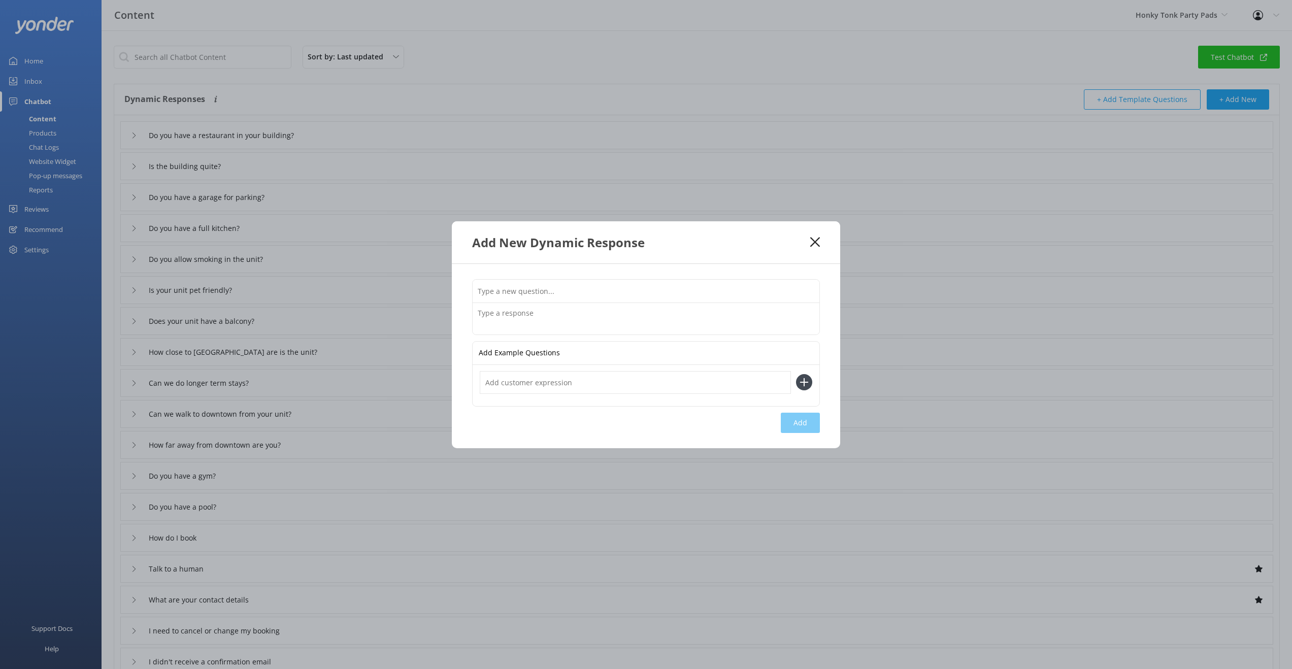
click at [511, 295] on input "text" at bounding box center [646, 291] width 347 height 23
click at [495, 317] on textarea at bounding box center [646, 318] width 347 height 31
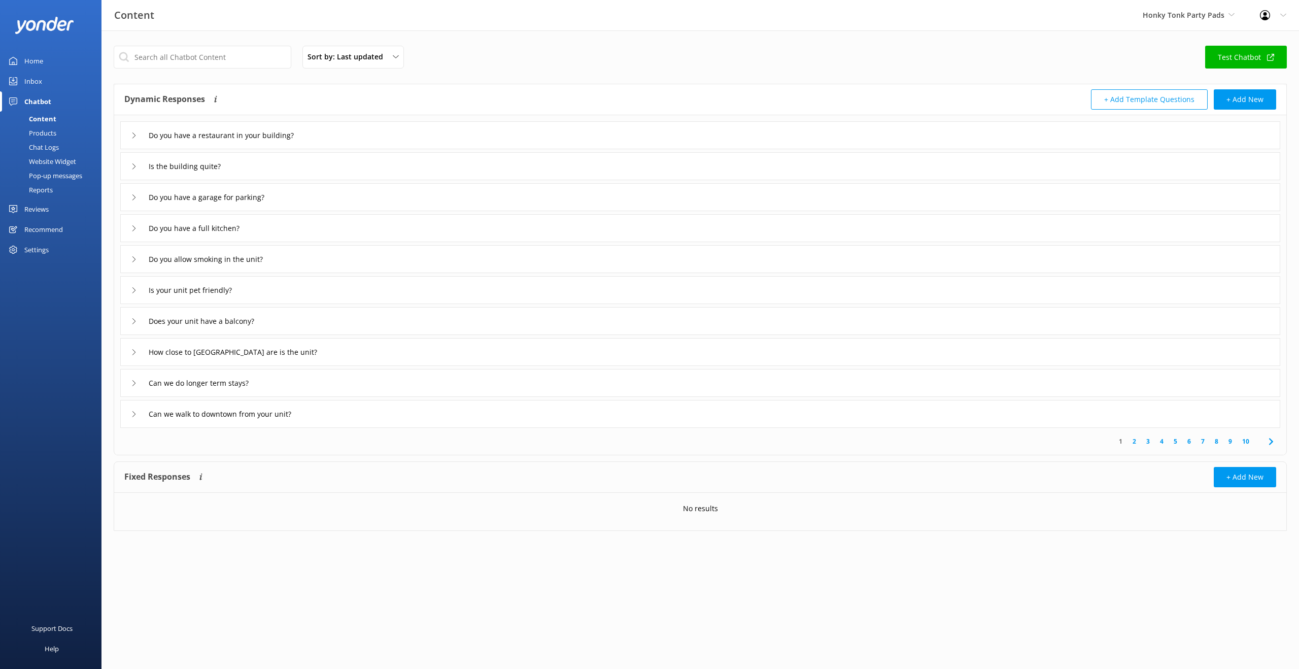
click at [1136, 441] on link "2" at bounding box center [1135, 442] width 14 height 10
click at [1178, 442] on link "5" at bounding box center [1176, 442] width 14 height 10
click at [374, 387] on div "What kind of beds and bedding do you offer?" at bounding box center [700, 383] width 1160 height 28
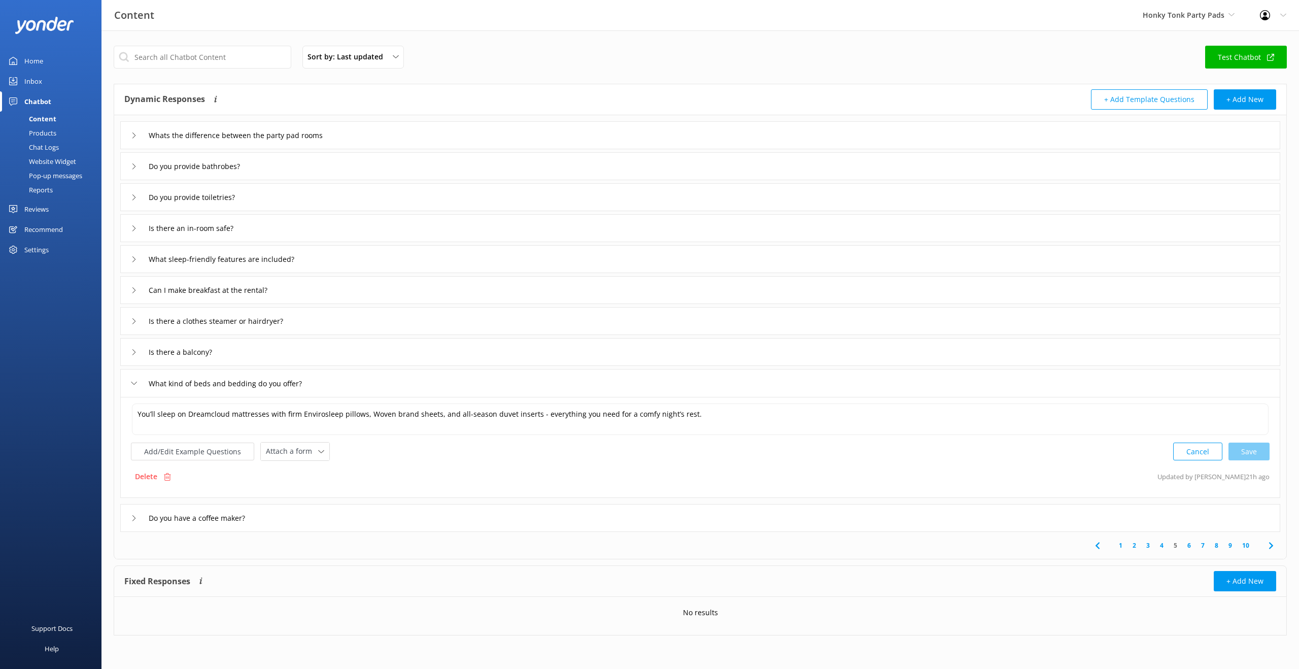
click at [1217, 545] on link "8" at bounding box center [1217, 546] width 14 height 10
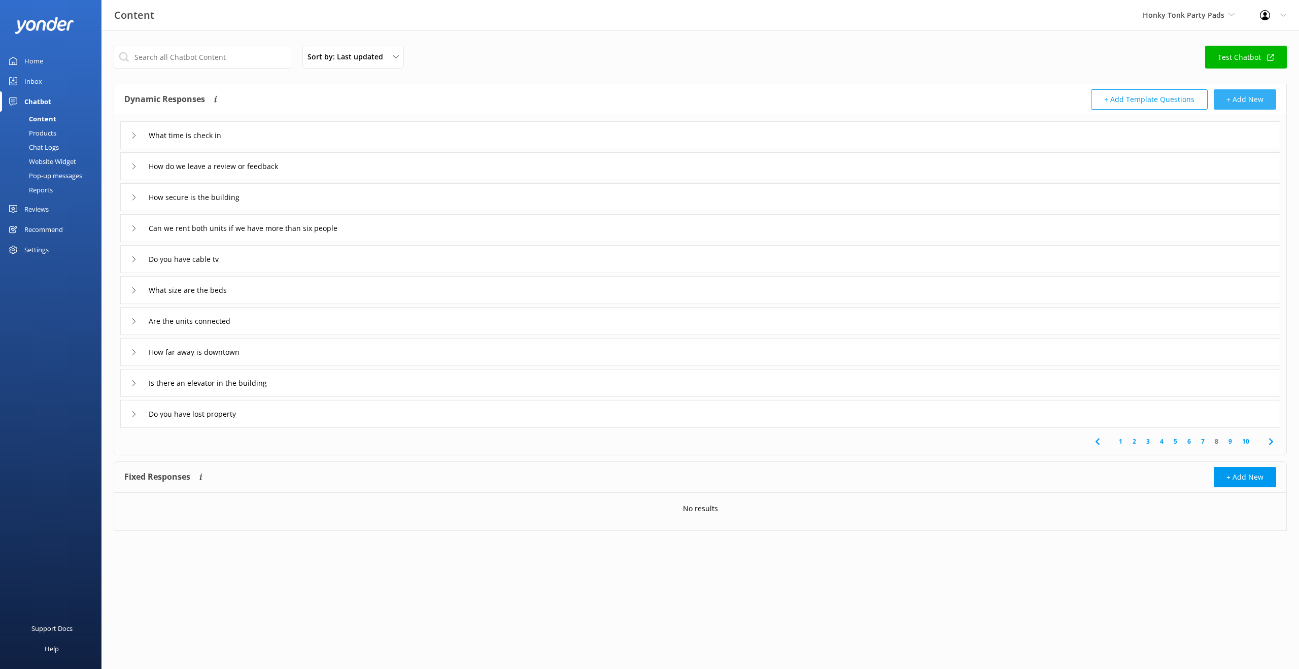
click at [1254, 101] on button "+ Add New" at bounding box center [1245, 99] width 62 height 20
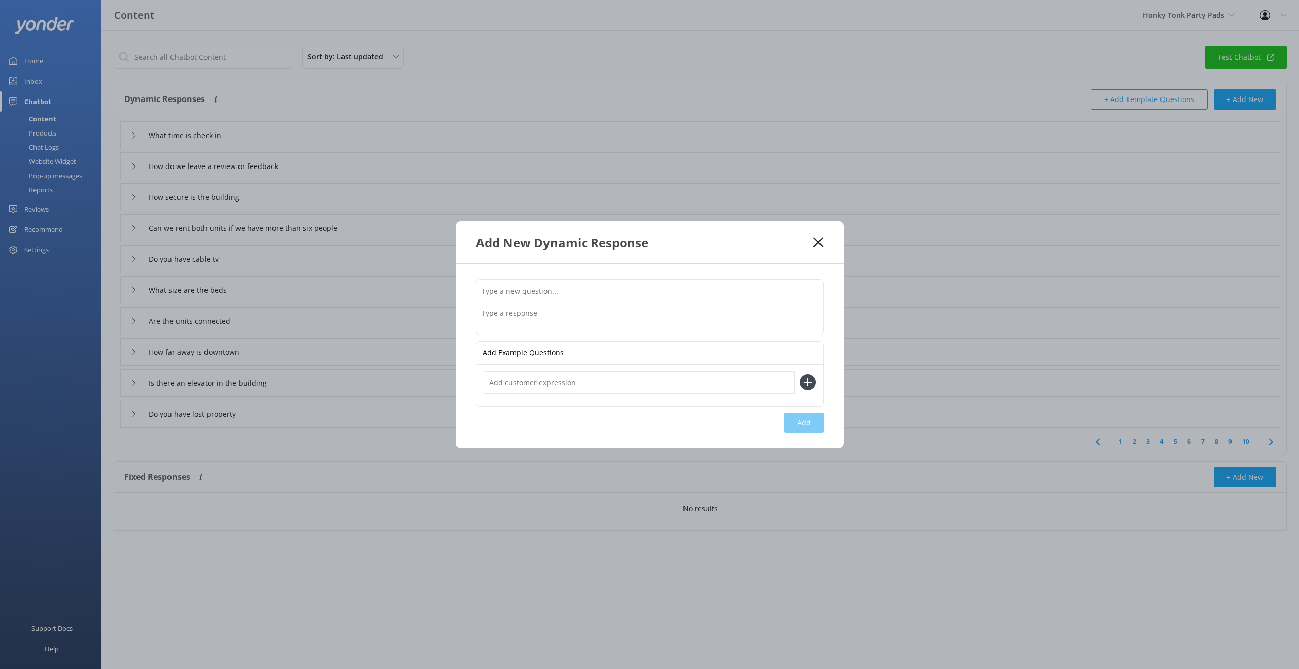
click at [510, 292] on input "text" at bounding box center [650, 291] width 347 height 23
type input "h"
click at [487, 295] on input "Is is the closet grocery store?" at bounding box center [650, 291] width 347 height 23
type input "What is the closet grocery store?"
click at [508, 313] on textarea at bounding box center [650, 318] width 347 height 31
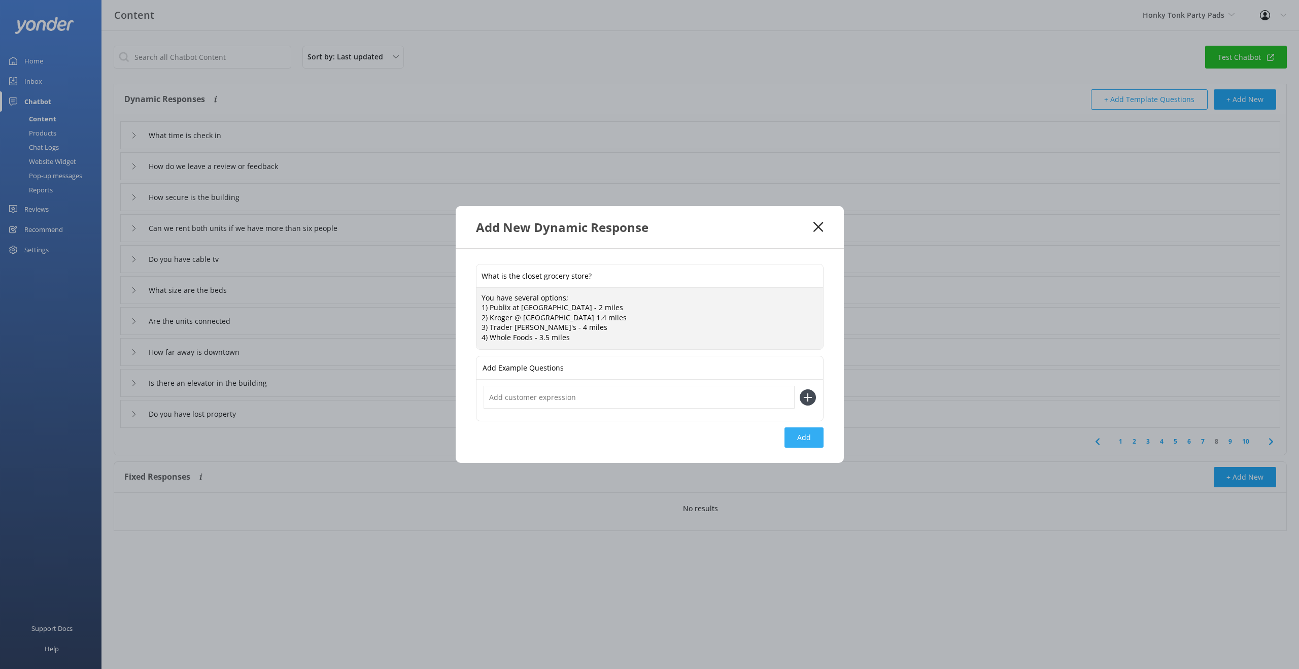
type textarea "You have several options; 1) Publix at Capitol View - 2 miles 2) Kroger @ 21st …"
click at [805, 440] on button "Add" at bounding box center [804, 437] width 39 height 20
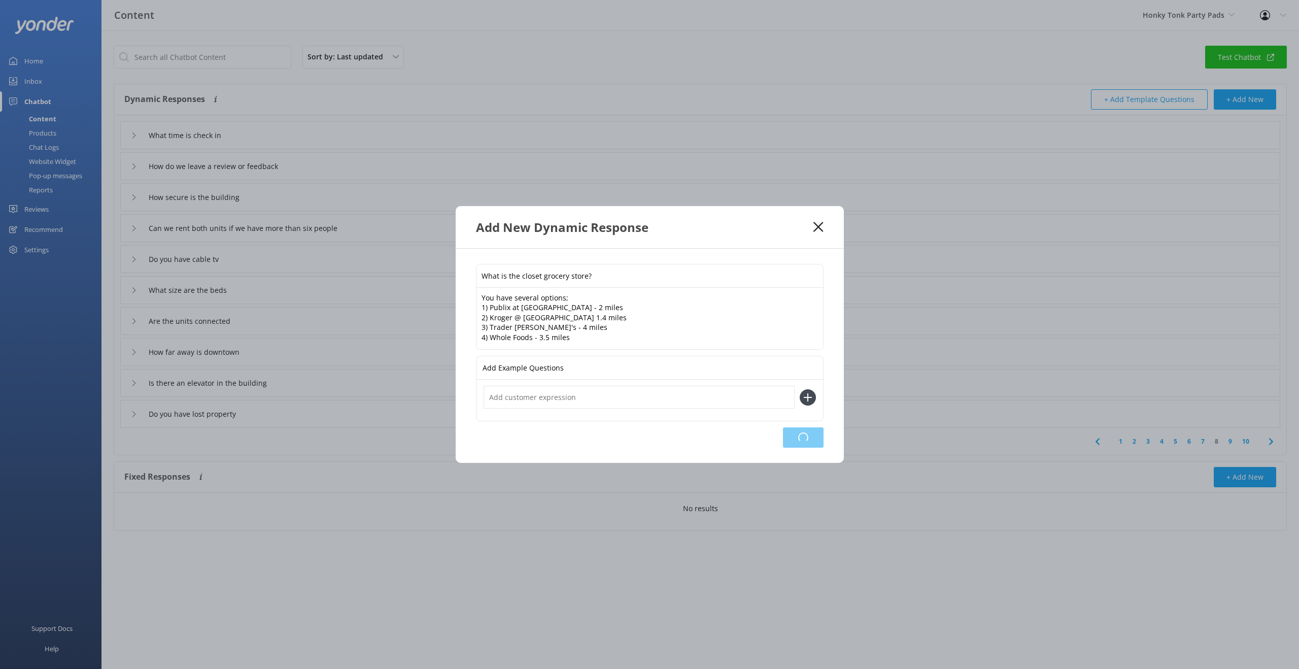
type input "What is the closet grocery store?"
type input "What time is check in"
type input "How do we leave a review or feedback"
type input "How secure is the building"
type input "Can we rent both units if we have more than six people"
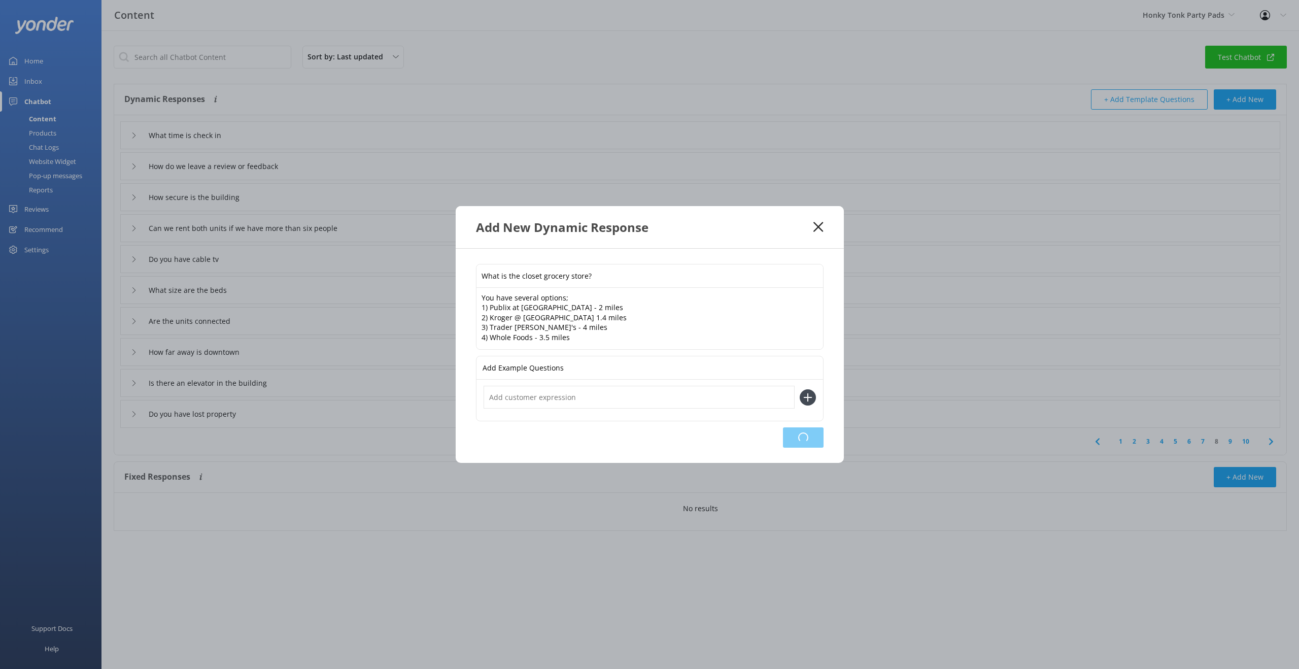
type input "Do you have cable tv"
type input "What size are the beds"
type input "Are the units connected"
type input "How far away is downtown"
type input "Is there an elevator in the building"
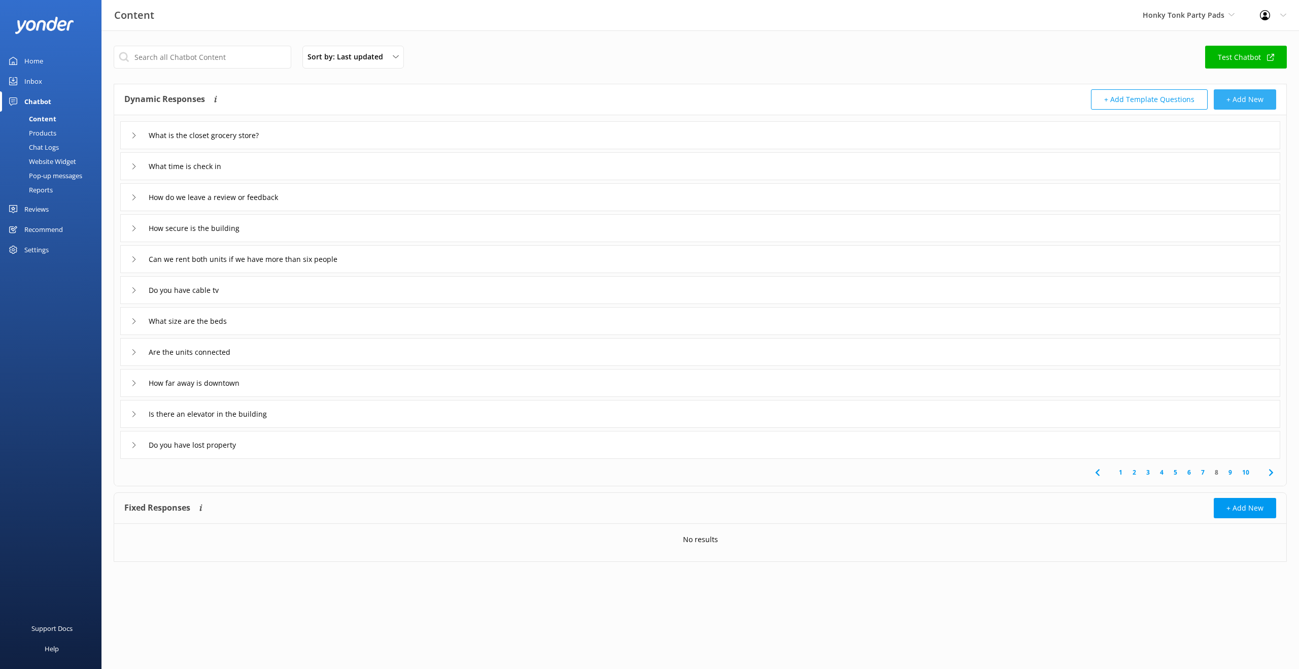
click at [1266, 93] on button "+ Add New" at bounding box center [1245, 99] width 62 height 20
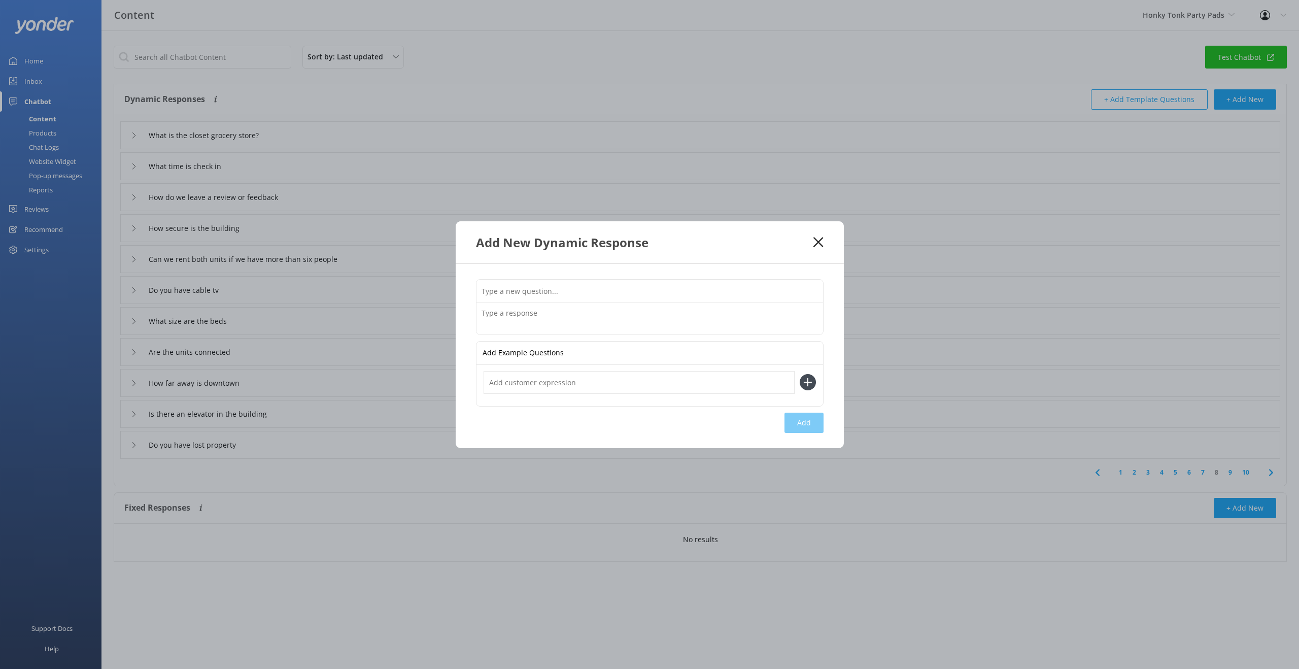
click at [591, 295] on input "text" at bounding box center [650, 291] width 347 height 23
click at [573, 293] on input "Is there a liquor store" at bounding box center [650, 291] width 347 height 23
type input "Is there a liquor store near?"
click at [498, 317] on textarea at bounding box center [650, 318] width 347 height 31
click at [532, 315] on textarea "Yes, you are 1.2 miles from West End Liquors and Wines." at bounding box center [650, 318] width 347 height 31
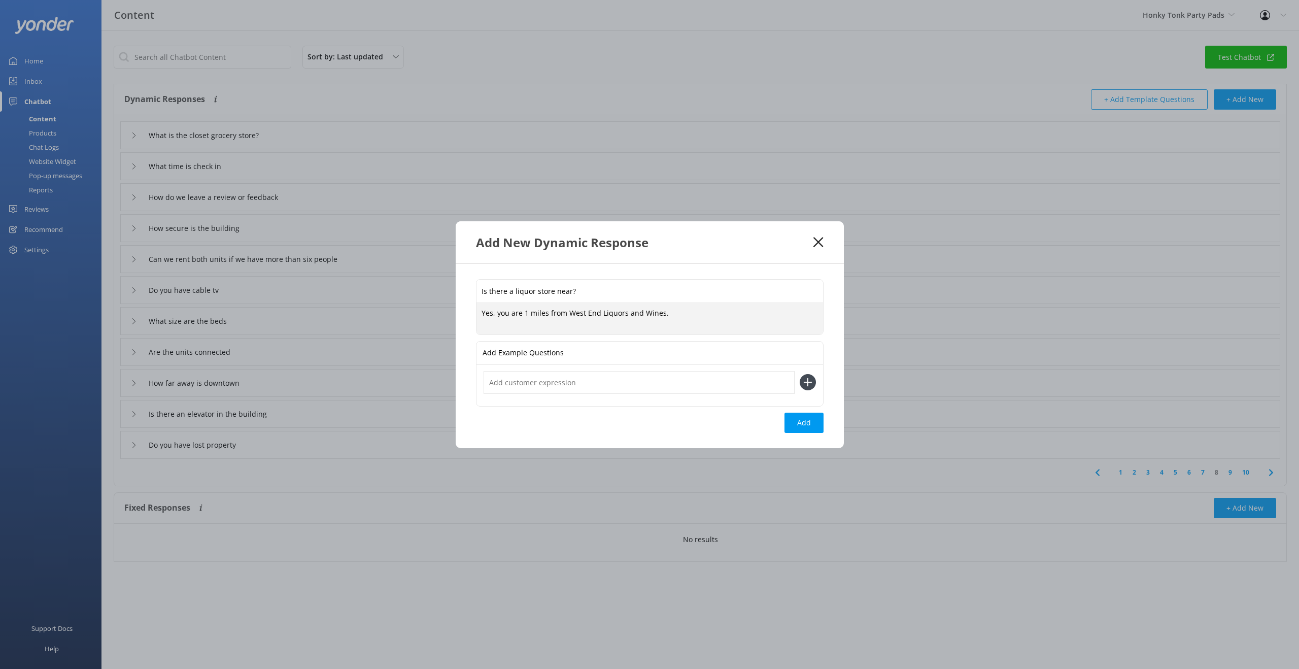
click at [546, 317] on textarea "Yes, you are 1 miles from West End Liquors and Wines." at bounding box center [650, 318] width 347 height 31
click at [703, 316] on textarea "Yes, you are less than 1 mile from West End Liquors and Wines." at bounding box center [650, 318] width 347 height 31
type textarea "Yes, you are less than 1 mile from West End Liquors and Wines. You can walk it …"
click at [810, 423] on button "Add" at bounding box center [804, 423] width 39 height 20
type input "Is there a liquor store near?"
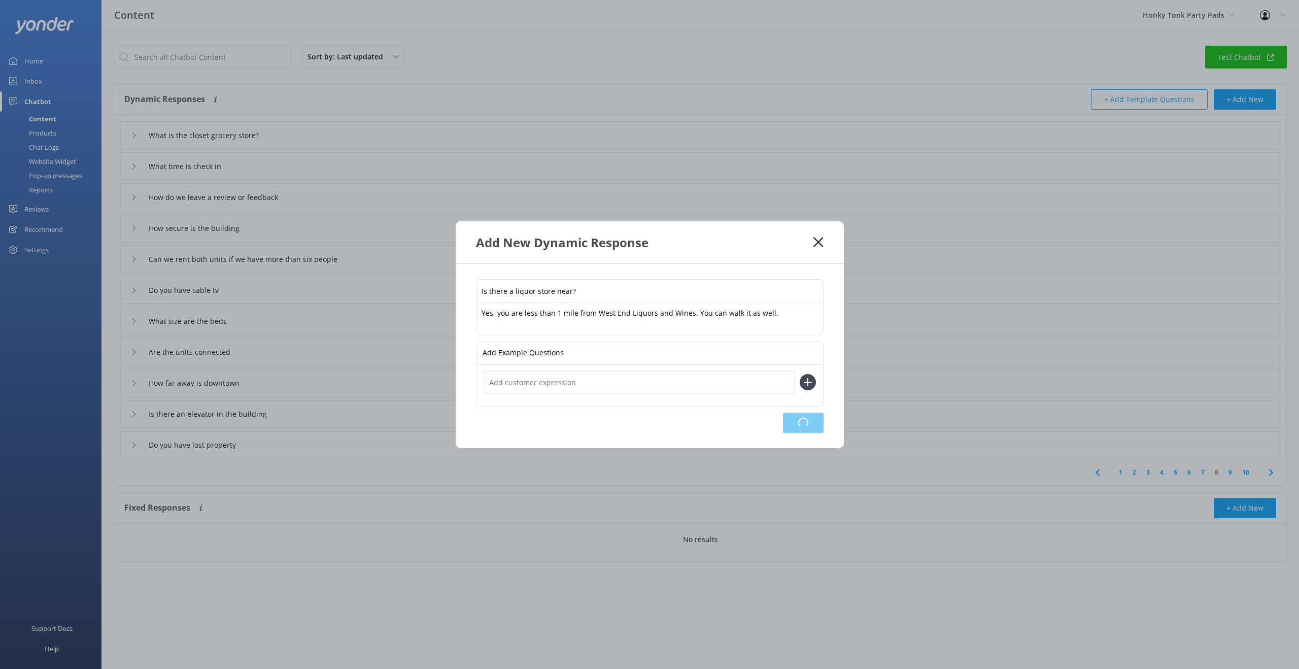
type input "What is the closet grocery store?"
type input "What time is check in"
type input "How do we leave a review or feedback"
type input "How secure is the building"
type input "Can we rent both units if we have more than six people"
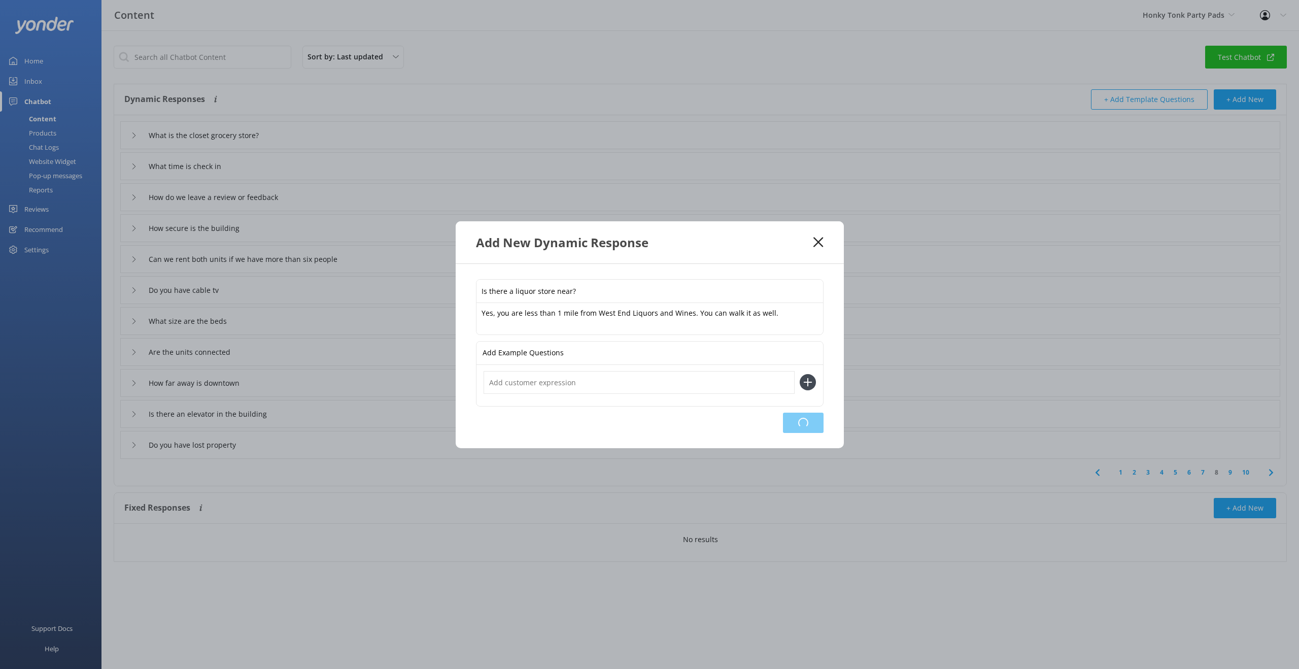
type input "Do you have cable tv"
type input "What size are the beds"
type input "Are the units connected"
type input "How far away is downtown"
type input "Is there an elevator in the building"
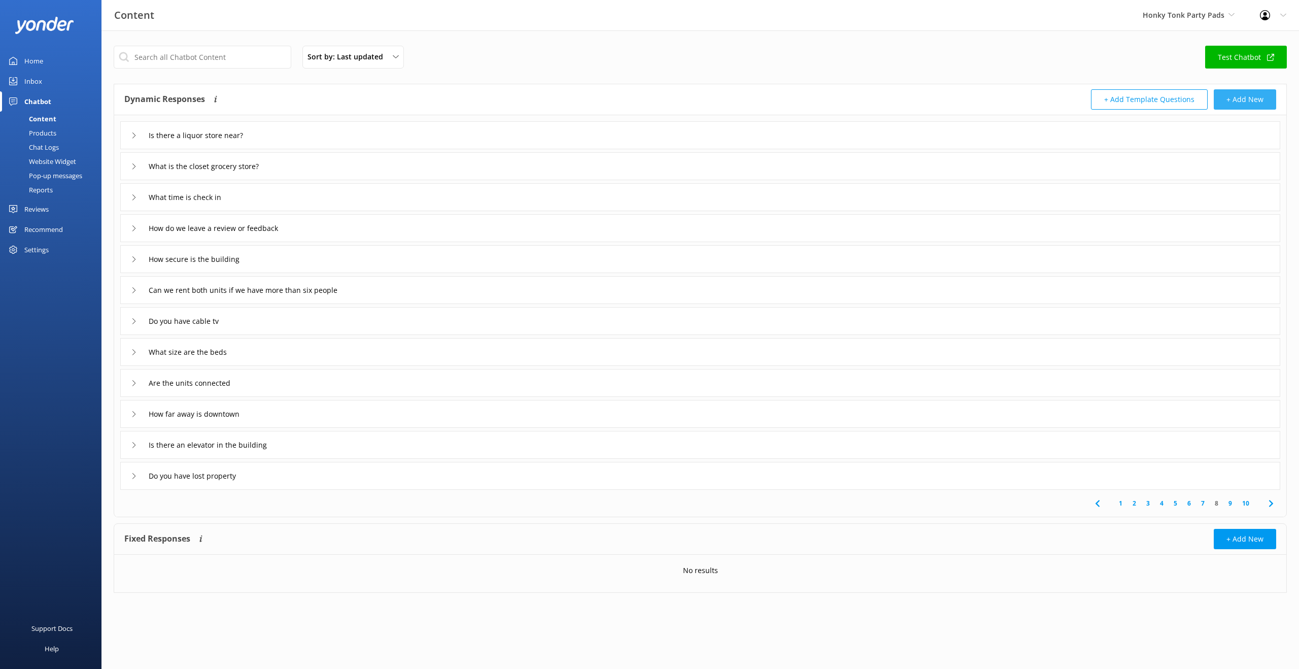
click at [1245, 103] on button "+ Add New" at bounding box center [1245, 99] width 62 height 20
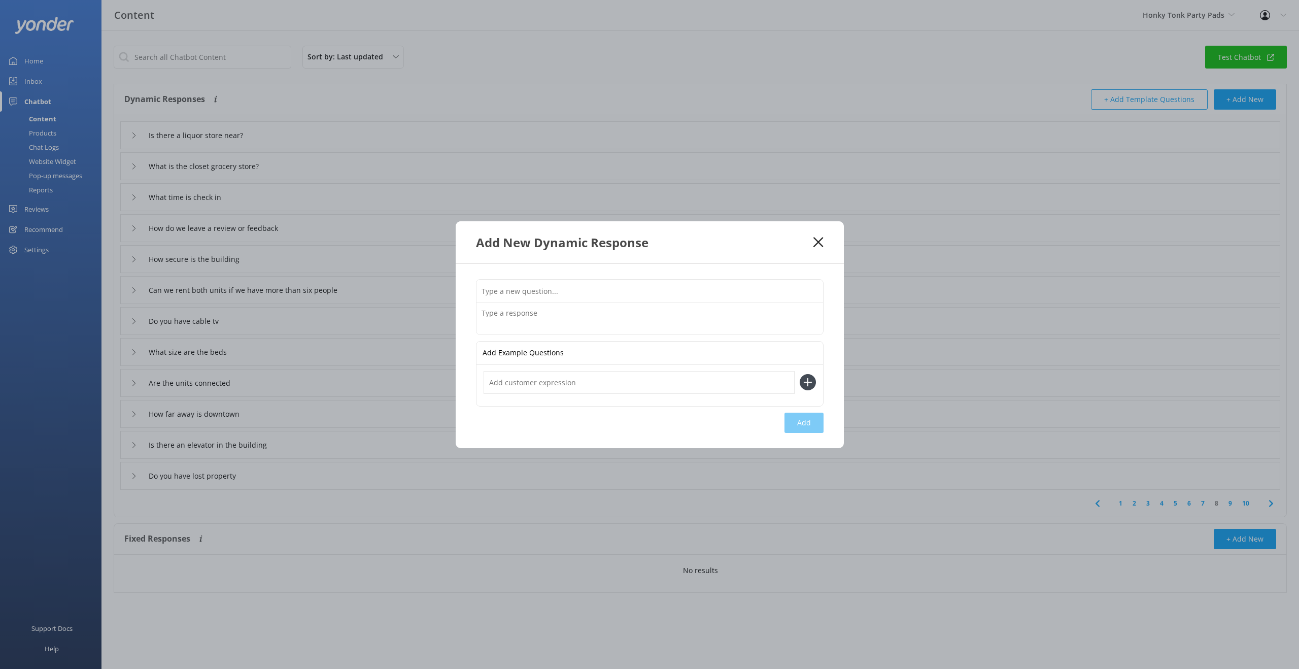
click at [553, 290] on input "text" at bounding box center [650, 291] width 347 height 23
type input "h"
type input "How many parking spaces do you have?"
click at [533, 315] on textarea at bounding box center [650, 318] width 347 height 31
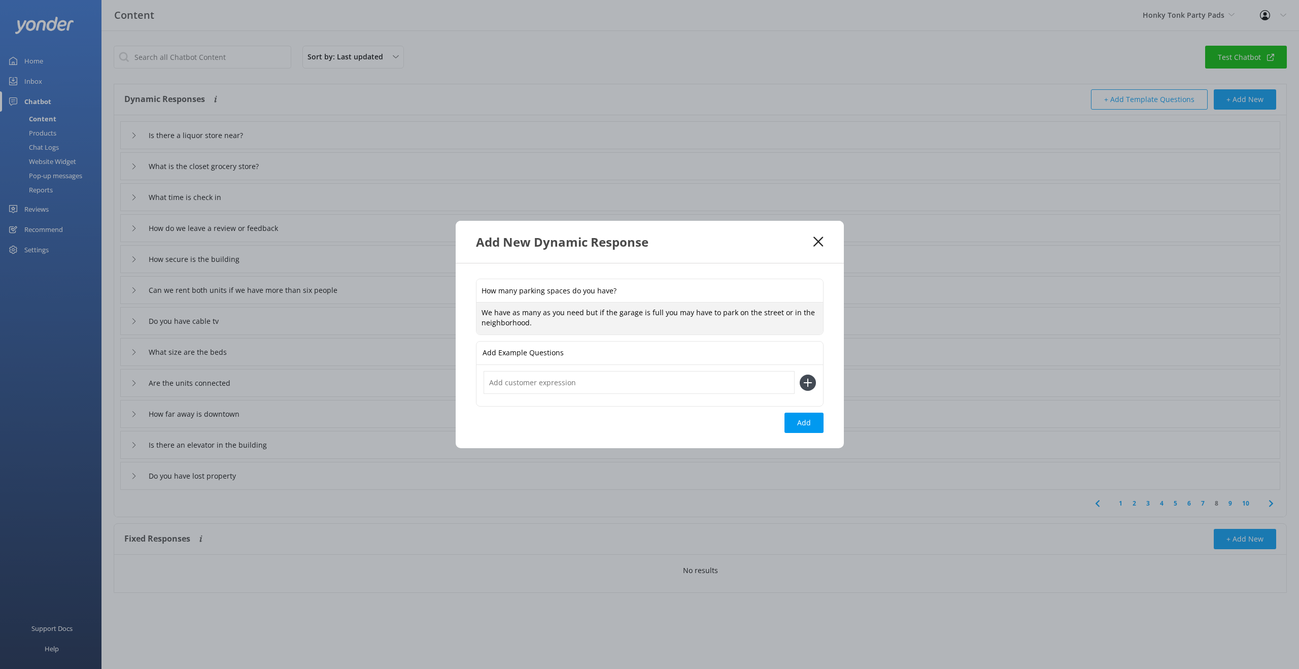
click at [554, 327] on textarea "We have as many as you need but if the garage is full you may have to park on t…" at bounding box center [650, 319] width 347 height 32
click at [549, 316] on textarea "We have as many as you need but if the garage is full you may have to park on t…" at bounding box center [650, 319] width 347 height 32
type textarea "We have as many as parking spaces as you need but if the garage is full you may…"
click at [815, 427] on button "Add" at bounding box center [804, 423] width 39 height 20
type input "How many parking spaces do you have?"
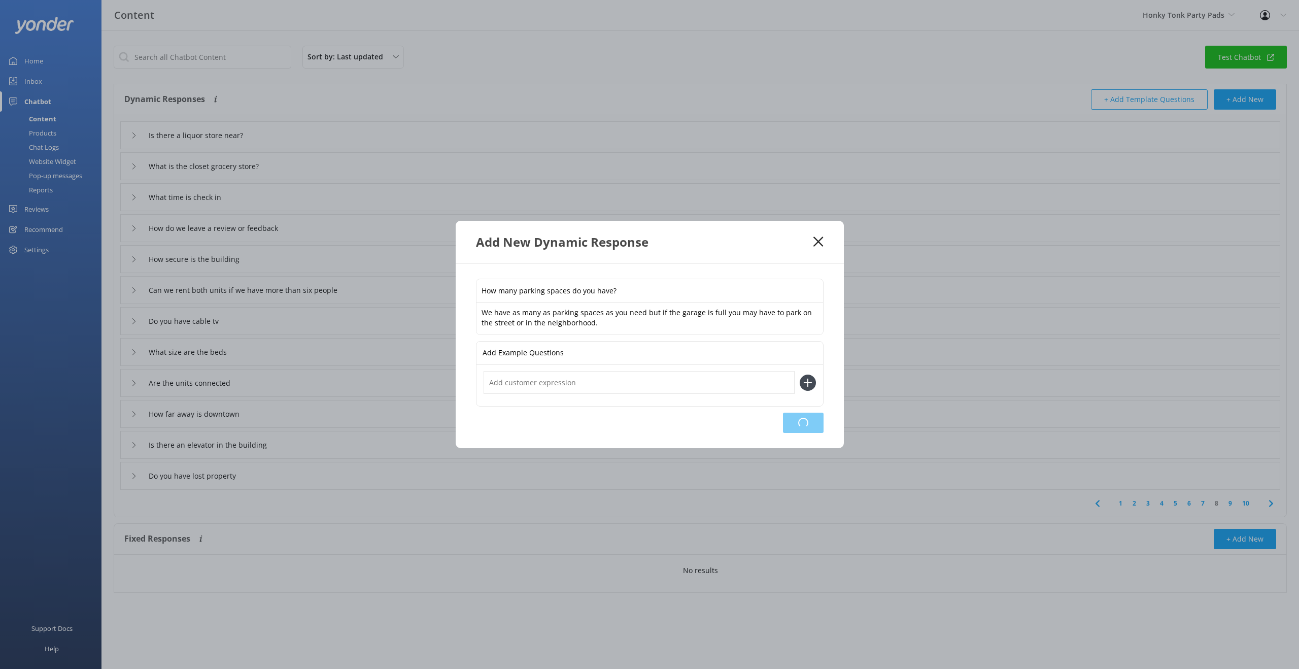
type input "Is there a liquor store near?"
type input "What is the closet grocery store?"
type input "What time is check in"
type input "How do we leave a review or feedback"
type input "How secure is the building"
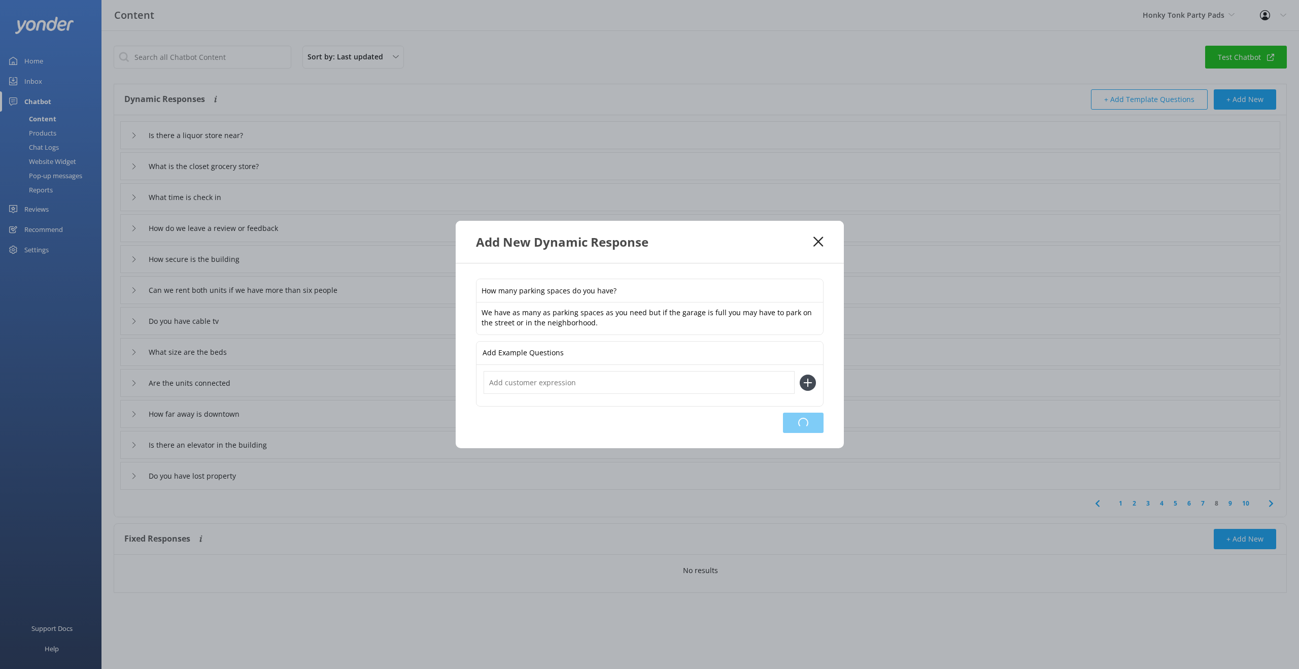
type input "Can we rent both units if we have more than six people"
type input "Do you have cable tv"
type input "What size are the beds"
type input "Are the units connected"
type input "How far away is downtown"
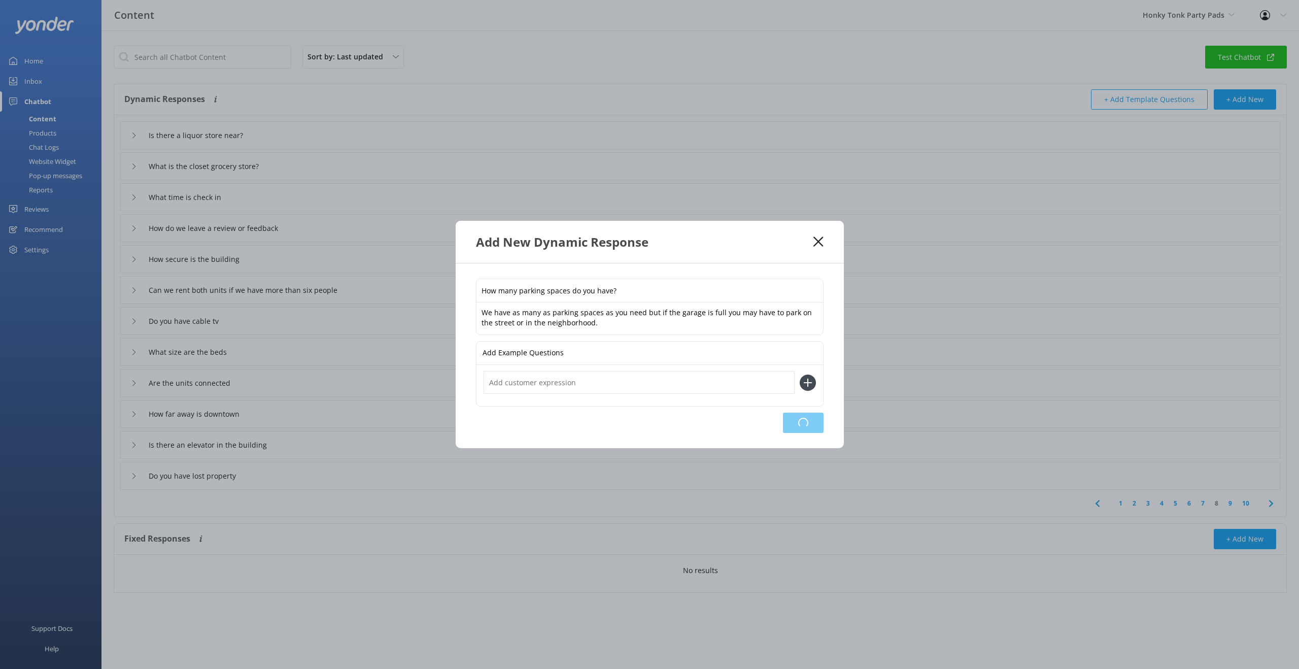
type input "Is there an elevator in the building"
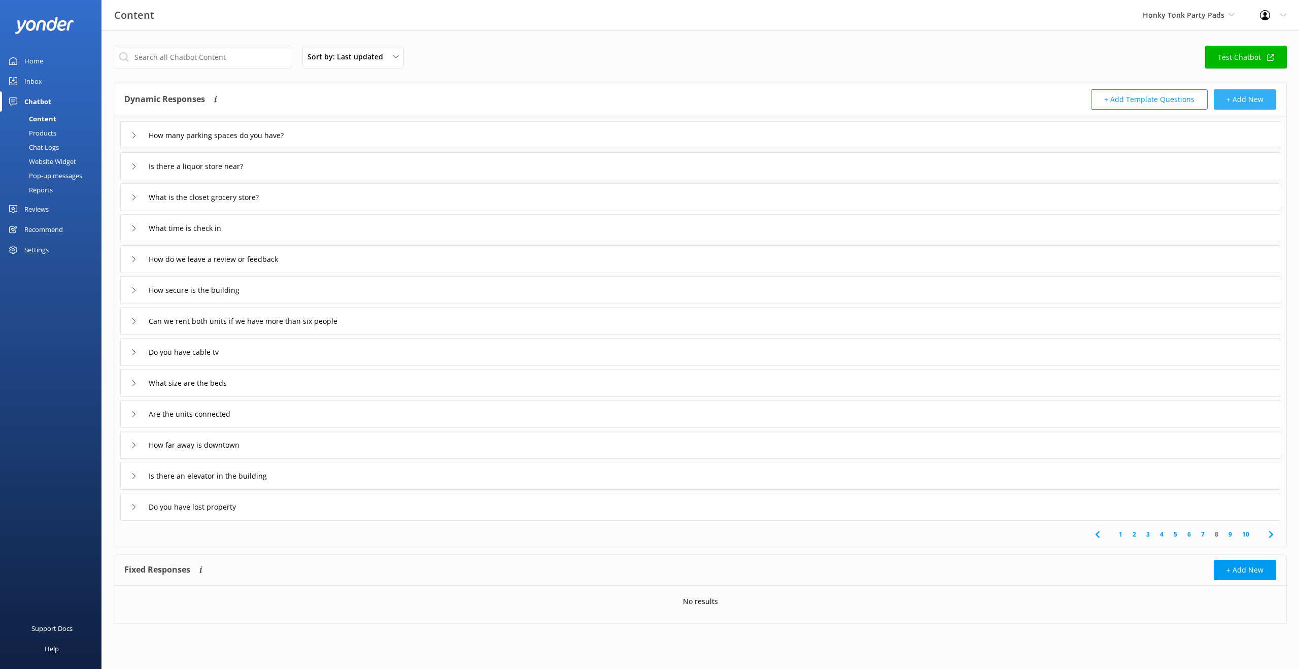
click at [1253, 98] on button "+ Add New" at bounding box center [1245, 99] width 62 height 20
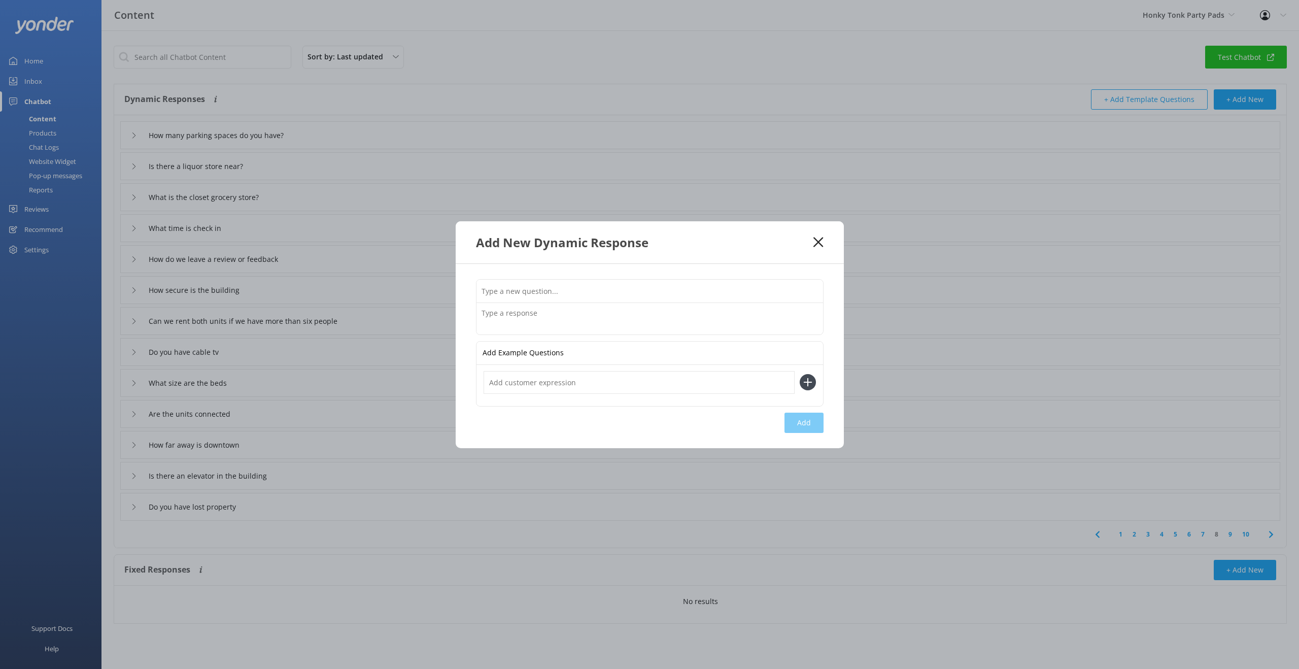
click at [579, 294] on input "text" at bounding box center [650, 291] width 347 height 23
type input "Who owns the units?"
click at [532, 319] on textarea at bounding box center [650, 318] width 347 height 31
type textarea "Honky Tonk Party Pads, LLC is the owner of the units. They are managed by Music…"
click at [804, 423] on button "Add" at bounding box center [804, 423] width 39 height 20
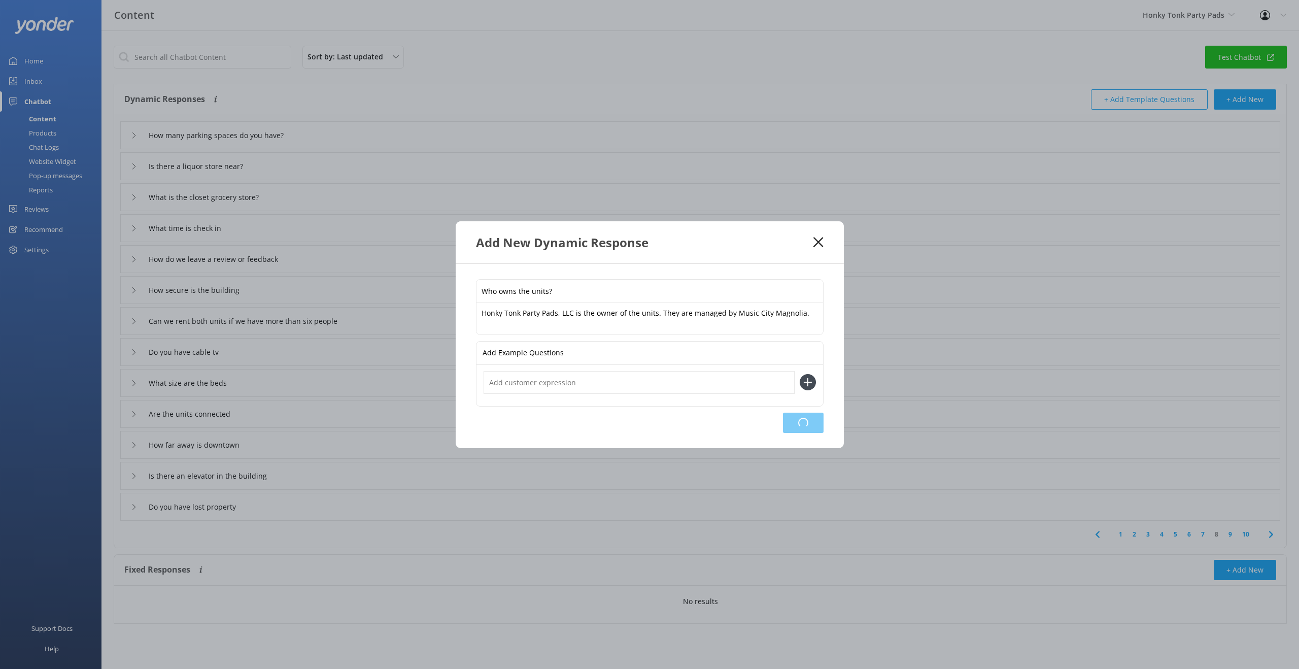
type input "Who owns the units?"
type input "How many parking spaces do you have?"
type input "Is there a liquor store near?"
type input "What is the closet grocery store?"
type input "What time is check in"
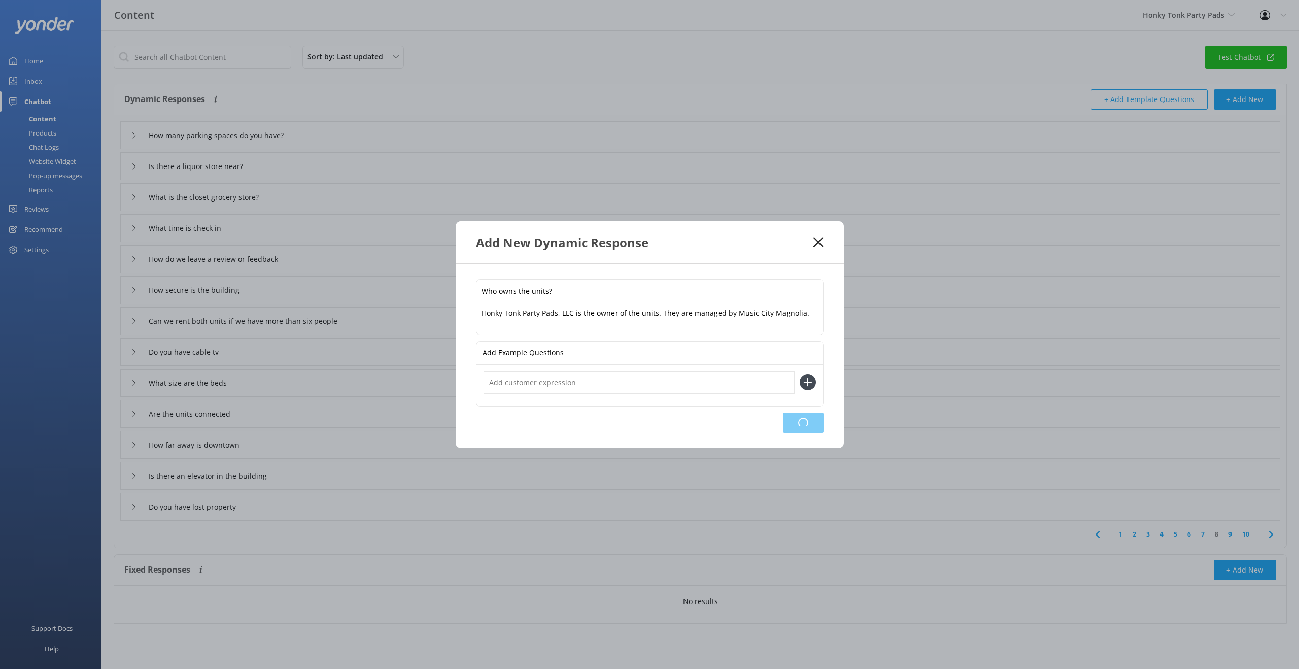
type input "How do we leave a review or feedback"
type input "How secure is the building"
type input "Can we rent both units if we have more than six people"
type input "Do you have cable tv"
type input "What size are the beds"
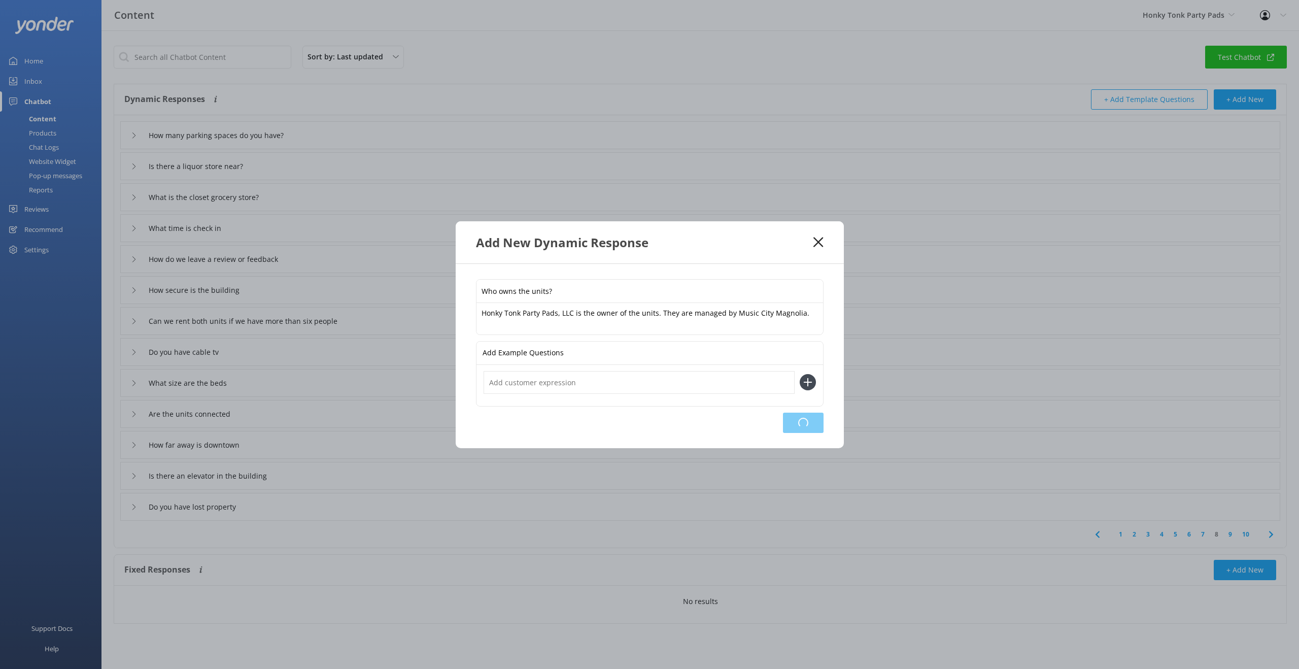
type input "Are the units connected"
type input "How far away is downtown"
type input "Is there an elevator in the building"
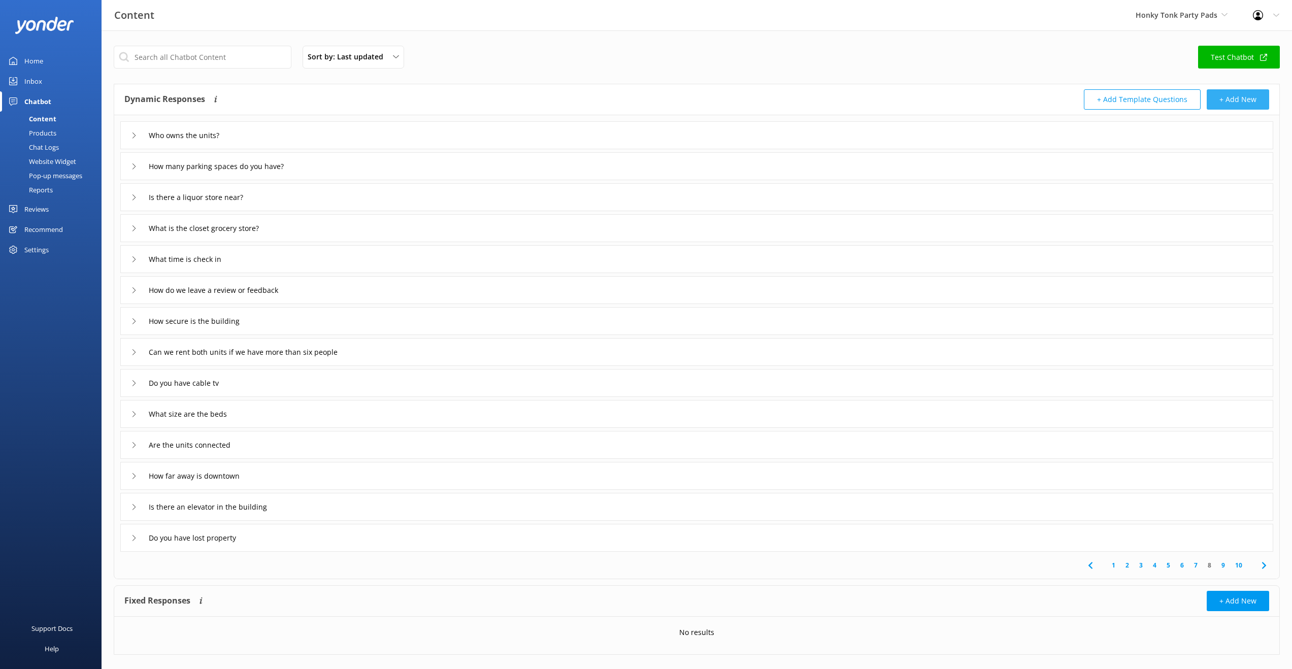
click at [1232, 102] on button "+ Add New" at bounding box center [1238, 99] width 62 height 20
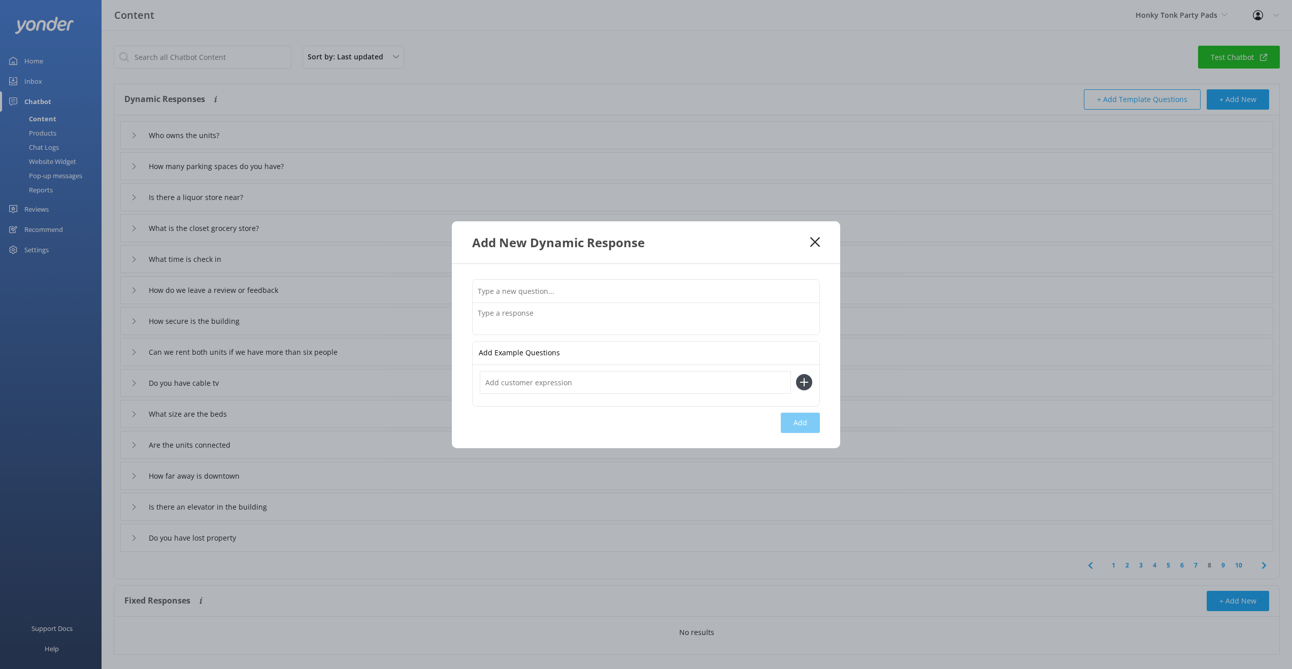
click at [598, 288] on input "text" at bounding box center [646, 291] width 347 height 23
type input "W"
type input "Do you have a sauna?"
click at [506, 317] on textarea at bounding box center [646, 318] width 347 height 31
click at [525, 316] on textarea "Unforniatyl" at bounding box center [646, 318] width 347 height 31
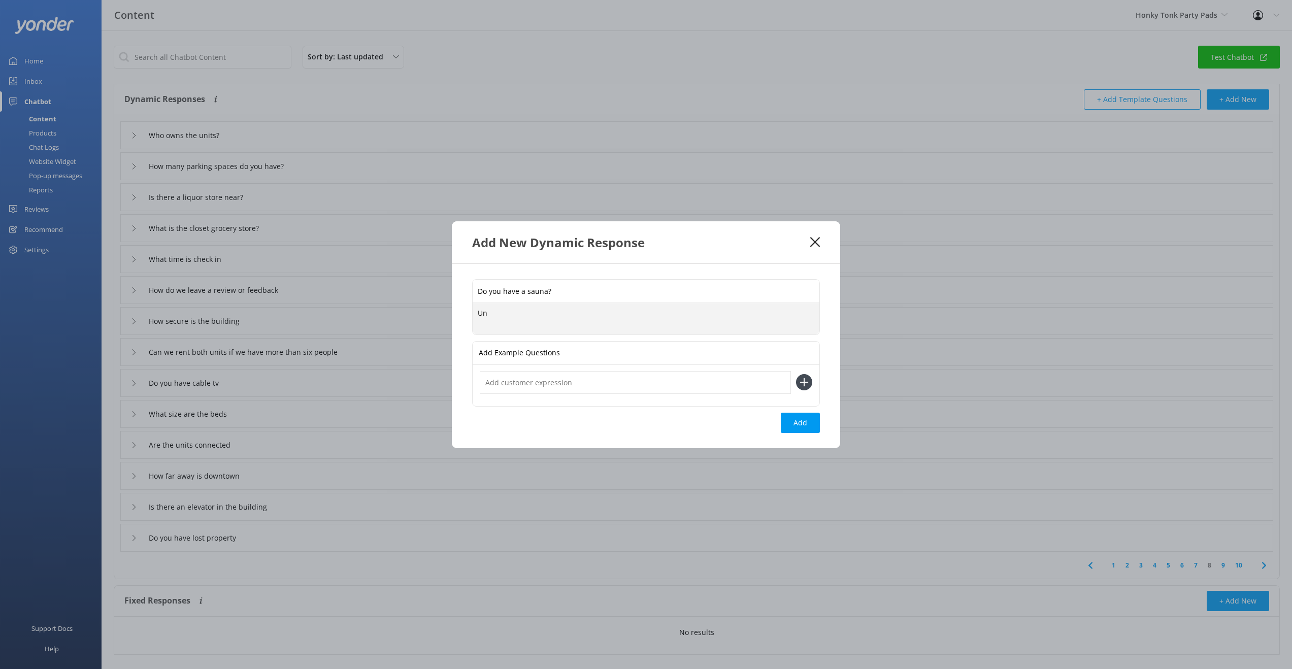
type textarea "U"
type textarea "Sadly, the building does not have a sauna, unless you stand outside on the conc…"
click at [801, 428] on button "Add" at bounding box center [800, 423] width 39 height 20
type input "Do you have a sauna?"
type input "Who owns the units?"
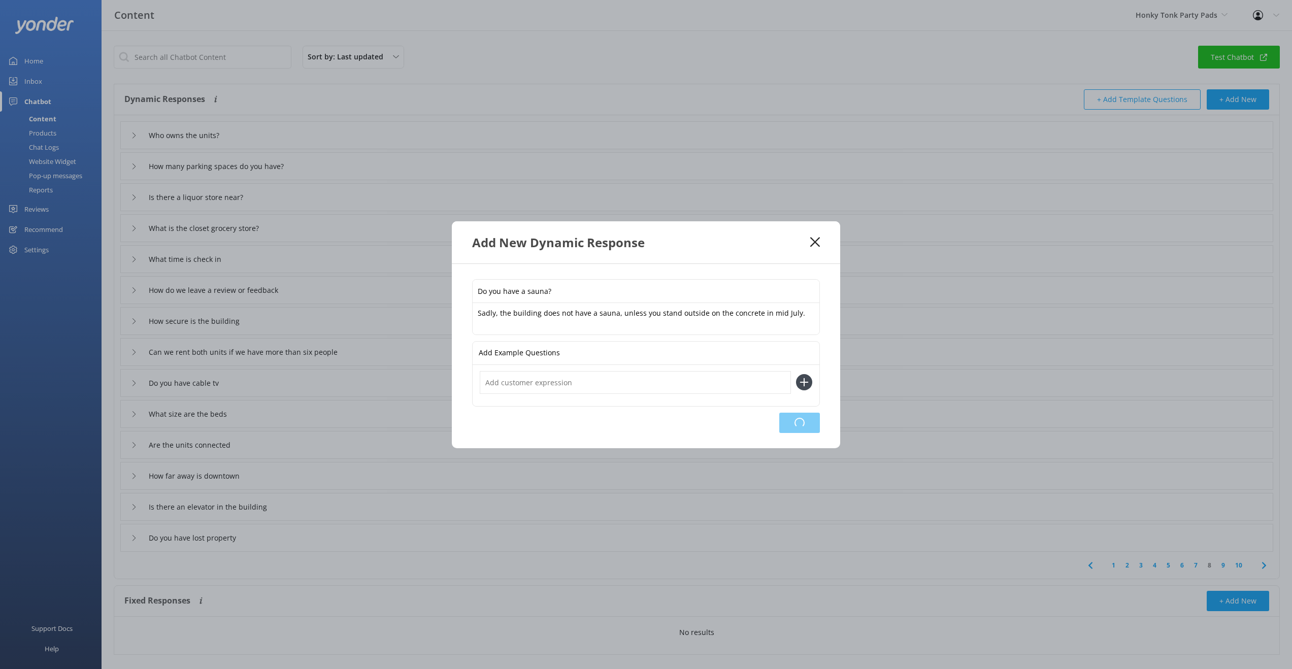
type input "How many parking spaces do you have?"
type input "Is there a liquor store near?"
type input "What is the closet grocery store?"
type input "What time is check in"
type input "How do we leave a review or feedback"
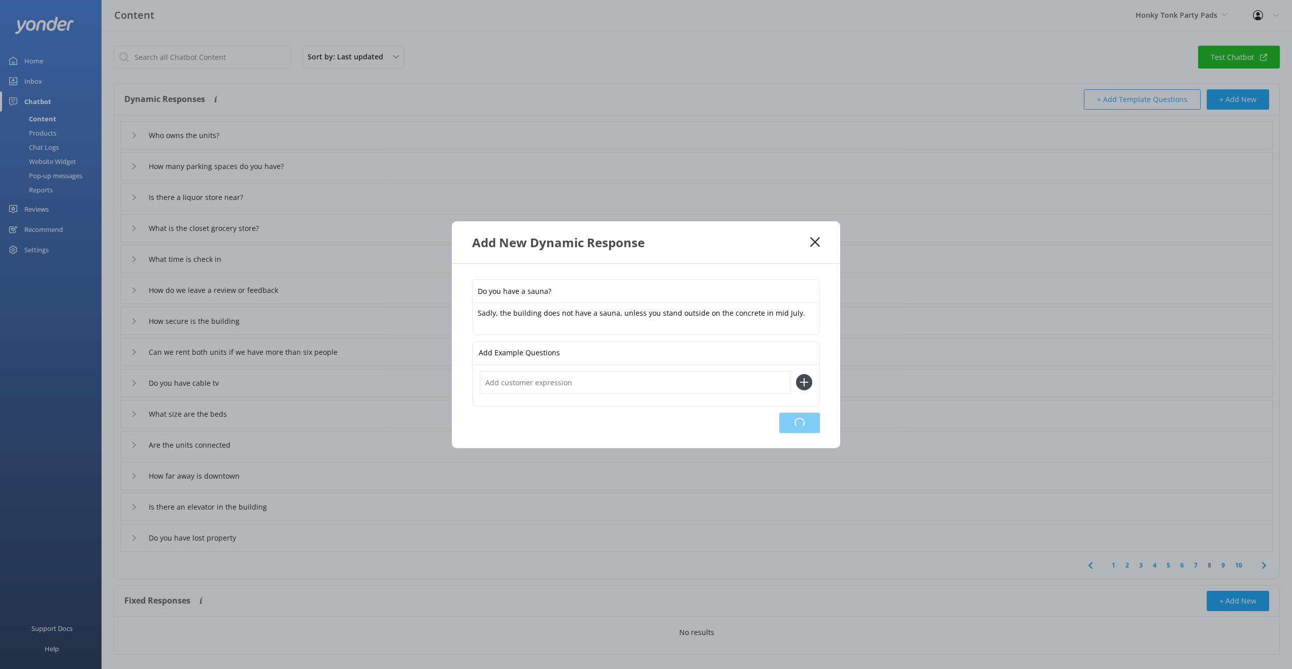
type input "How secure is the building"
type input "Can we rent both units if we have more than six people"
type input "Do you have cable tv"
type input "What size are the beds"
type input "Are the units connected"
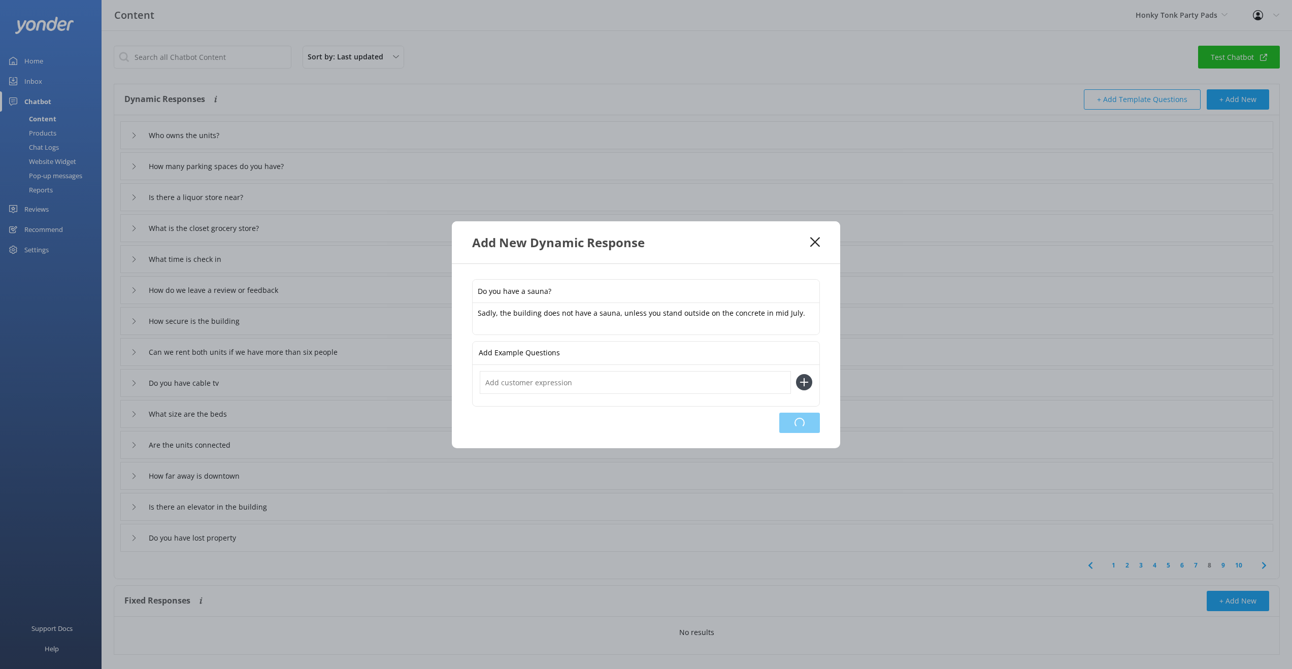
type input "How far away is downtown"
type input "Is there an elevator in the building"
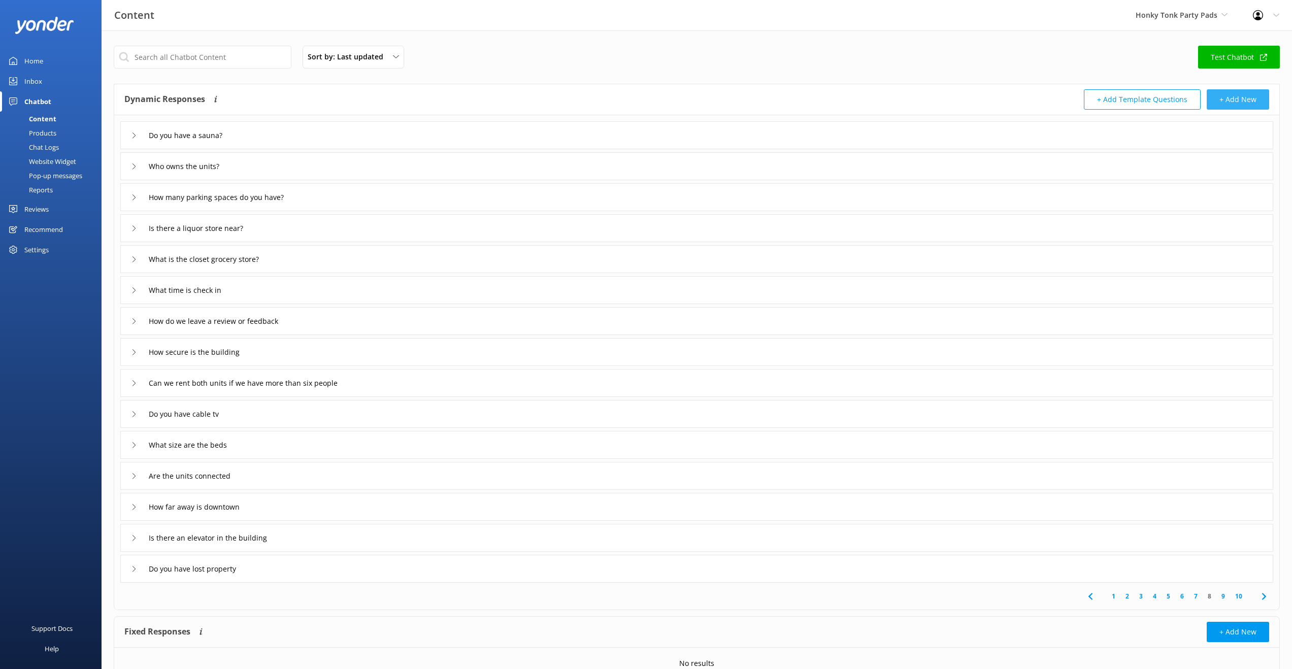
click at [1251, 103] on button "+ Add New" at bounding box center [1238, 99] width 62 height 20
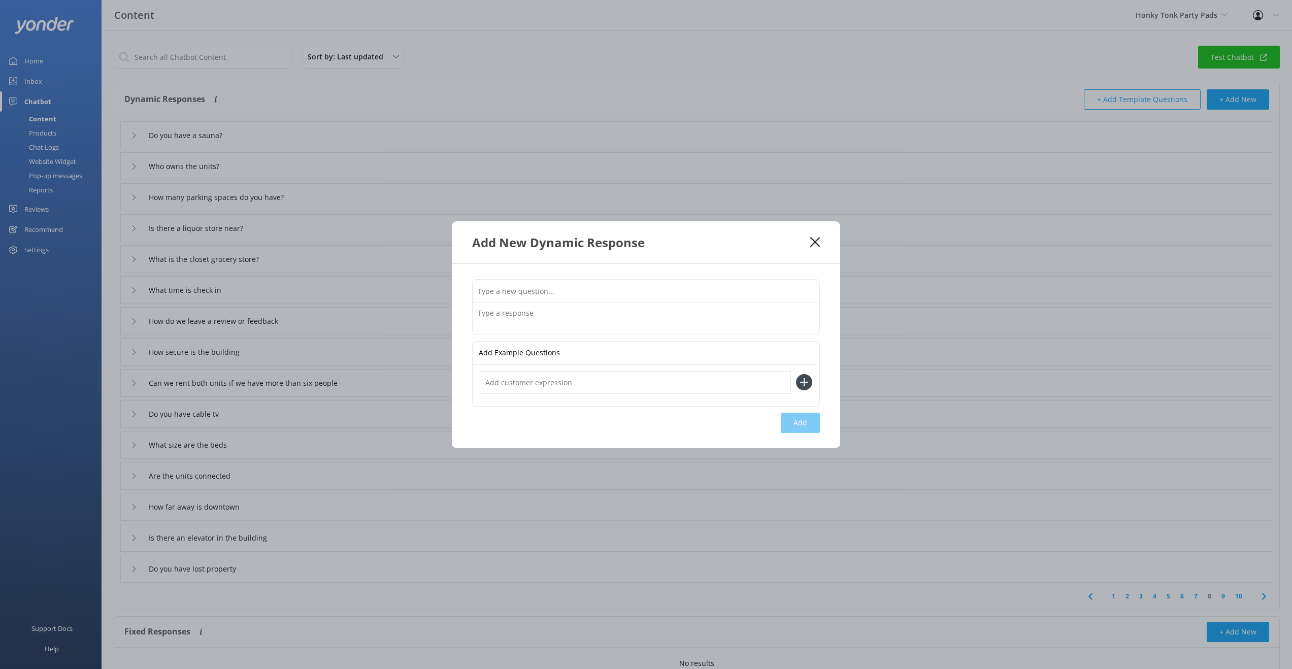
click at [575, 289] on input "text" at bounding box center [646, 291] width 347 height 23
type input "Are you really in the top 1% for Airbnb Nashville bookings?"
click at [506, 313] on textarea at bounding box center [646, 318] width 347 height 31
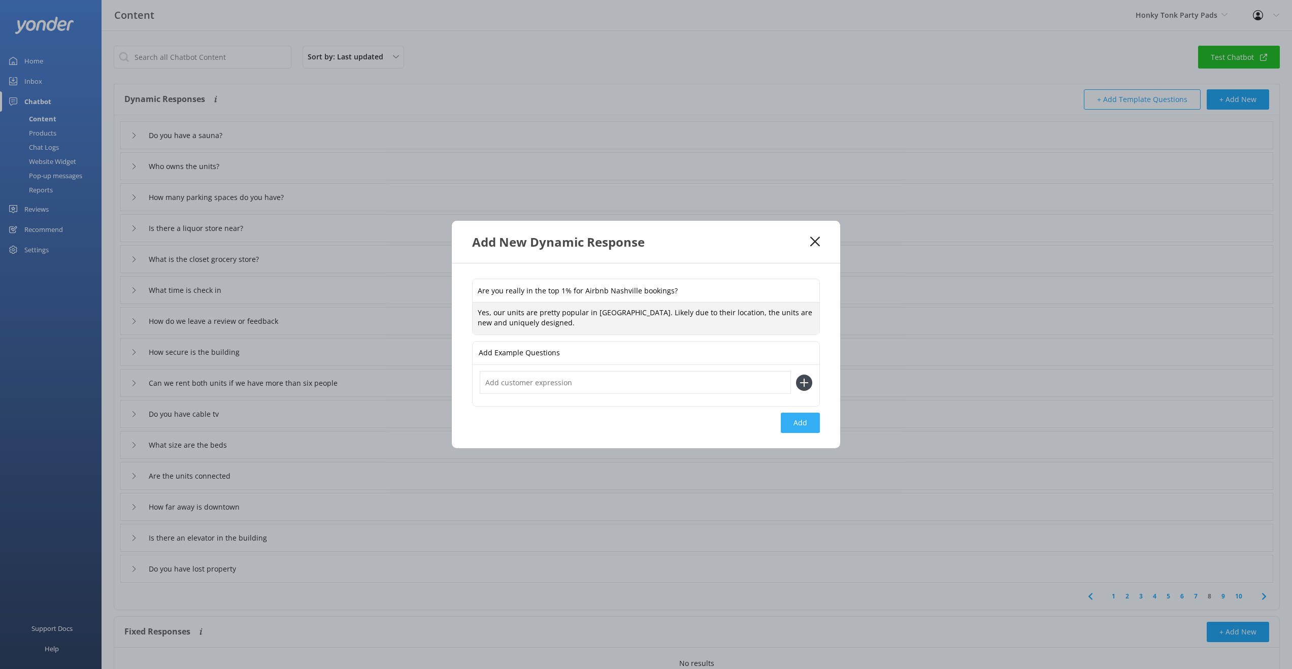
type textarea "Yes, our units are pretty popular in Nashville. Likely due to their location, t…"
click at [798, 423] on button "Add" at bounding box center [800, 423] width 39 height 20
type input "Are you really in the top 1% for Airbnb Nashville bookings?"
type input "Do you have a sauna?"
type input "Who owns the units?"
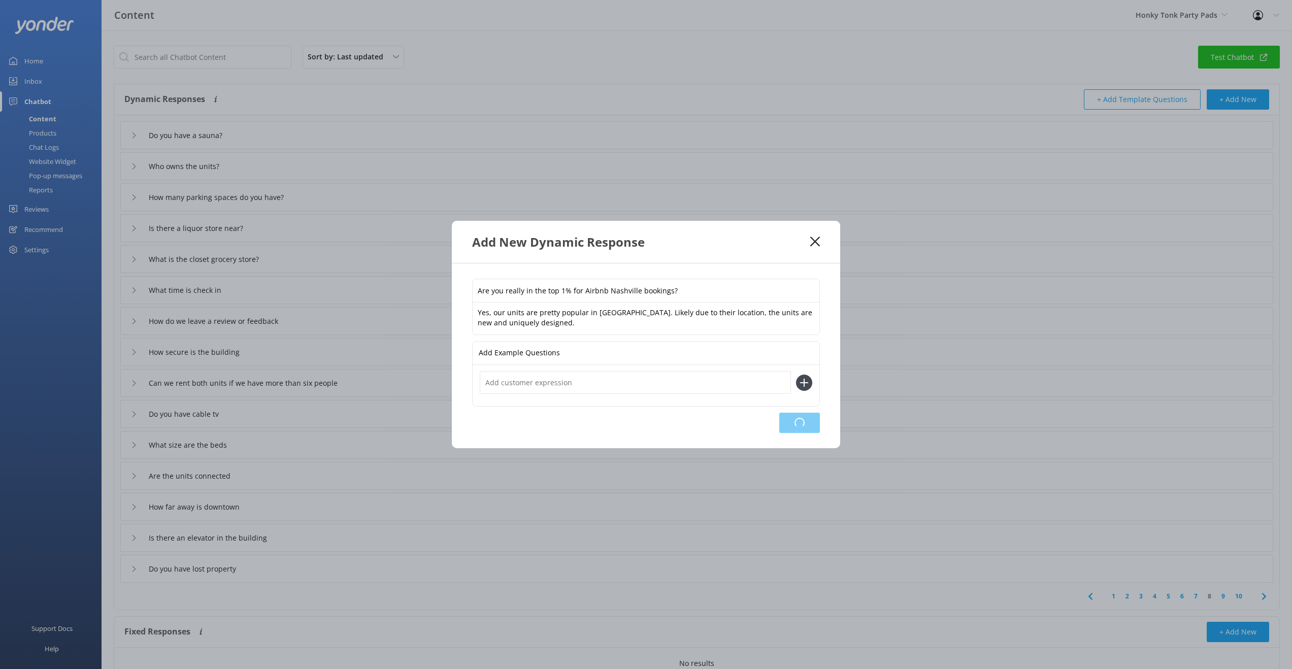
type input "How many parking spaces do you have?"
type input "Is there a liquor store near?"
type input "What is the closet grocery store?"
type input "What time is check in"
type input "How do we leave a review or feedback"
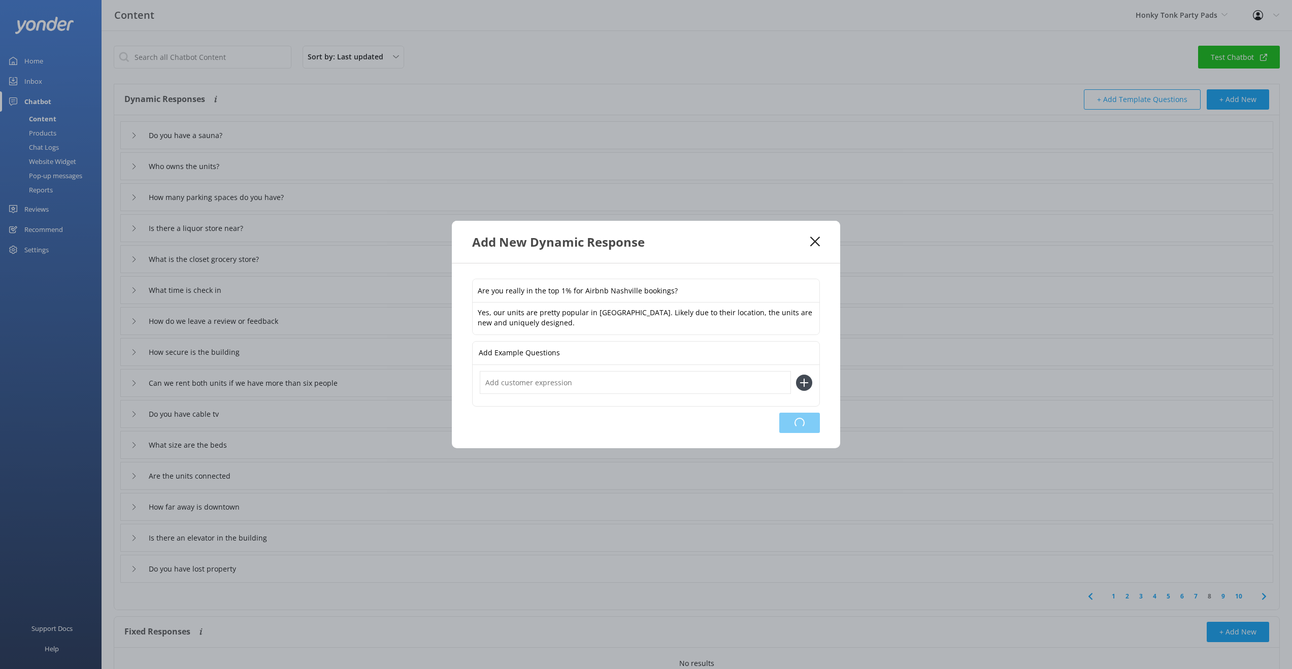
type input "How secure is the building"
type input "Can we rent both units if we have more than six people"
type input "Do you have cable tv"
type input "What size are the beds"
type input "Are the units connected"
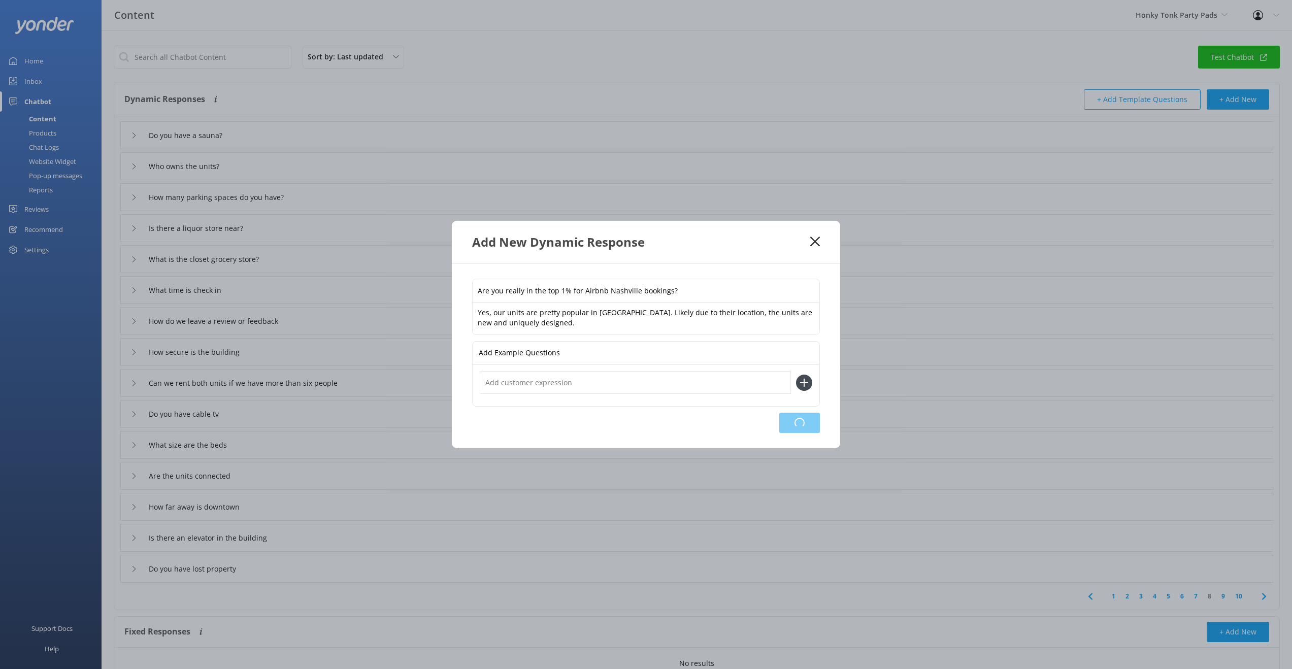
type input "How far away is downtown"
type input "Is there an elevator in the building"
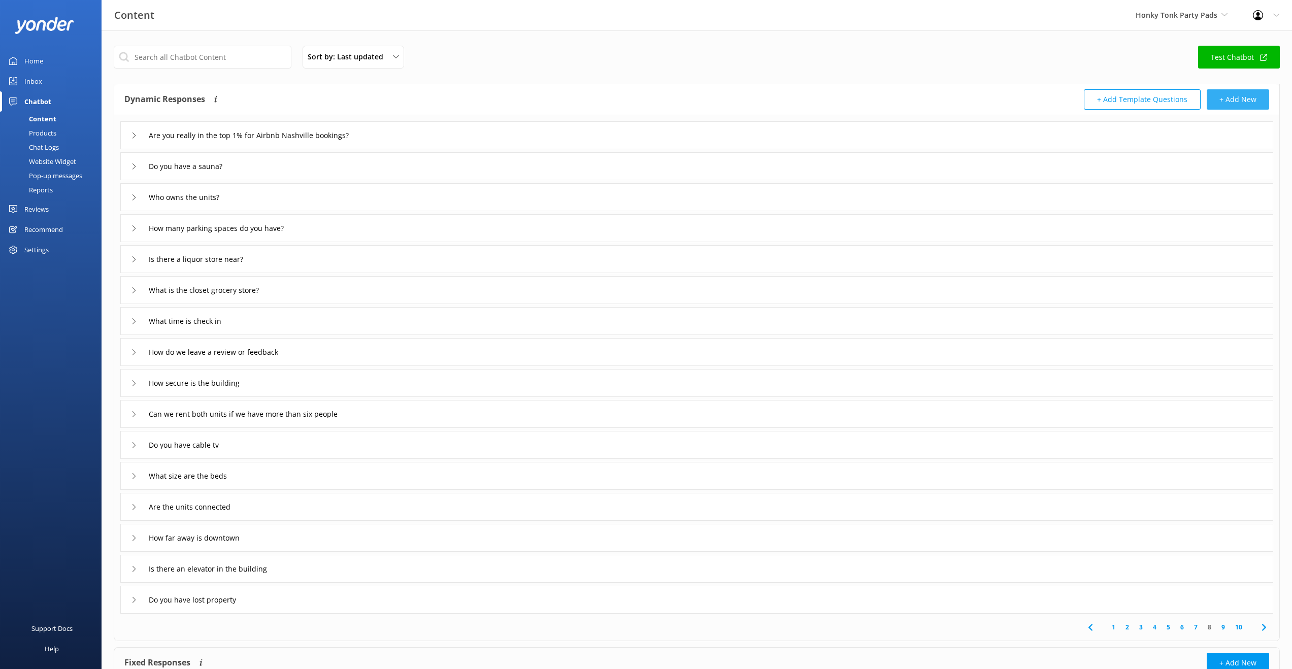
click at [1241, 104] on button "+ Add New" at bounding box center [1238, 99] width 62 height 20
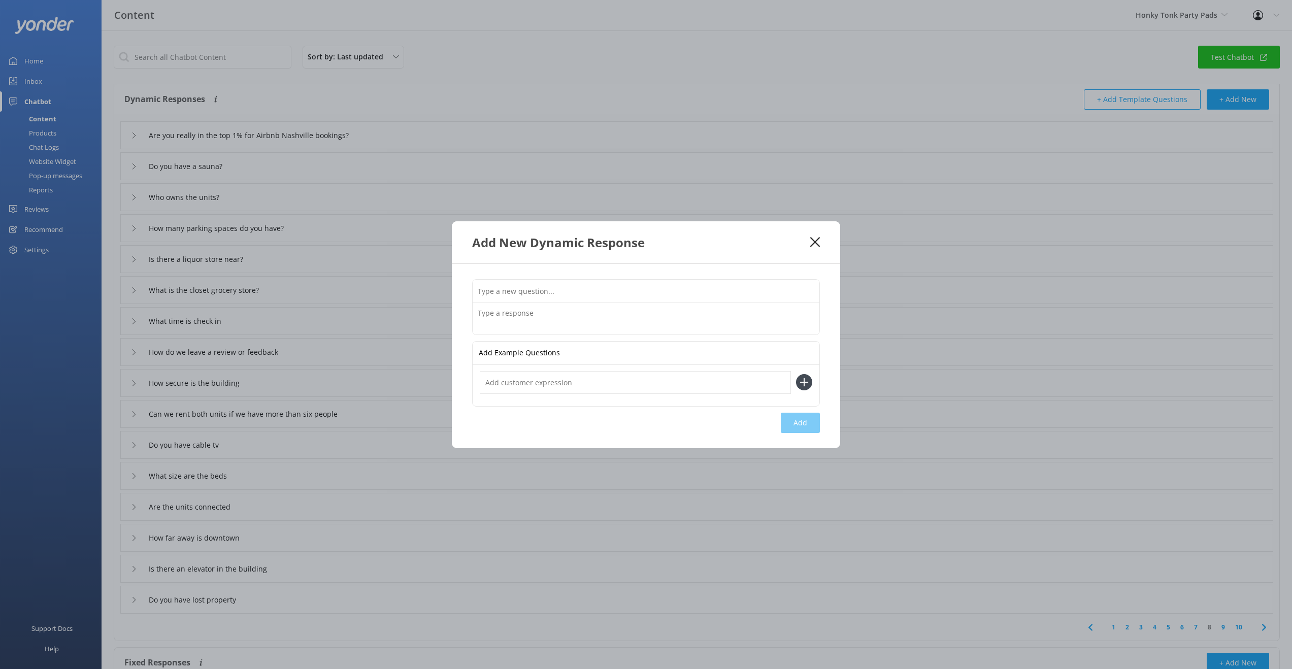
click at [536, 289] on input "text" at bounding box center [646, 291] width 347 height 23
type input "I"
type input "Are we close to a golf course?"
click at [545, 318] on textarea at bounding box center [646, 318] width 347 height 31
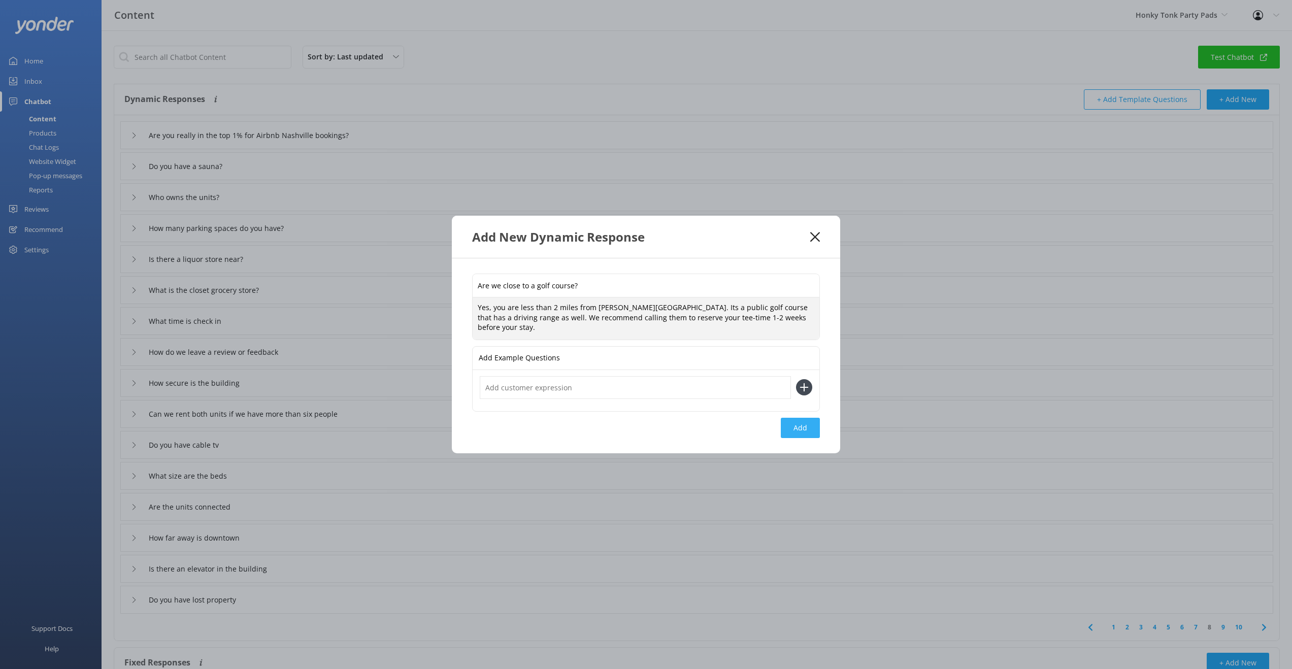
type textarea "Yes, you are less than 2 miles from McCabe golf course. Its a public golf cours…"
click at [804, 427] on button "Add" at bounding box center [800, 428] width 39 height 20
type input "Are we close to a golf course?"
type input "Are you really in the top 1% for Airbnb Nashville bookings?"
type input "Do you have a sauna?"
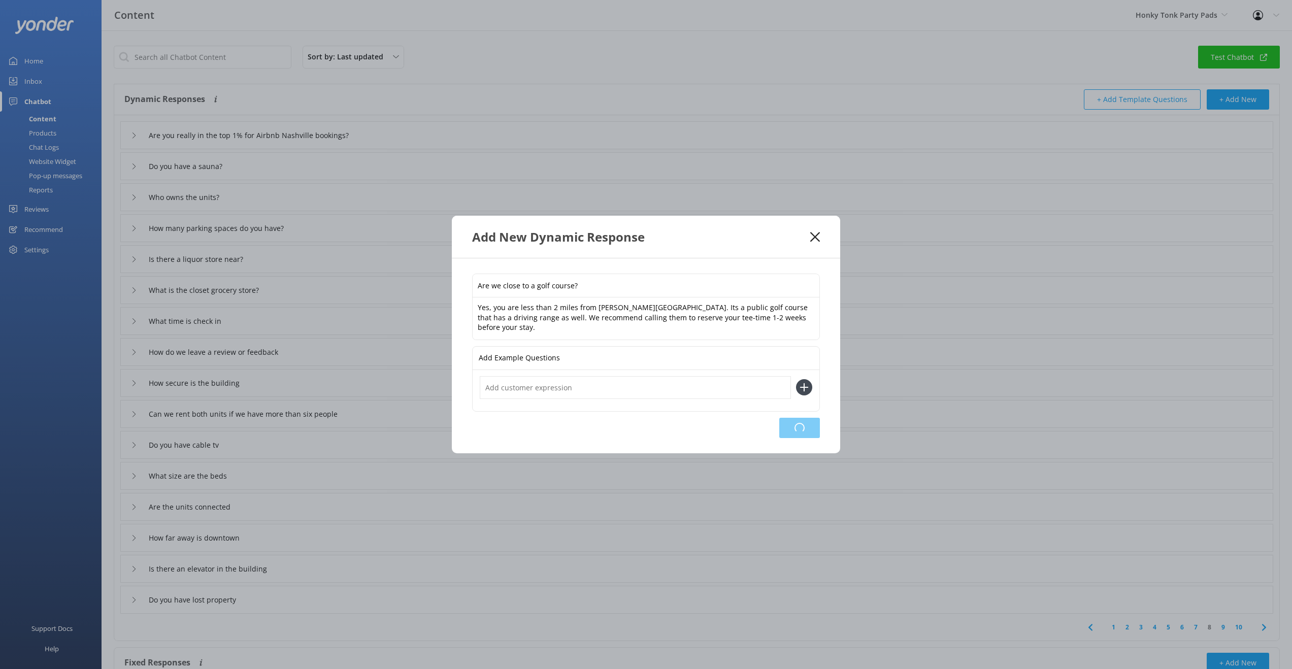
type input "Who owns the units?"
type input "How many parking spaces do you have?"
type input "Is there a liquor store near?"
type input "What is the closet grocery store?"
type input "What time is check in"
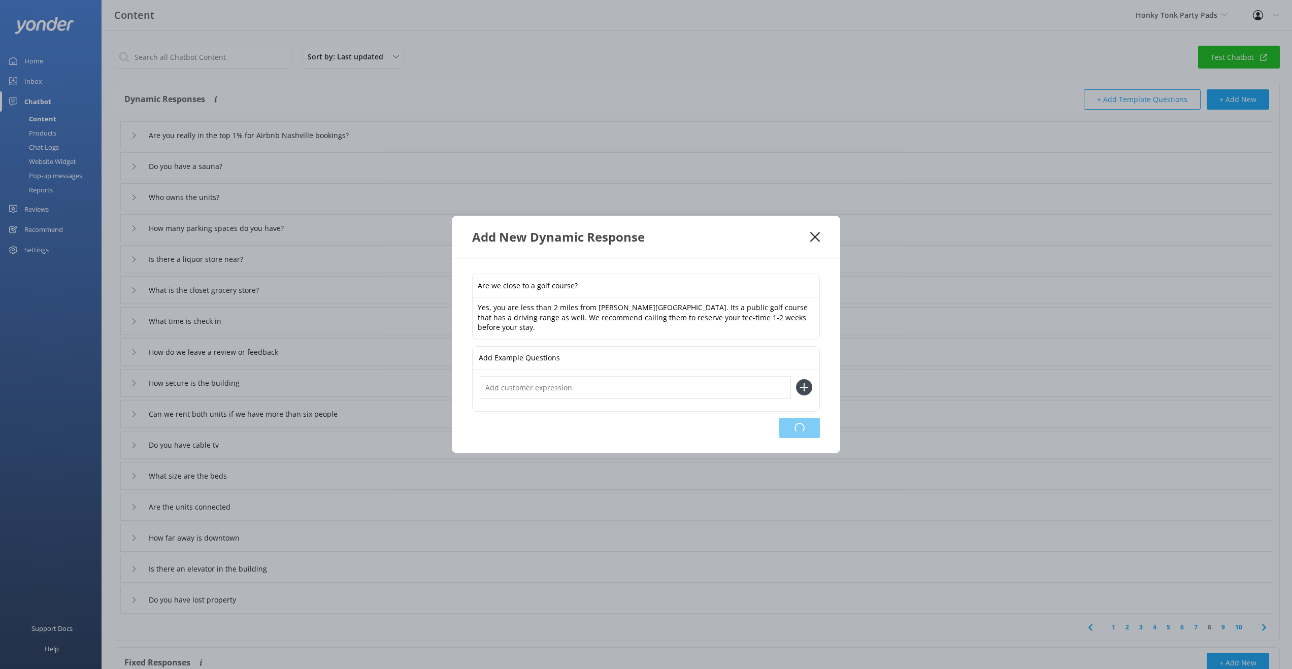
type input "How do we leave a review or feedback"
type input "How secure is the building"
type input "Can we rent both units if we have more than six people"
type input "Do you have cable tv"
type input "What size are the beds"
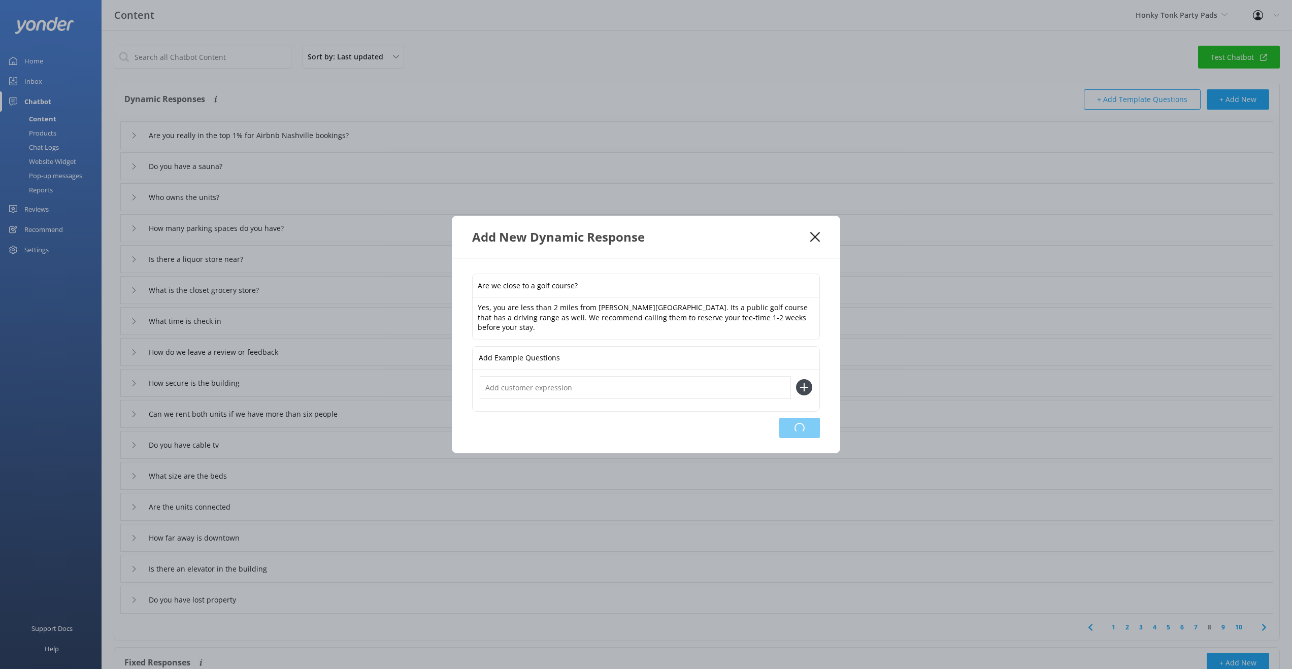
type input "Are the units connected"
type input "How far away is downtown"
type input "Is there an elevator in the building"
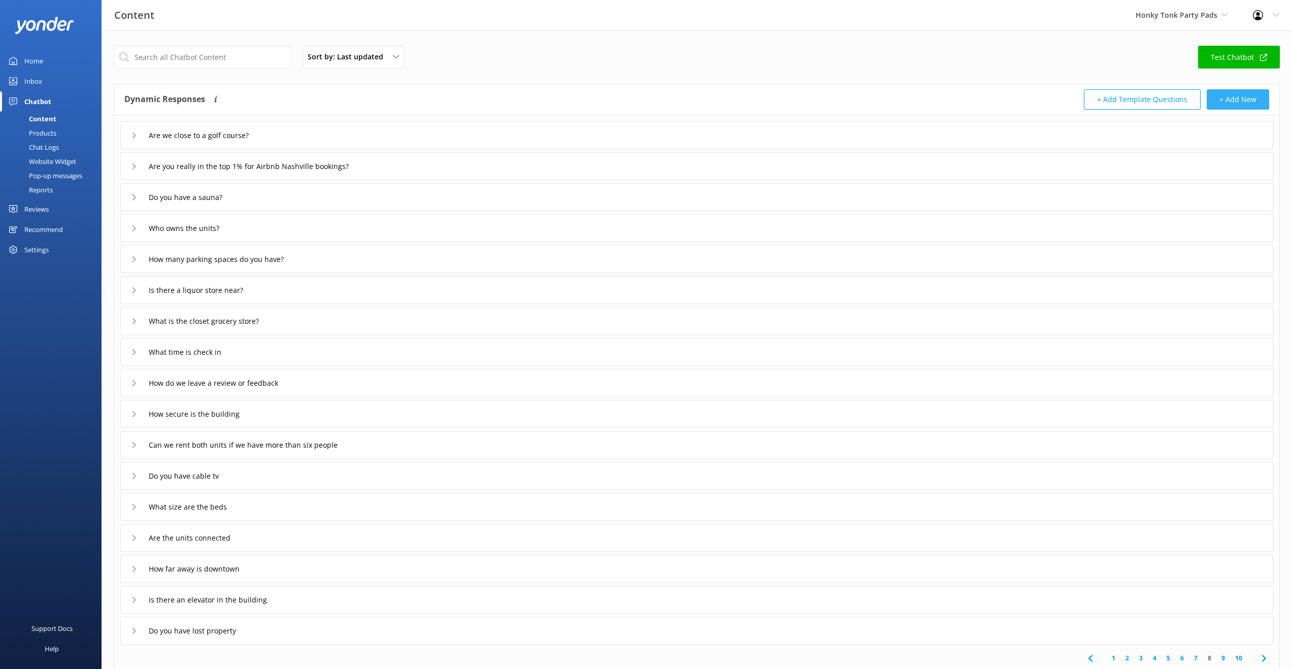
click at [1226, 103] on button "+ Add New" at bounding box center [1238, 99] width 62 height 20
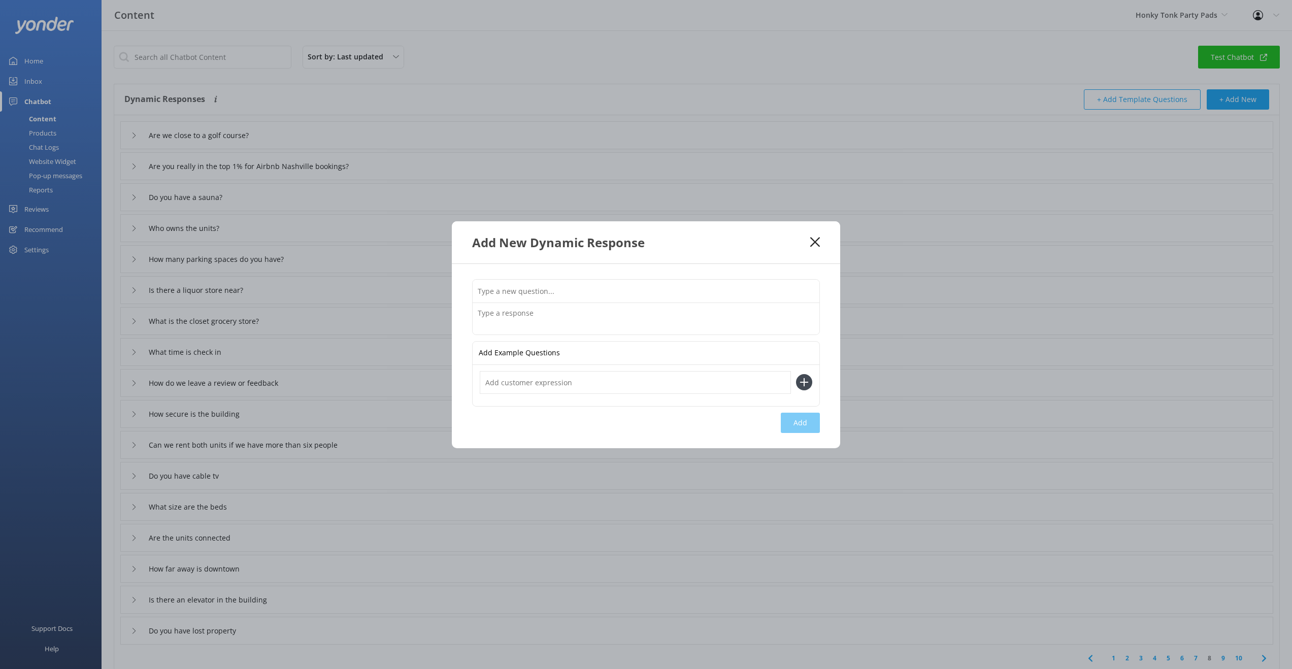
click at [575, 290] on input "text" at bounding box center [646, 291] width 347 height 23
type input "What party buses do you recommend?"
click at [551, 318] on textarea at bounding box center [646, 318] width 347 height 31
type textarea "We recommend only the best! That party bus is the Honky Tonk Party Express!"
click at [806, 421] on button "Add" at bounding box center [800, 423] width 39 height 20
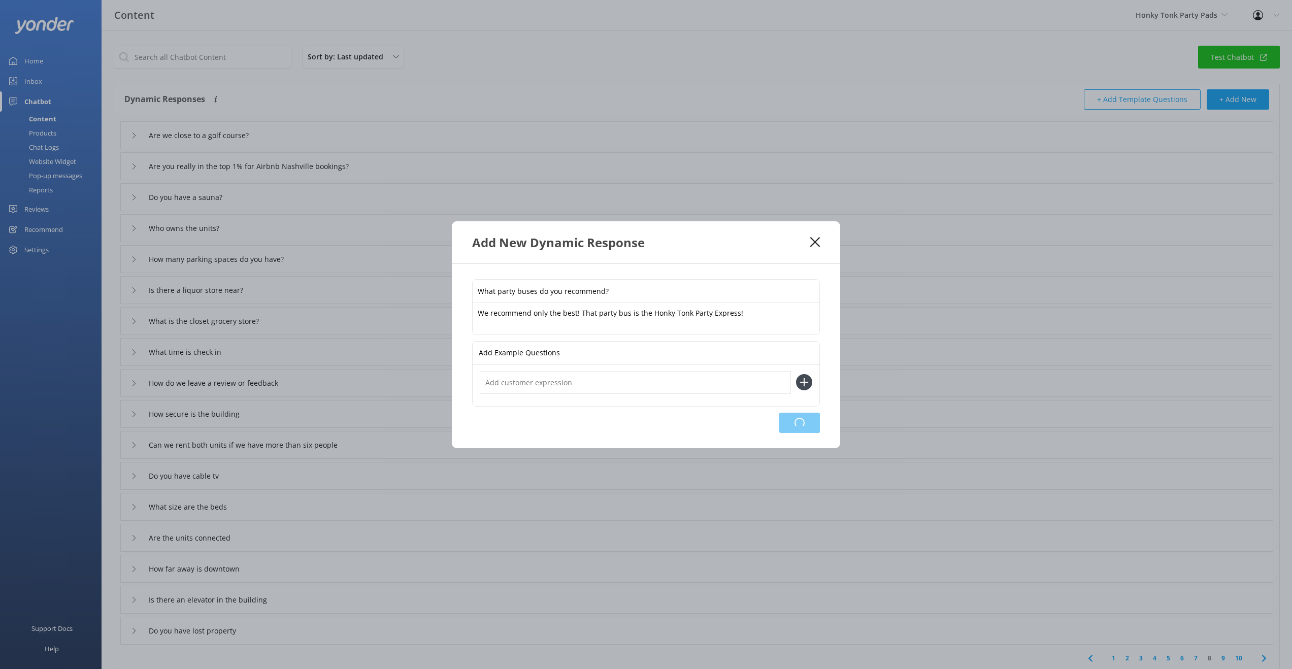
type input "What party buses do you recommend?"
type input "Are we close to a golf course?"
type input "Are you really in the top 1% for Airbnb Nashville bookings?"
type input "Do you have a sauna?"
type input "Who owns the units?"
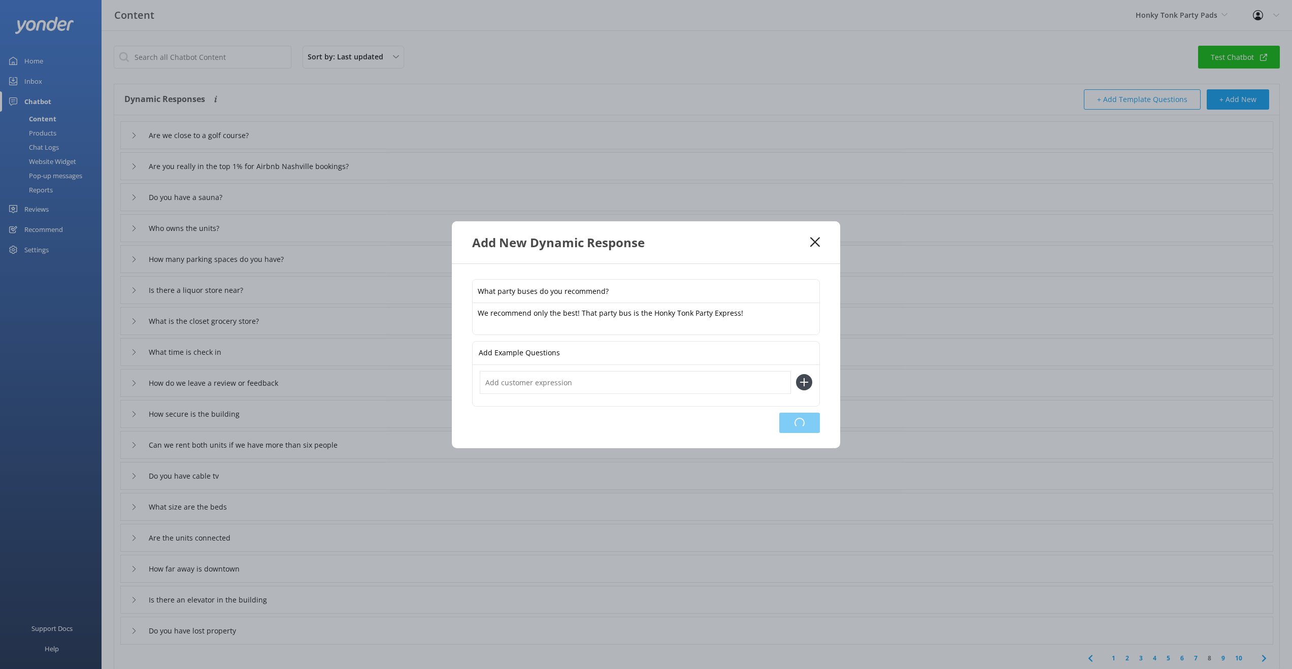
type input "How many parking spaces do you have?"
type input "Is there a liquor store near?"
type input "What is the closet grocery store?"
type input "What time is check in"
type input "How do we leave a review or feedback"
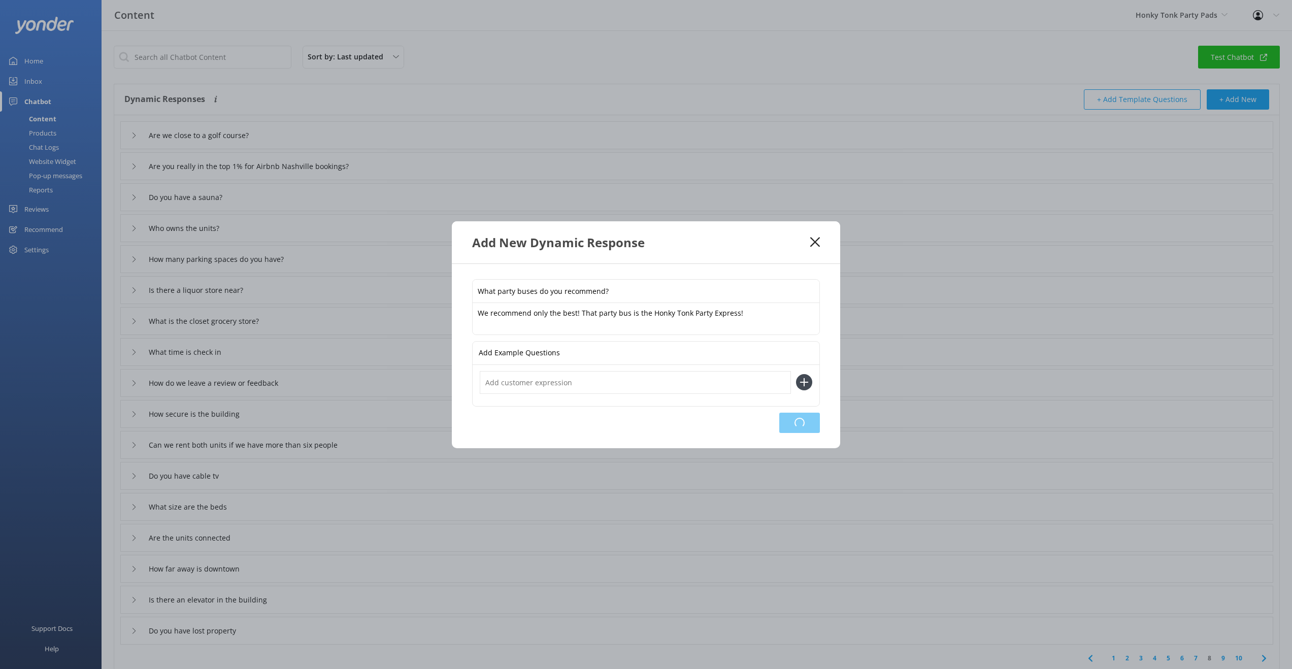
type input "How secure is the building"
type input "Can we rent both units if we have more than six people"
type input "Do you have cable tv"
type input "What size are the beds"
type input "Are the units connected"
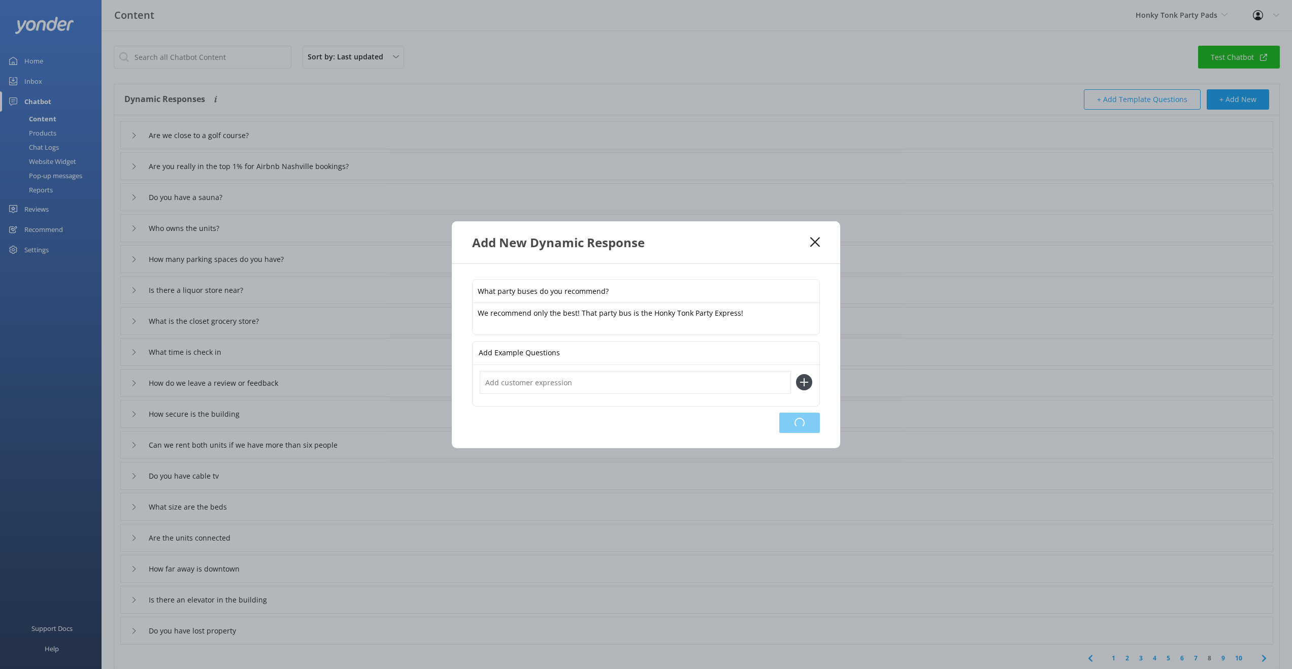
type input "How far away is downtown"
type input "Is there an elevator in the building"
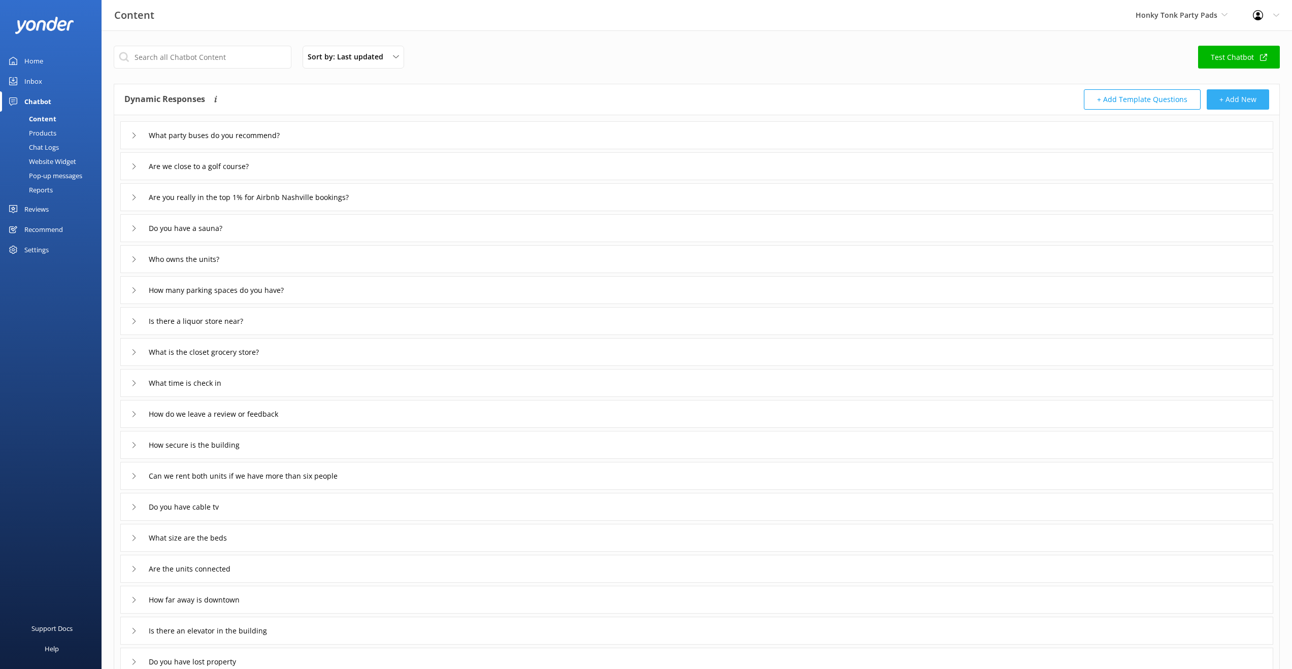
click at [1234, 97] on button "+ Add New" at bounding box center [1238, 99] width 62 height 20
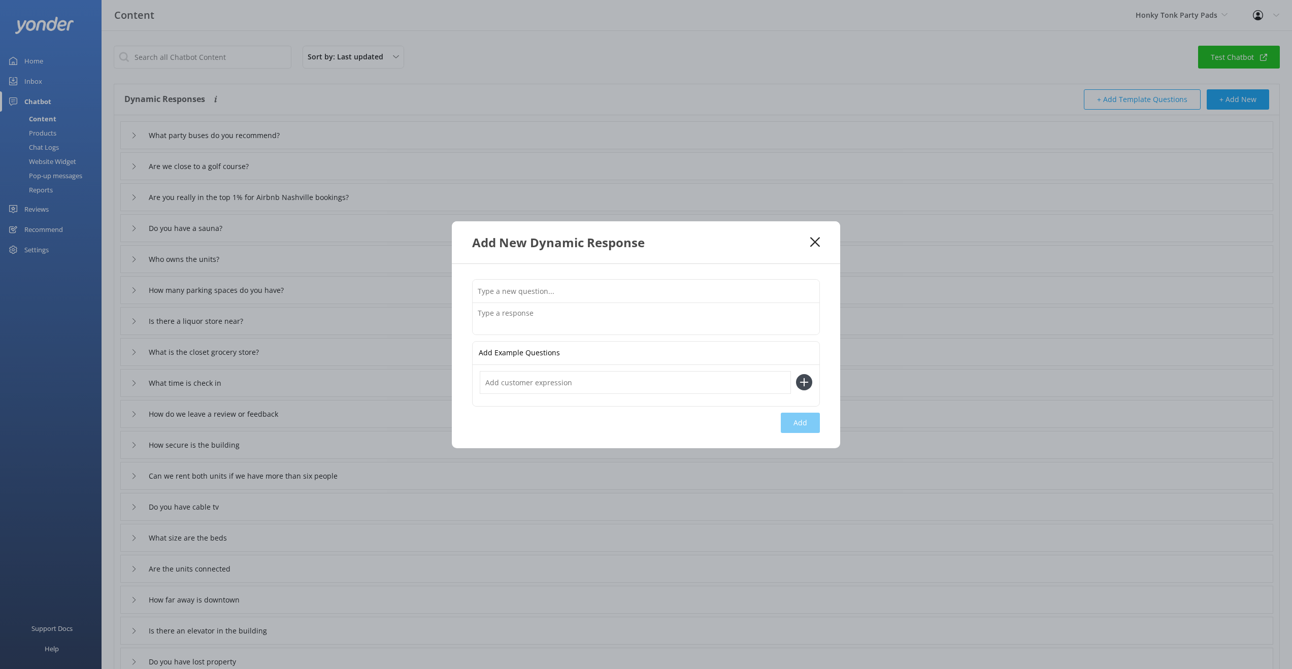
click at [561, 295] on input "text" at bounding box center [646, 291] width 347 height 23
type input "D"
type input "I"
click at [816, 242] on icon at bounding box center [815, 242] width 10 height 10
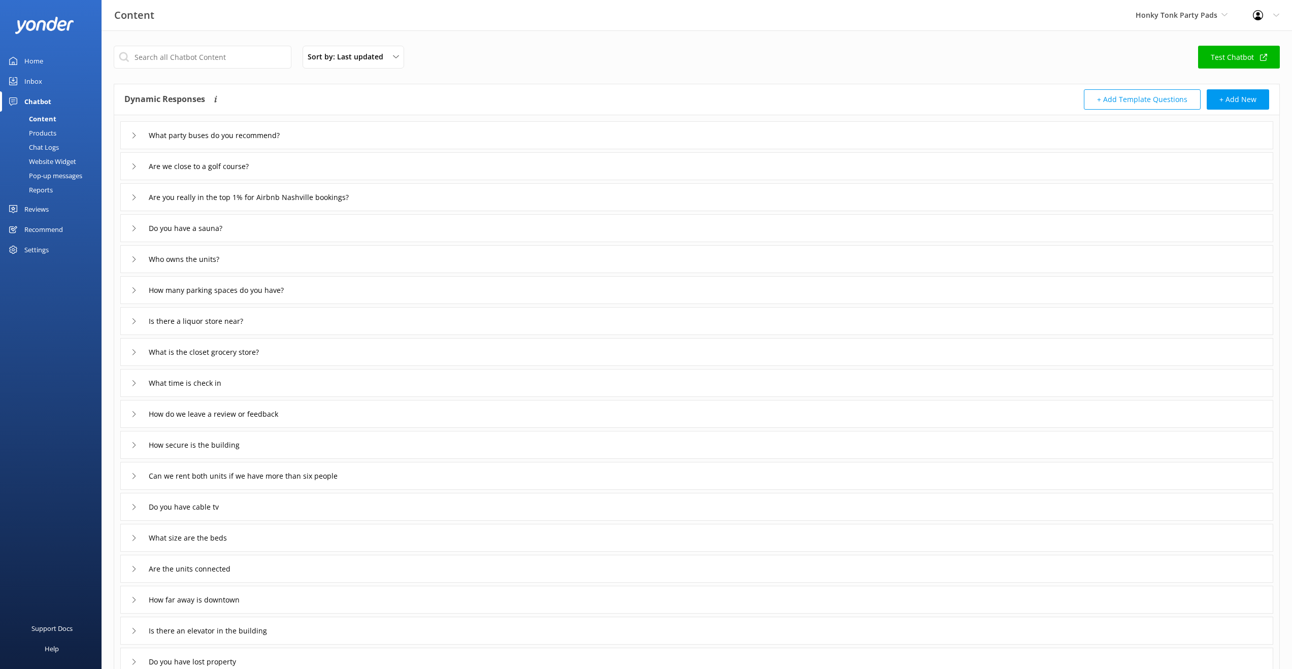
click at [55, 164] on div "Website Widget" at bounding box center [41, 161] width 70 height 14
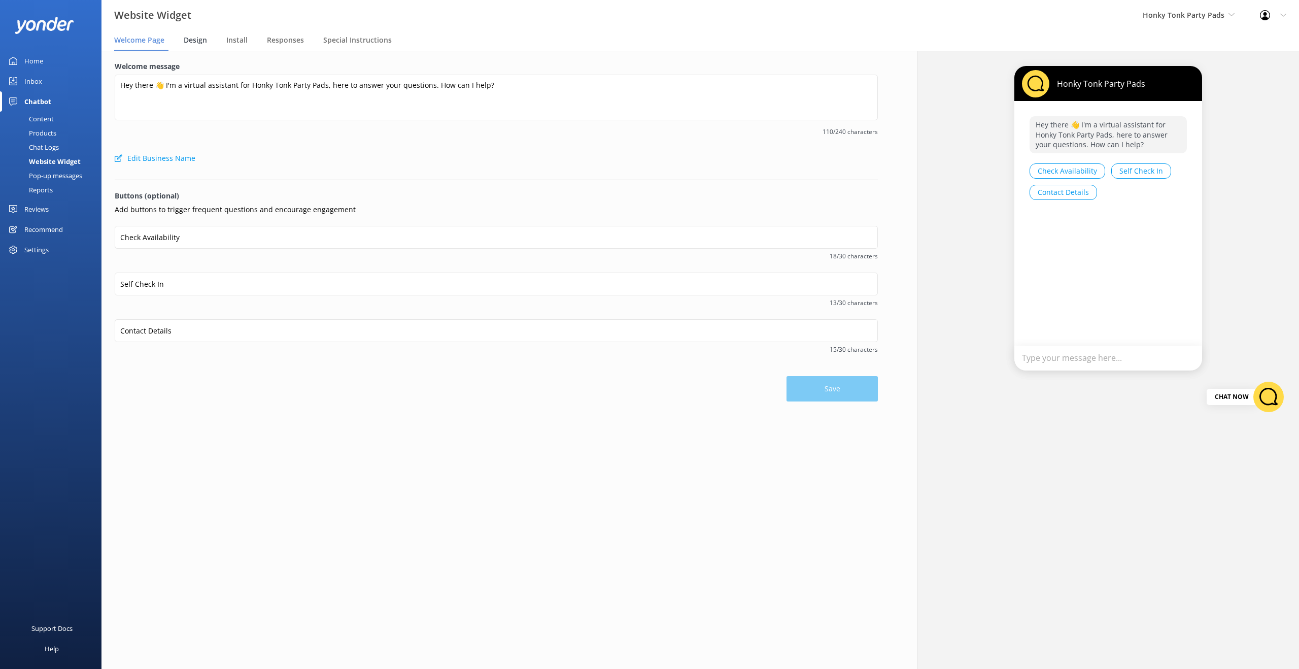
click at [194, 41] on span "Design" at bounding box center [195, 40] width 23 height 10
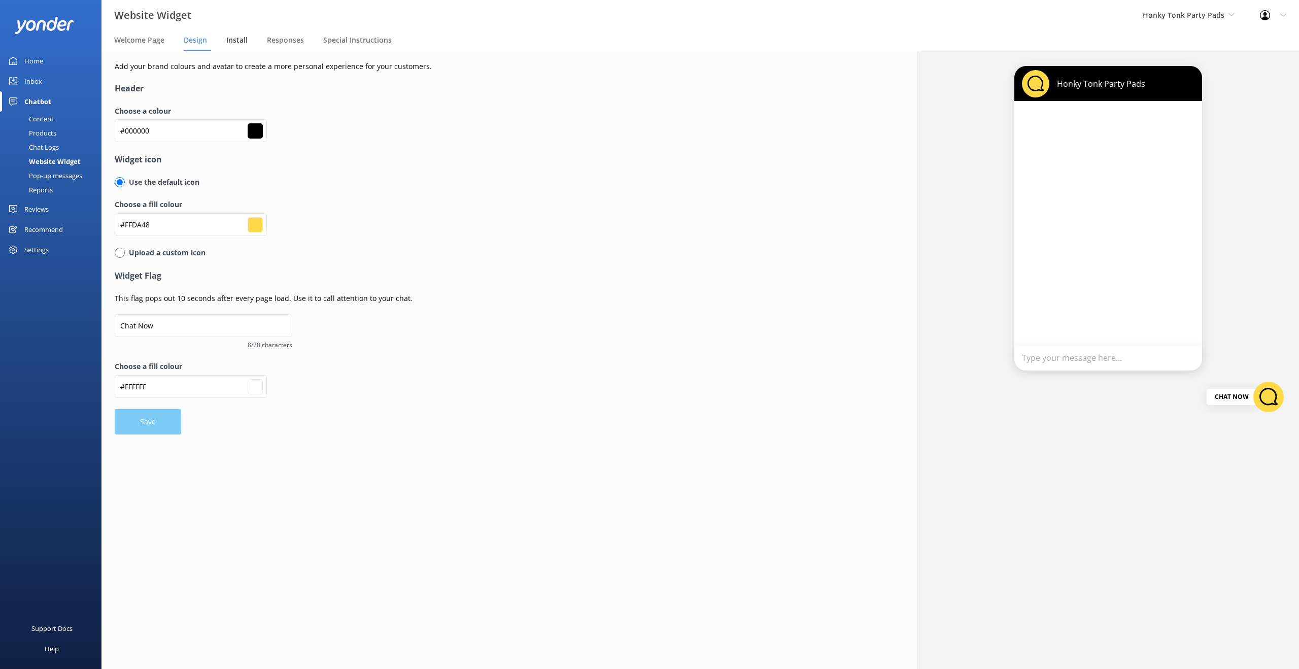
click at [232, 41] on span "Install" at bounding box center [236, 40] width 21 height 10
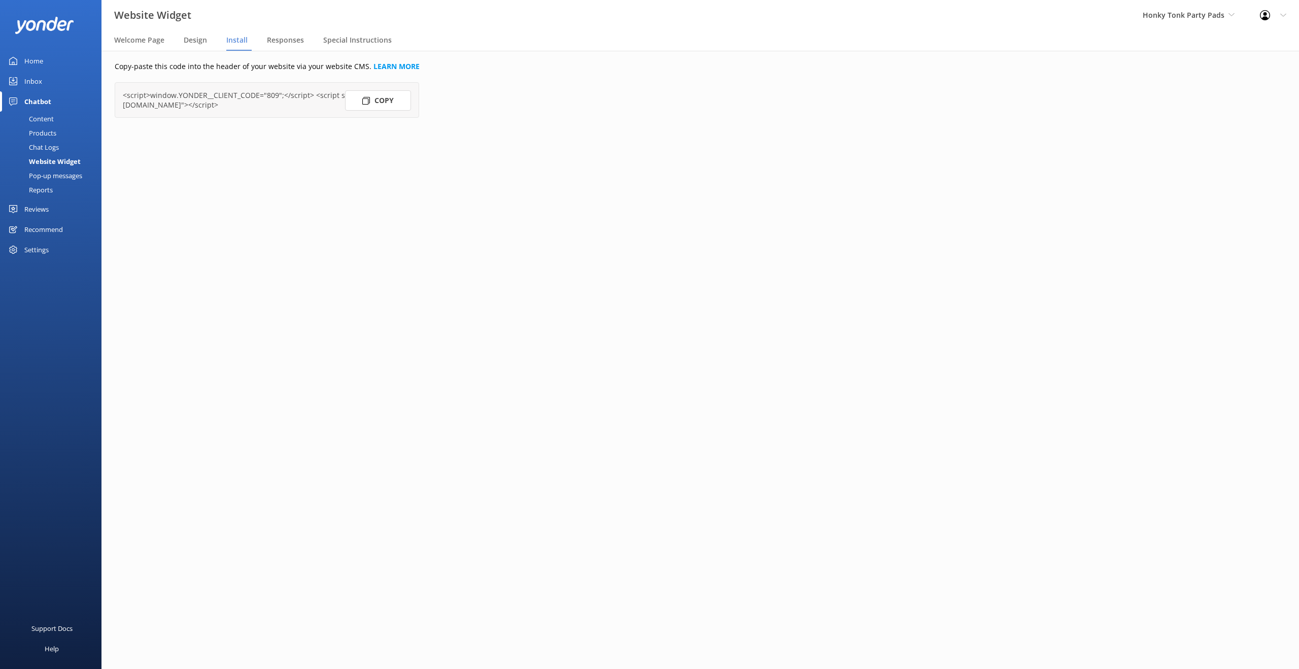
click at [378, 99] on button "Copy" at bounding box center [378, 100] width 66 height 20
